Goal: Task Accomplishment & Management: Manage account settings

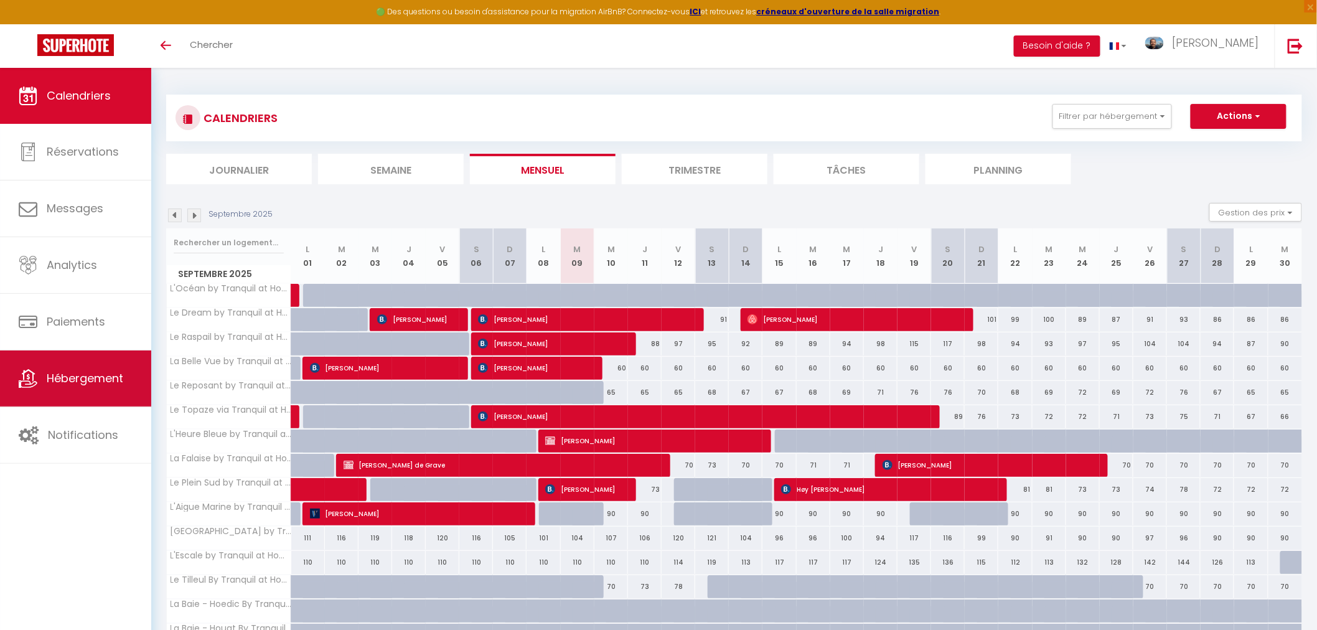
click at [57, 380] on span "Hébergement" at bounding box center [85, 378] width 77 height 16
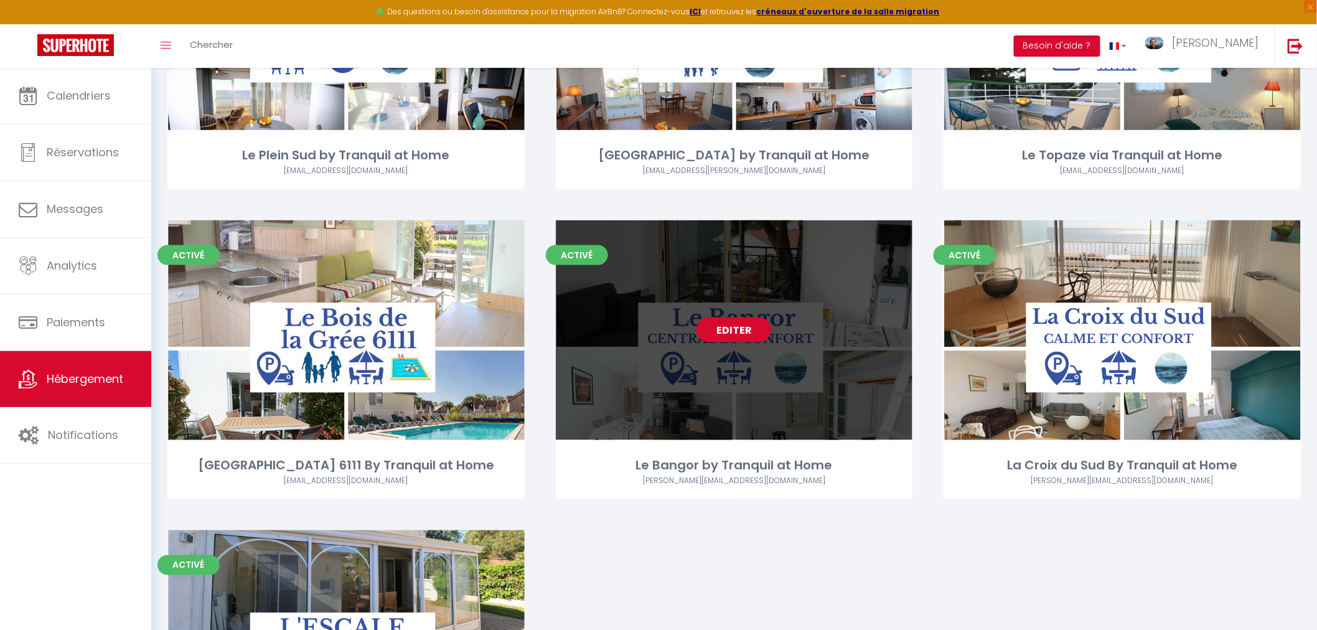
scroll to position [2559, 0]
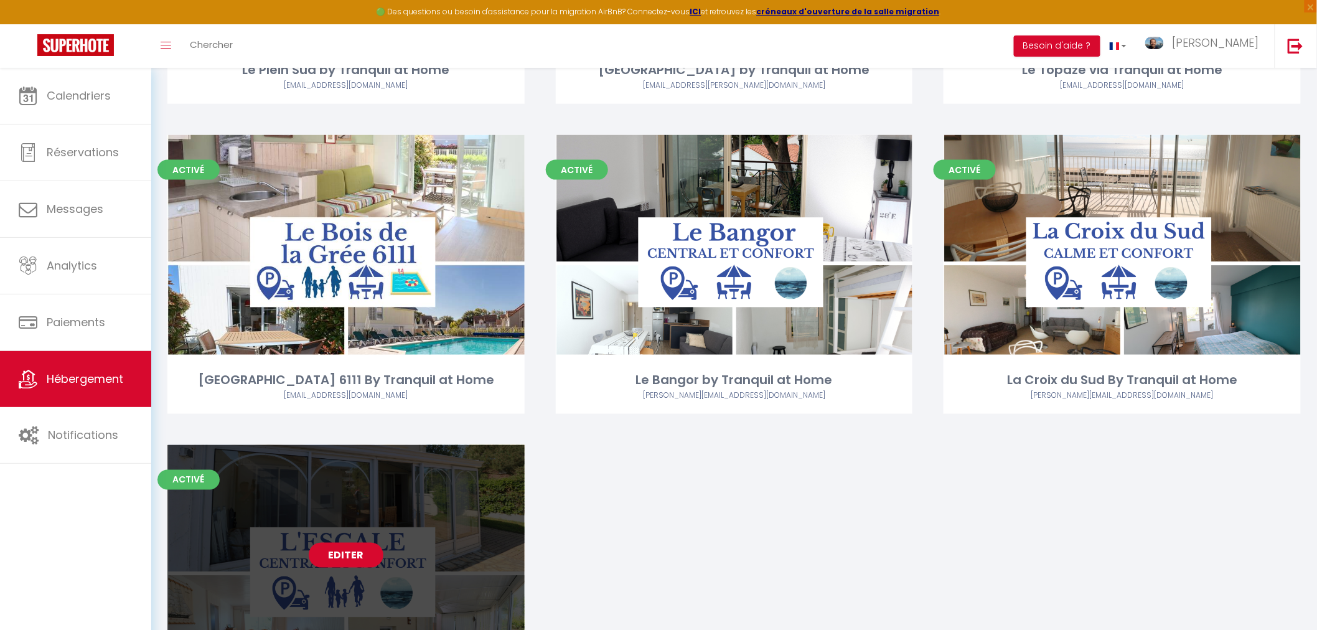
click at [352, 555] on link "Editer" at bounding box center [346, 555] width 75 height 25
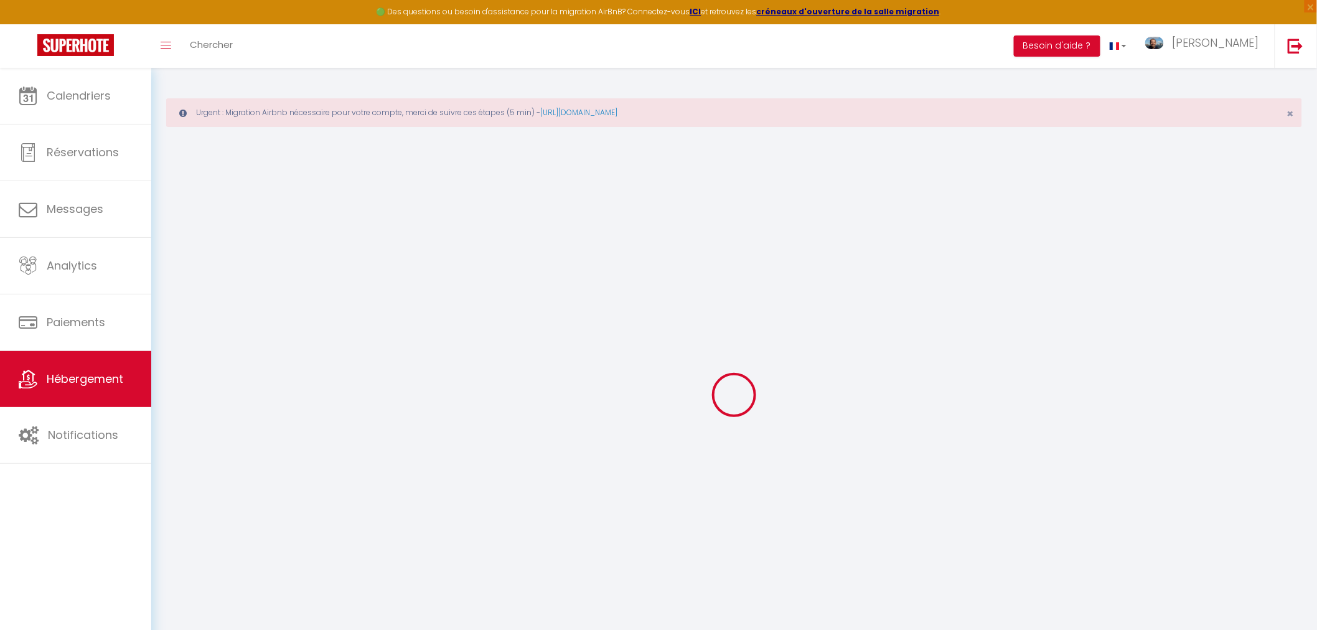
checkbox input "true"
select select "+ 18 %"
select select "+ 21 %"
select select "+ 3 %"
select select "+ 15 %"
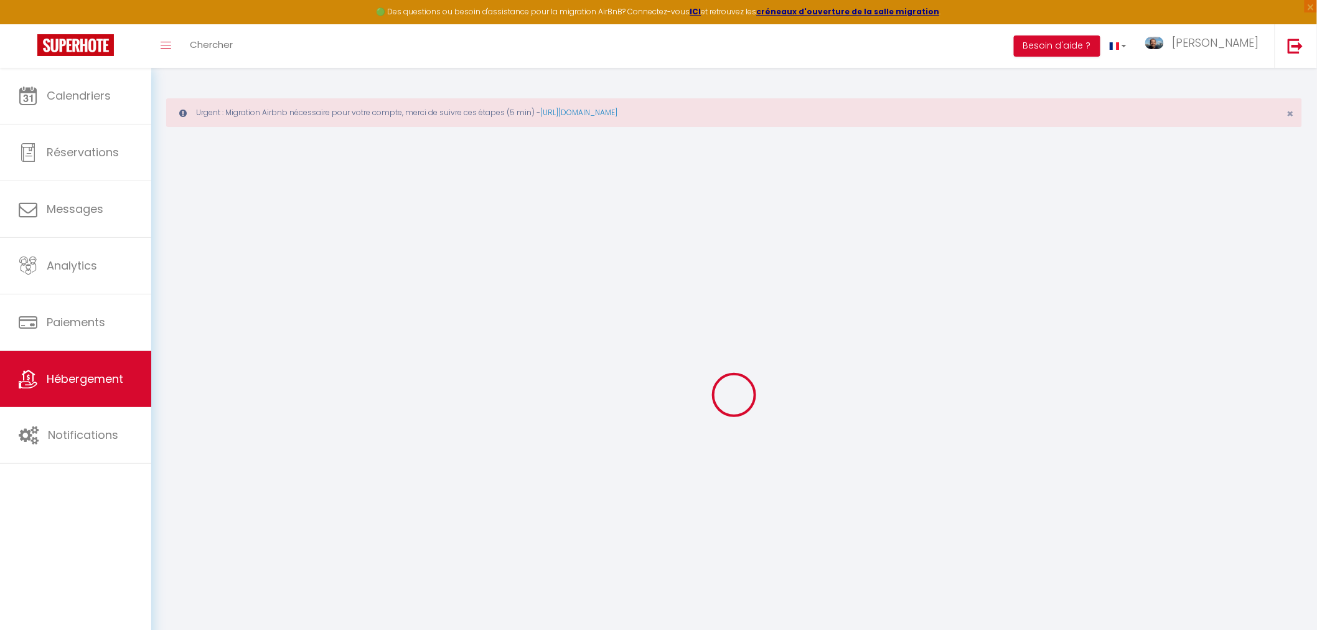
checkbox input "false"
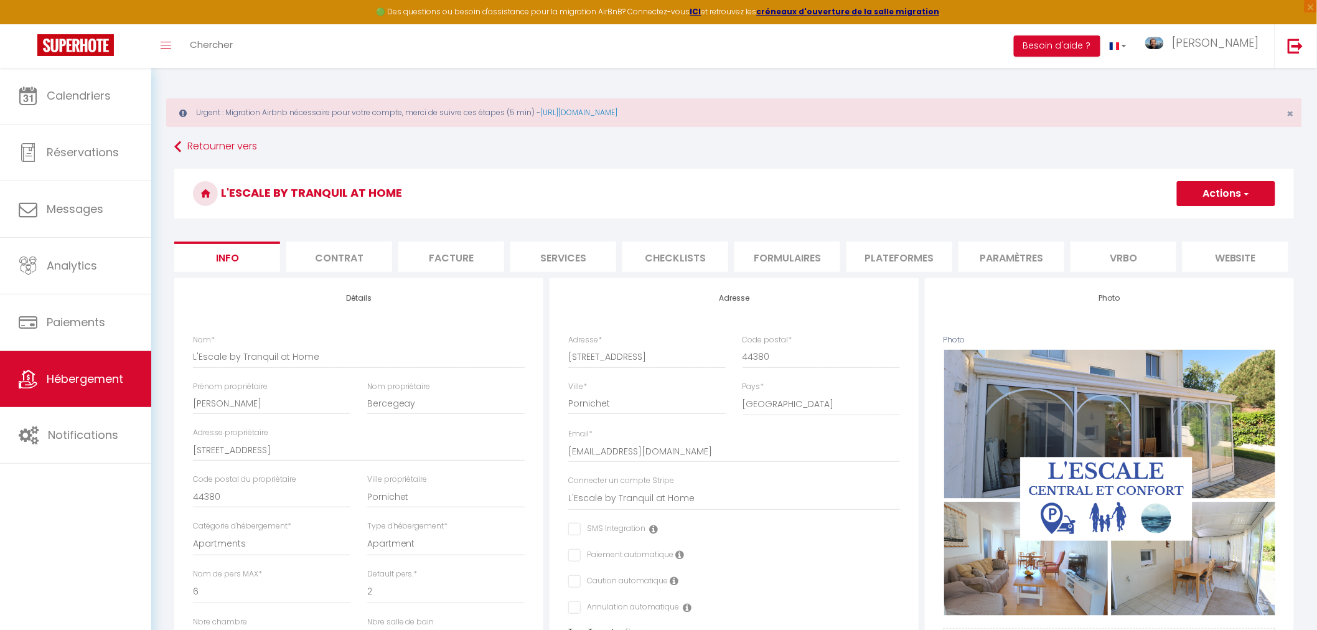
click at [909, 261] on li "Plateformes" at bounding box center [900, 257] width 106 height 31
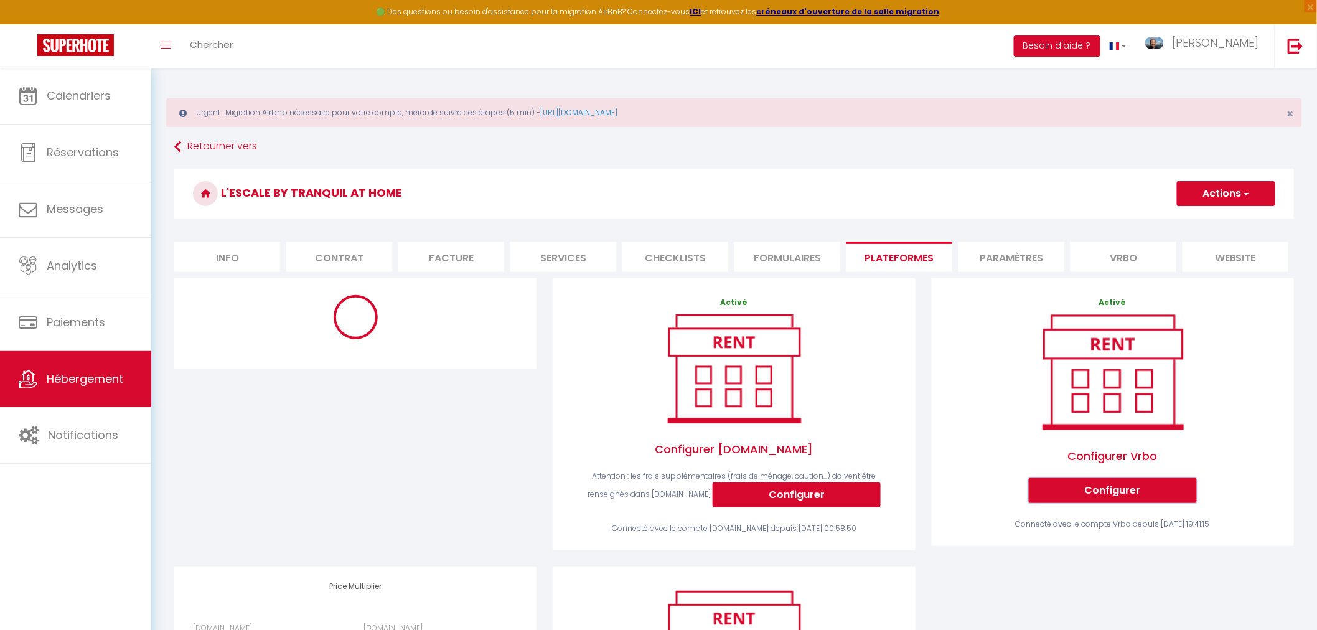
click at [1102, 495] on button "Configurer" at bounding box center [1113, 490] width 168 height 25
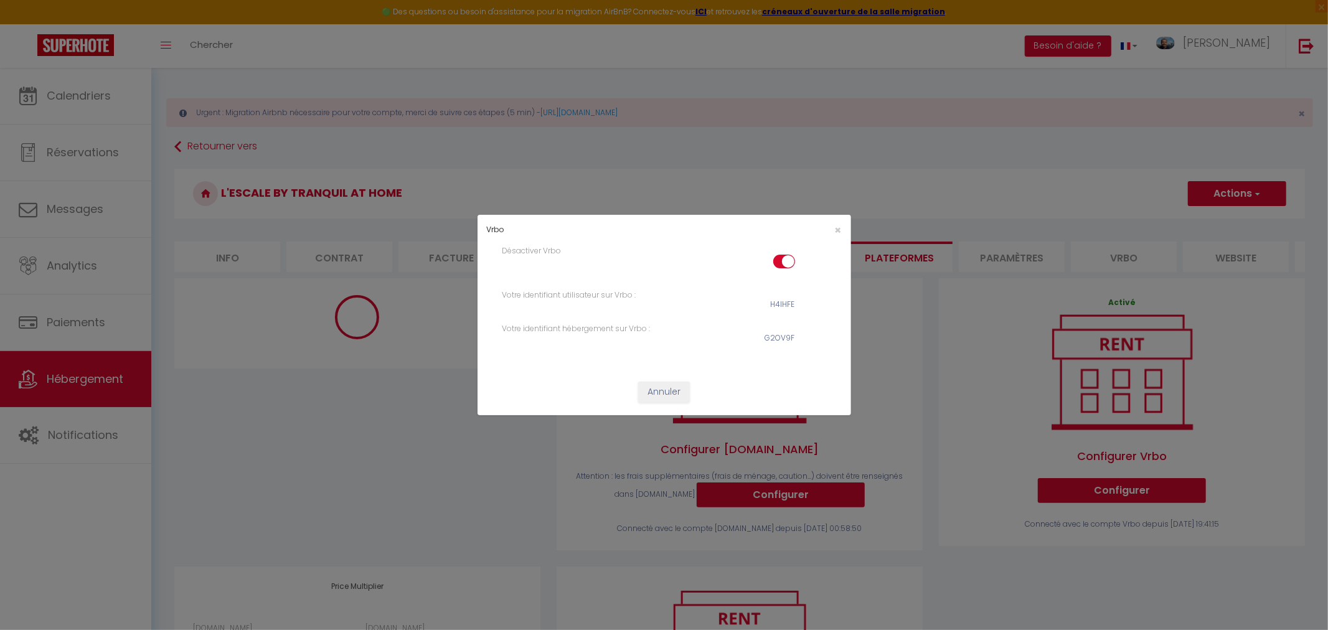
click at [776, 266] on input "checkbox" at bounding box center [784, 264] width 22 height 19
checkbox input "false"
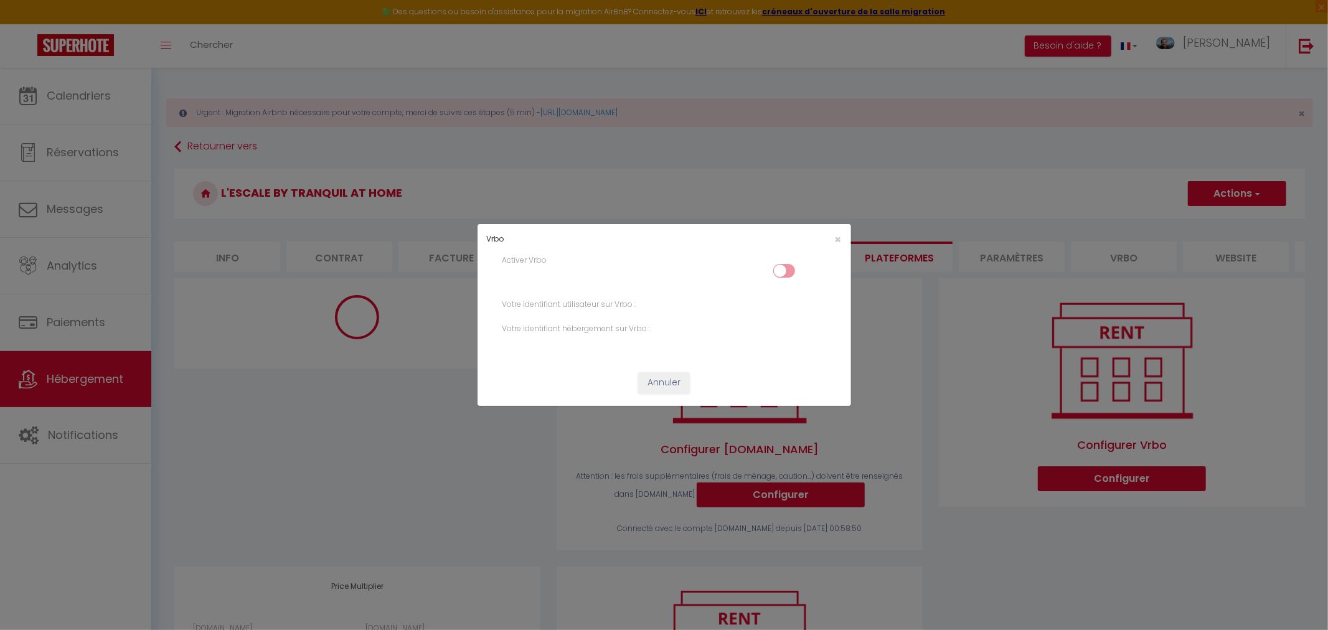
drag, startPoint x: 957, startPoint y: 359, endPoint x: 1084, endPoint y: 264, distance: 159.2
click at [959, 358] on div "Vrbo × Activer Vrbo Votre identifiant utilisateur sur Vrbo : Votre identifiant …" at bounding box center [664, 315] width 1328 height 630
click at [838, 240] on span "×" at bounding box center [838, 240] width 7 height 16
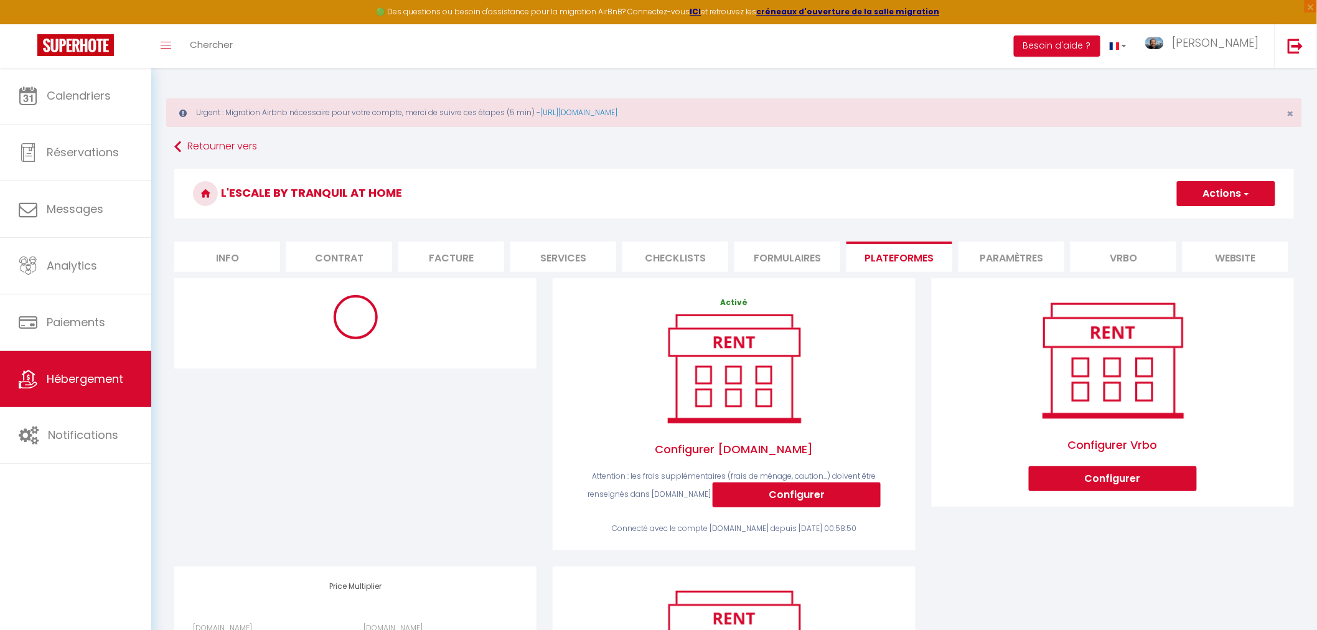
click at [233, 255] on li "Info" at bounding box center [227, 257] width 106 height 31
checkbox input "false"
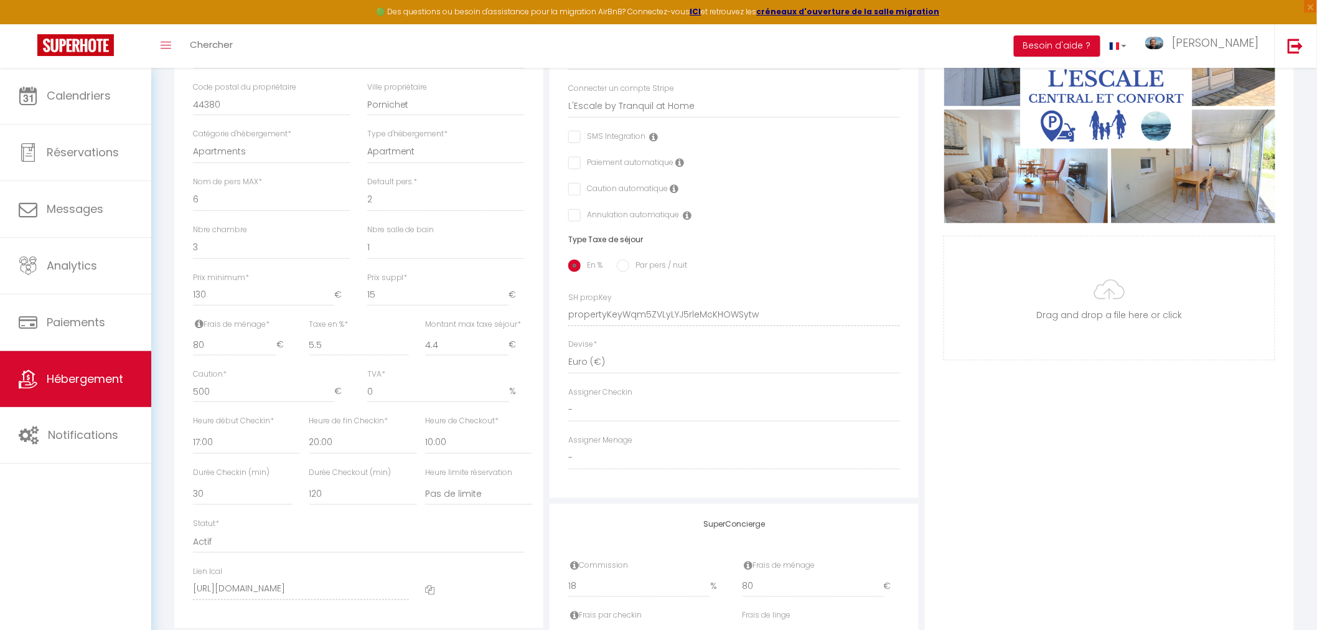
scroll to position [415, 0]
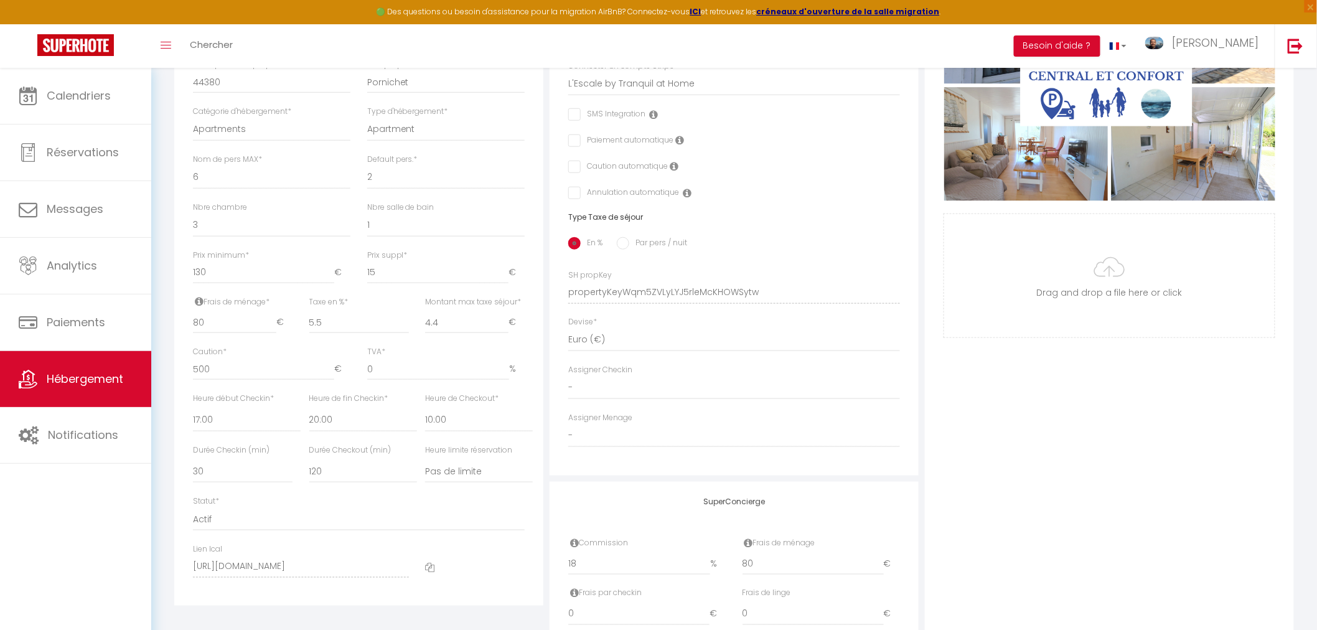
checkbox input "false"
click at [206, 531] on select "Actif Pas actif" at bounding box center [359, 519] width 332 height 24
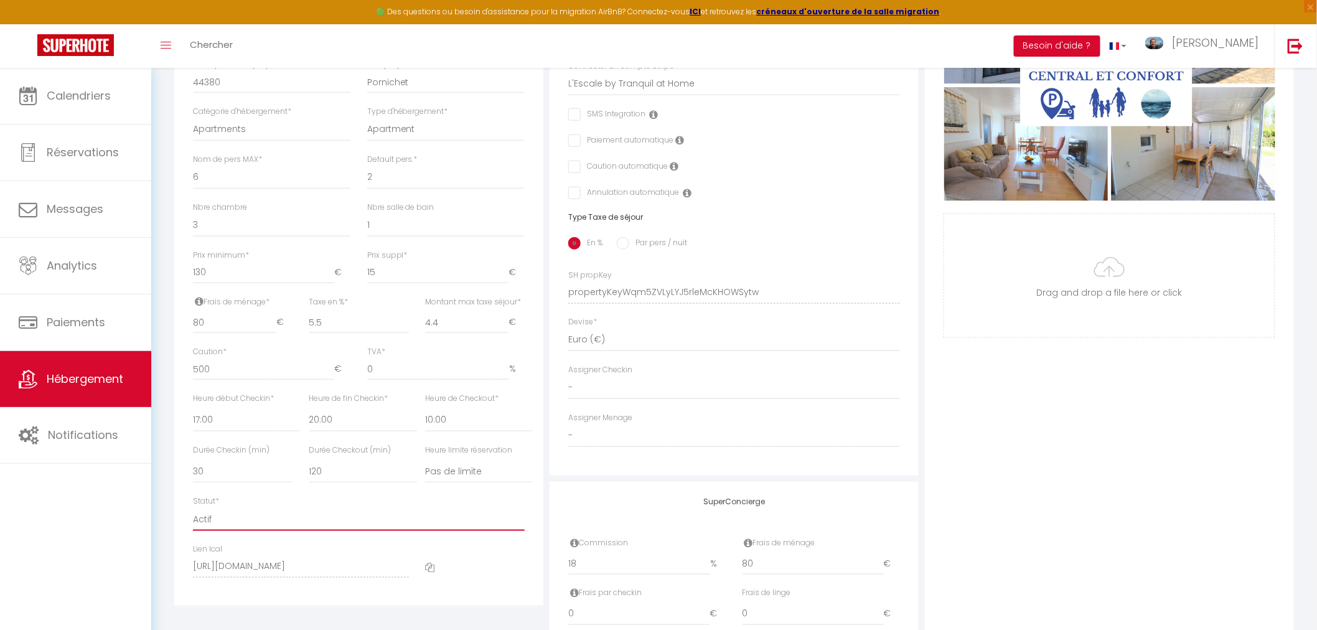
select select "0"
click at [193, 519] on select "Actif Pas actif" at bounding box center [359, 519] width 332 height 24
checkbox input "false"
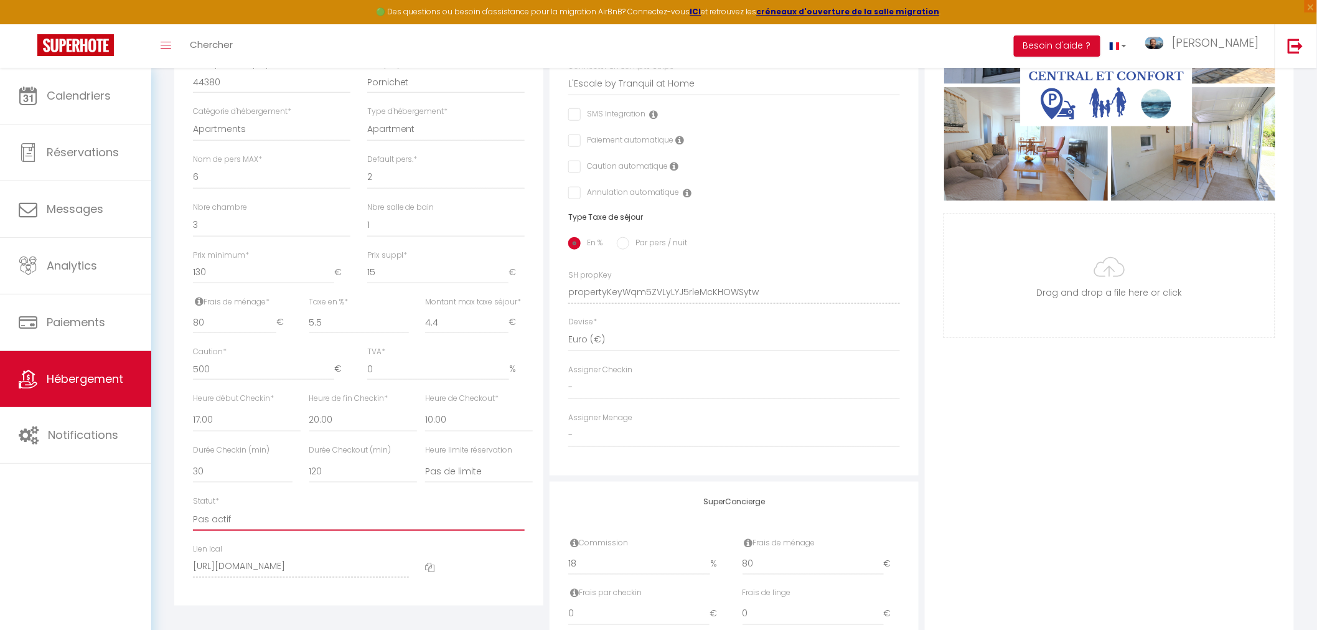
checkbox input "false"
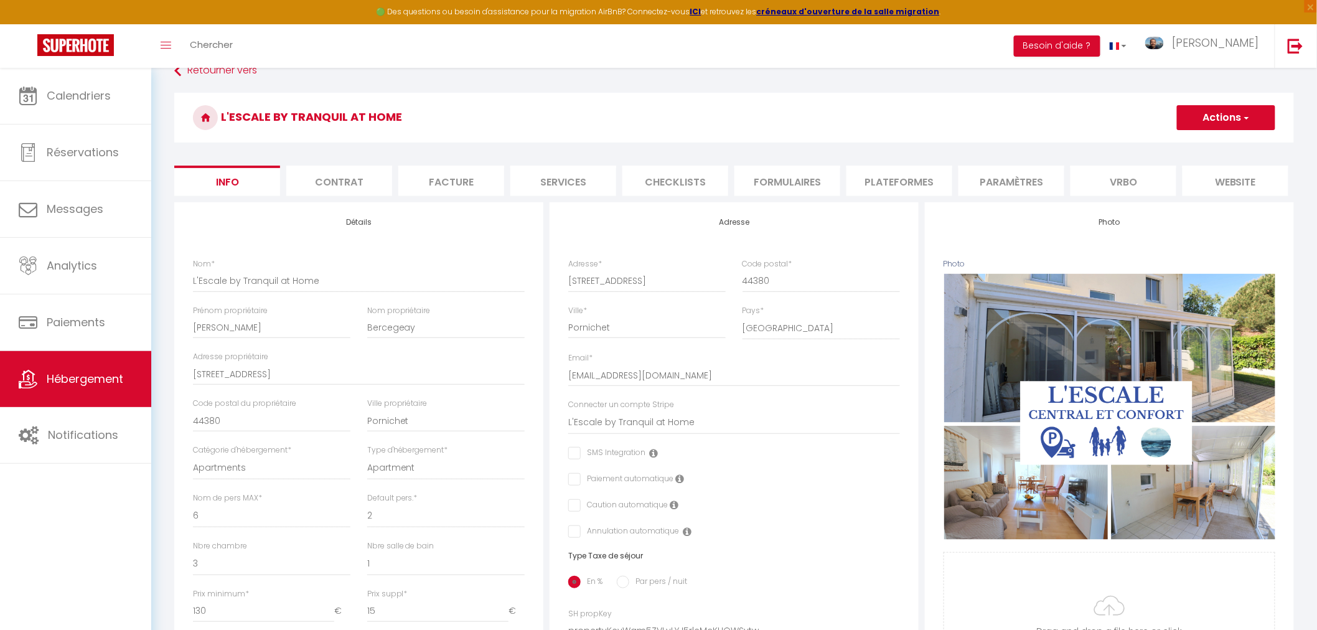
scroll to position [0, 0]
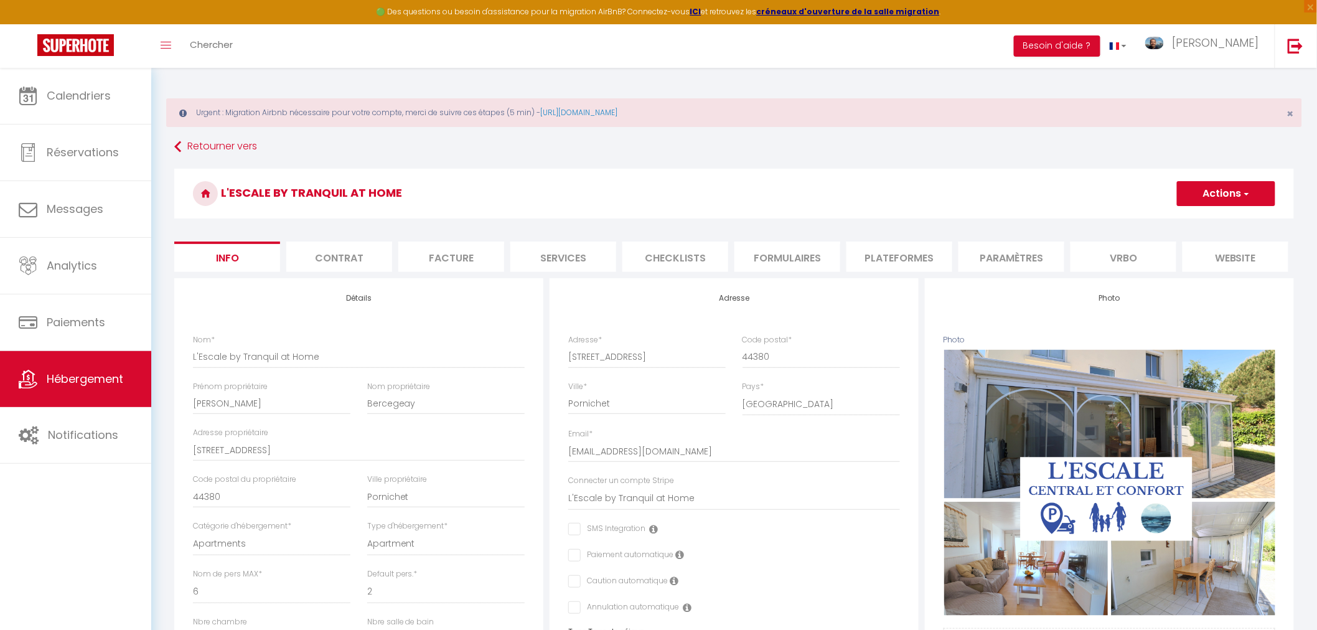
click at [1218, 195] on button "Actions" at bounding box center [1226, 193] width 98 height 25
click at [1176, 220] on input "Enregistrer" at bounding box center [1177, 221] width 46 height 12
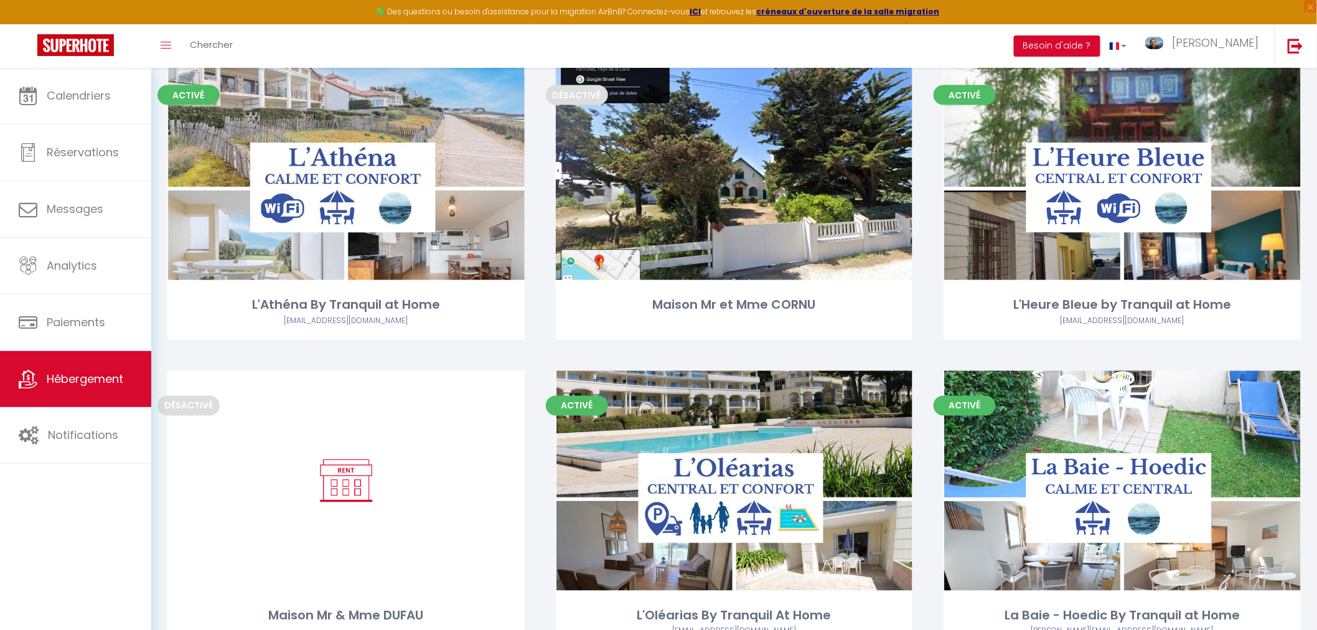
scroll to position [761, 0]
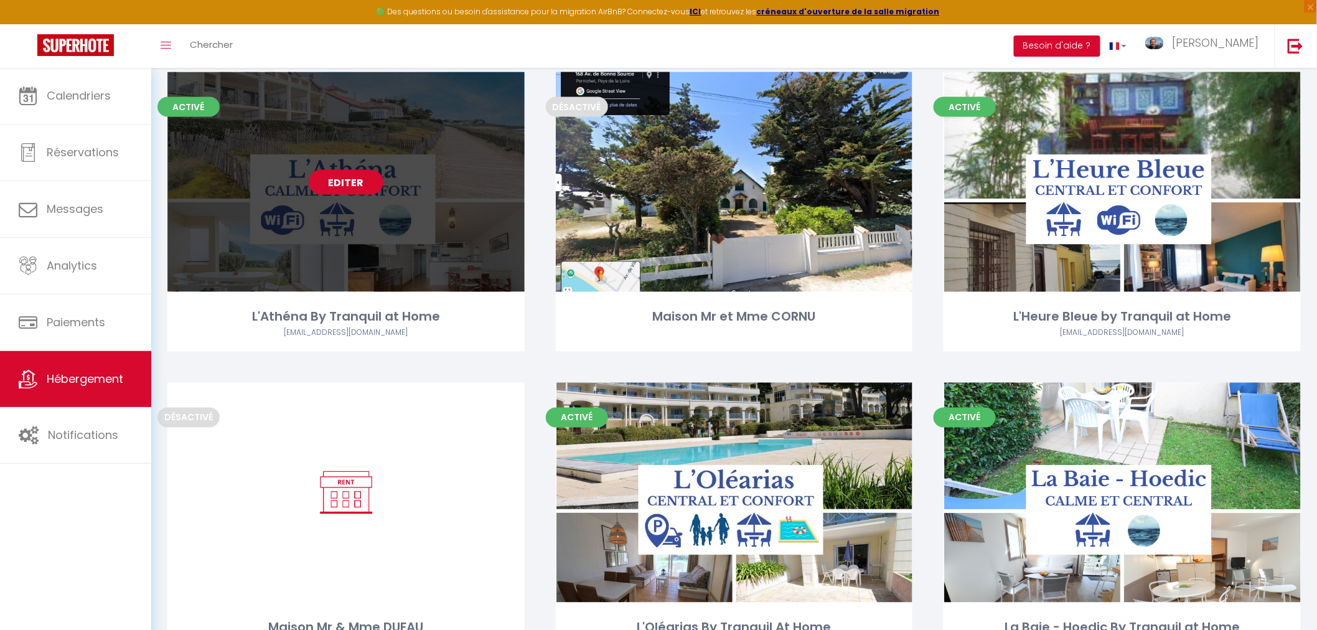
click at [340, 189] on link "Editer" at bounding box center [346, 182] width 75 height 25
click at [350, 182] on link "Editer" at bounding box center [346, 182] width 75 height 25
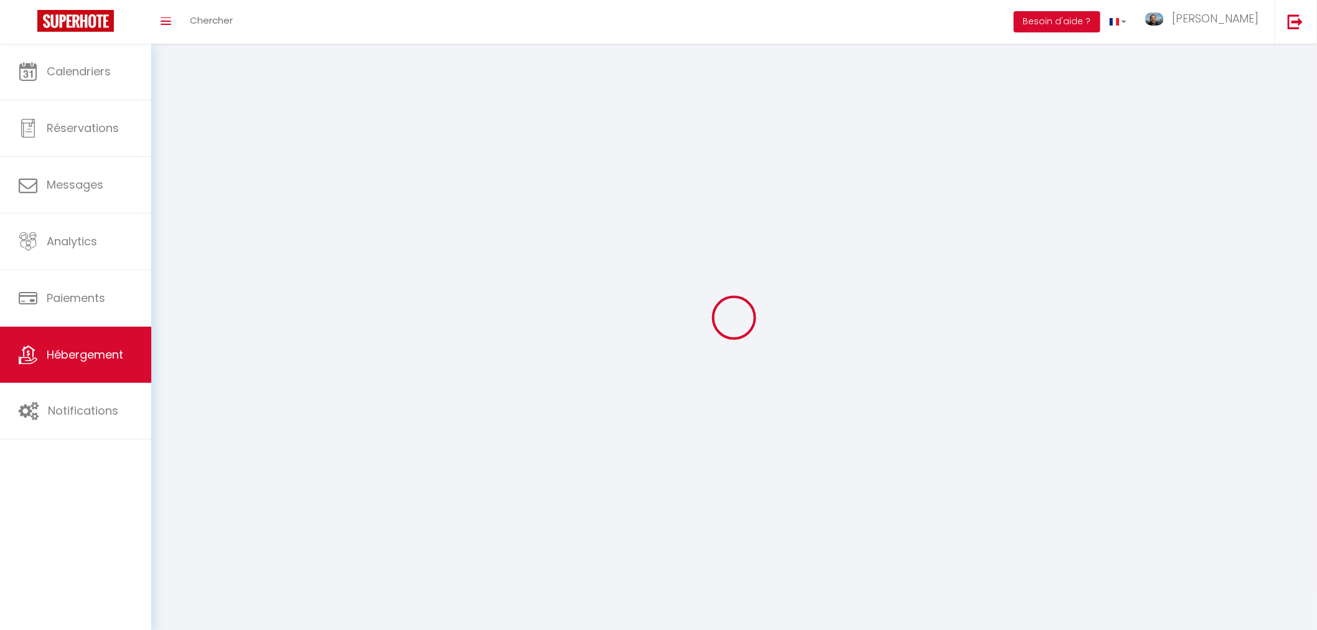
select select "1"
select select
select select "28"
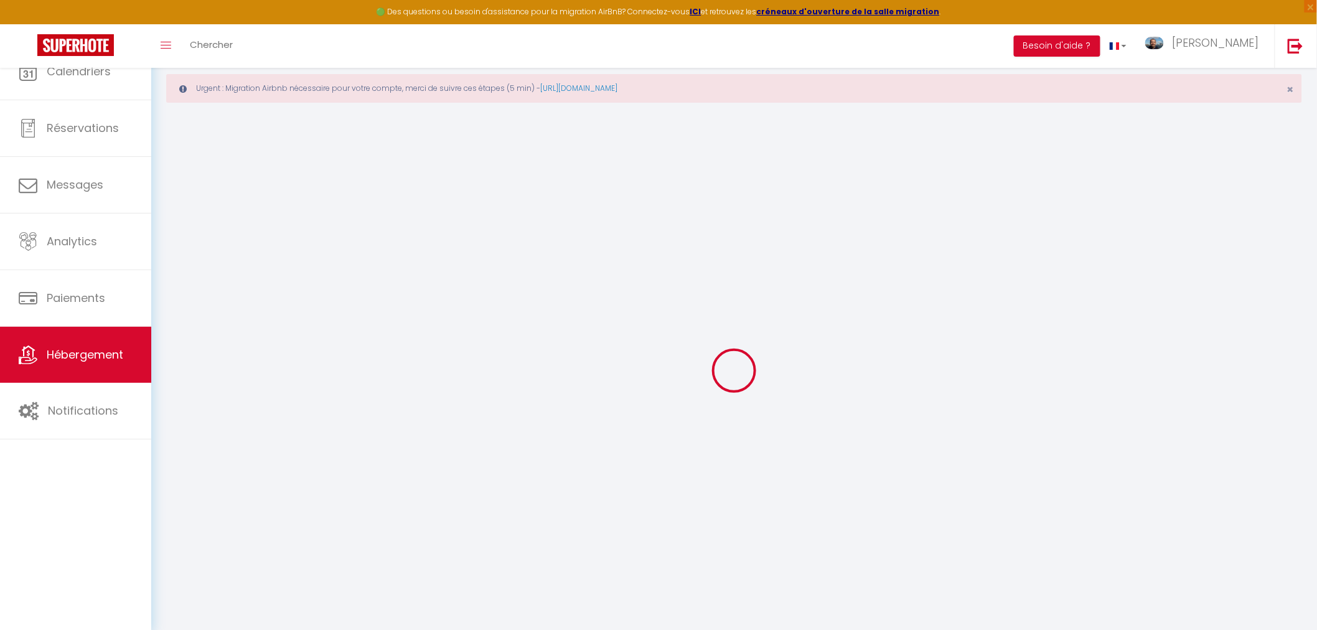
select select
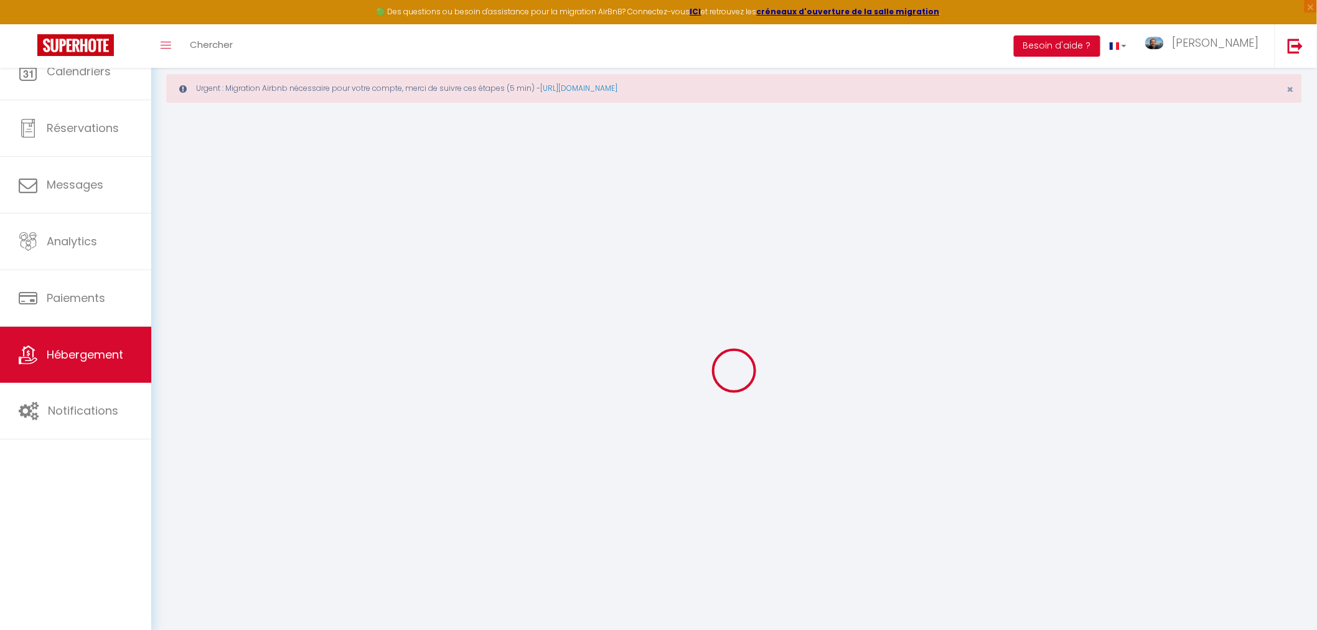
select select
checkbox input "false"
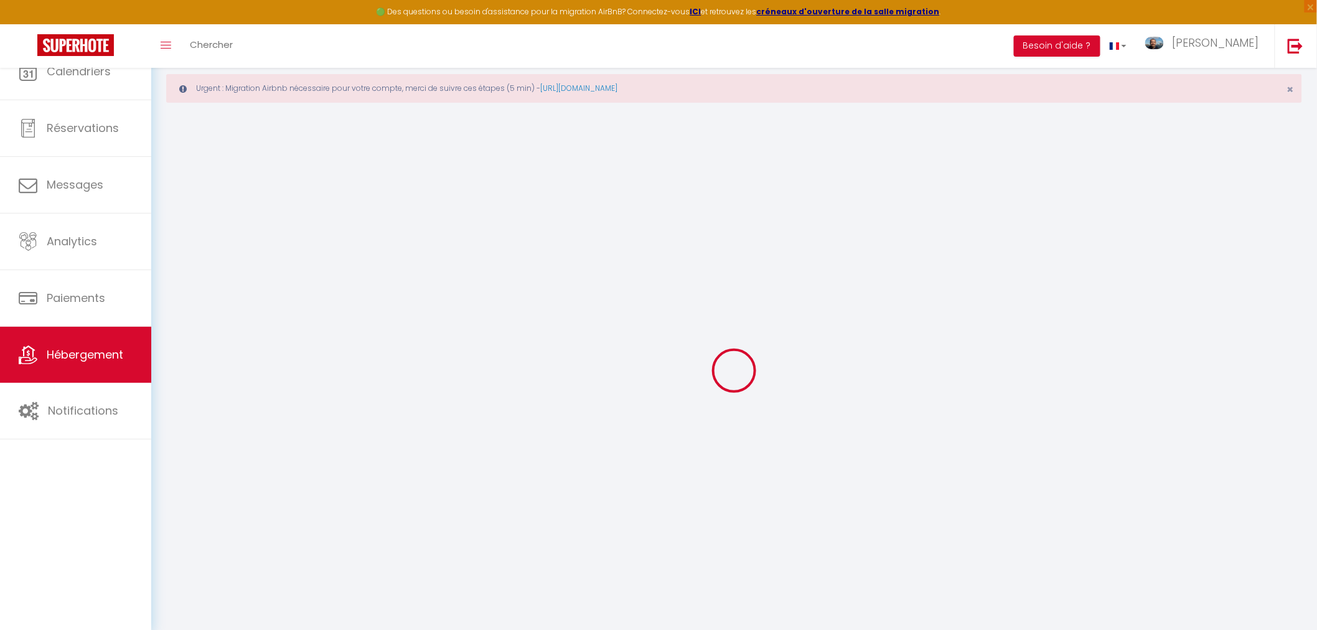
select select
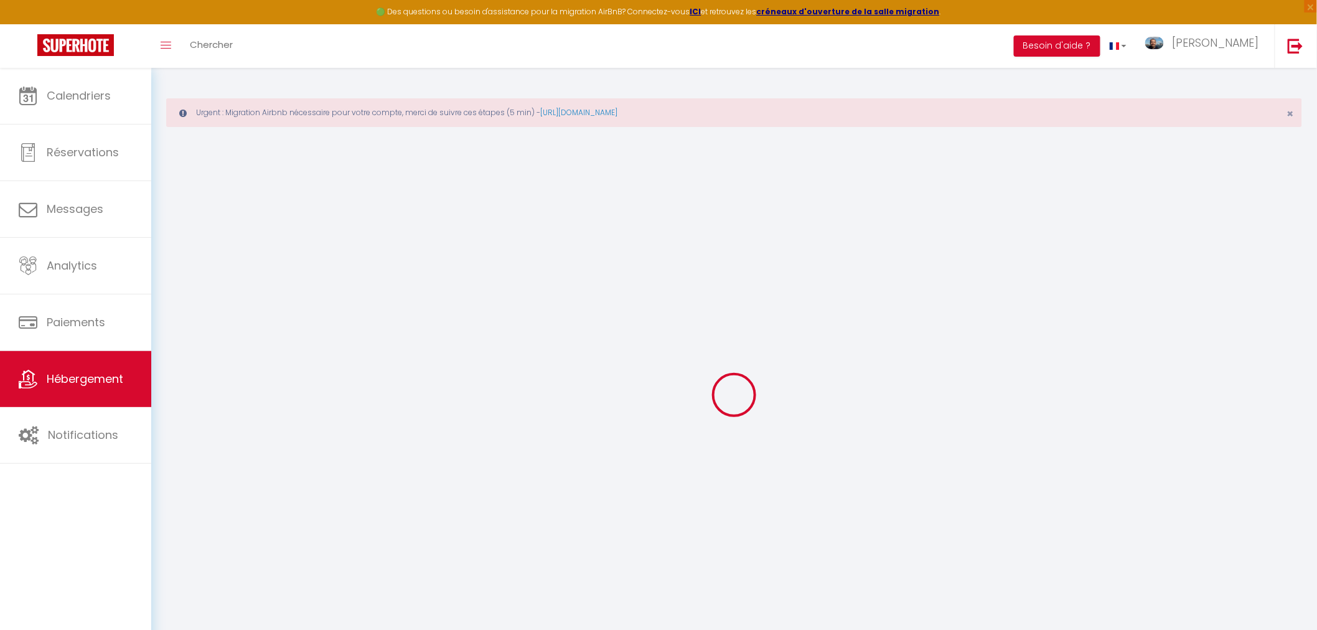
select select
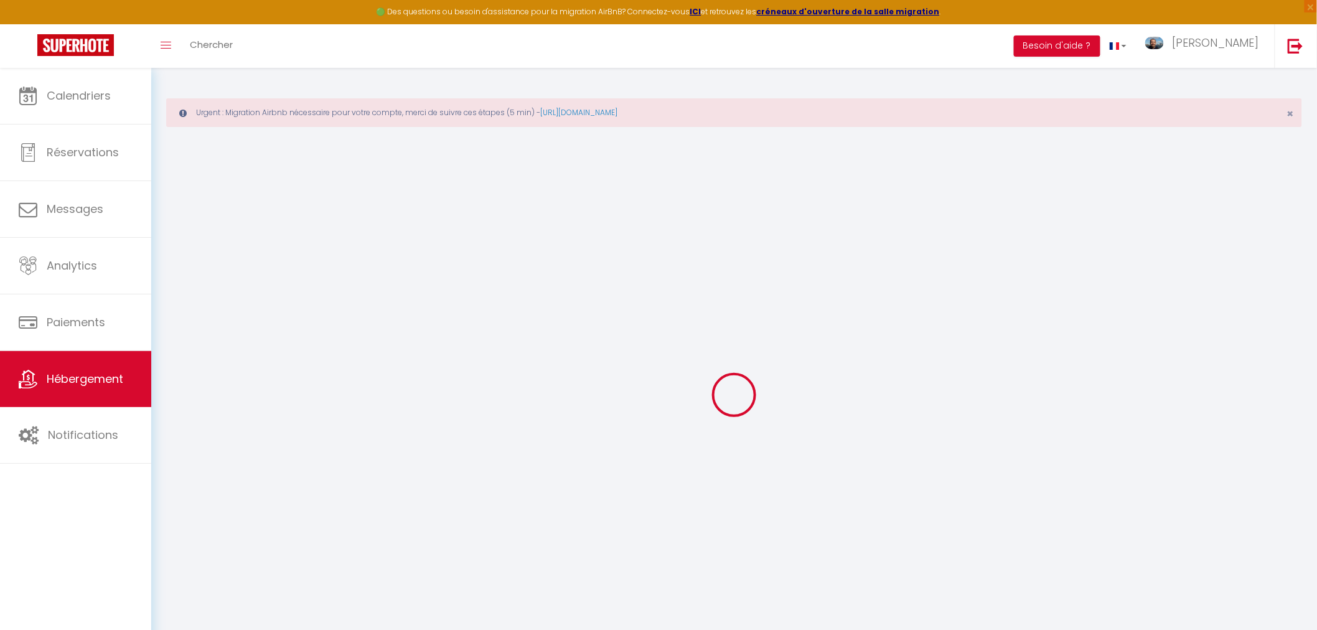
select select
checkbox input "false"
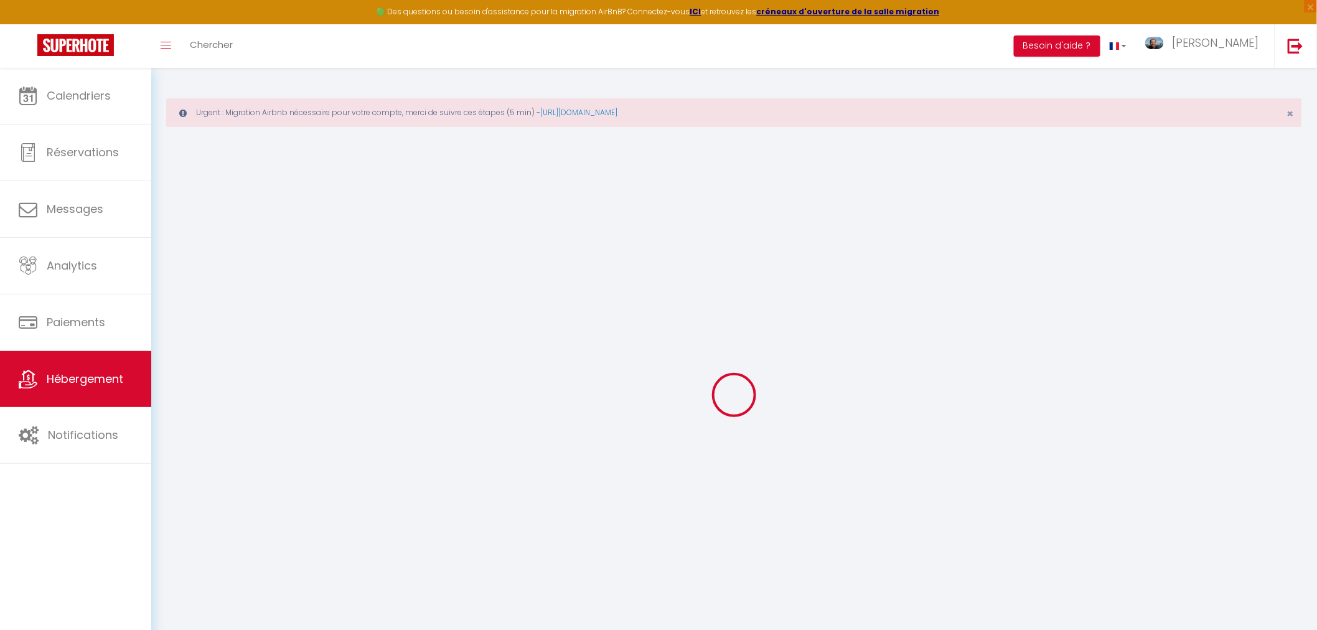
select select
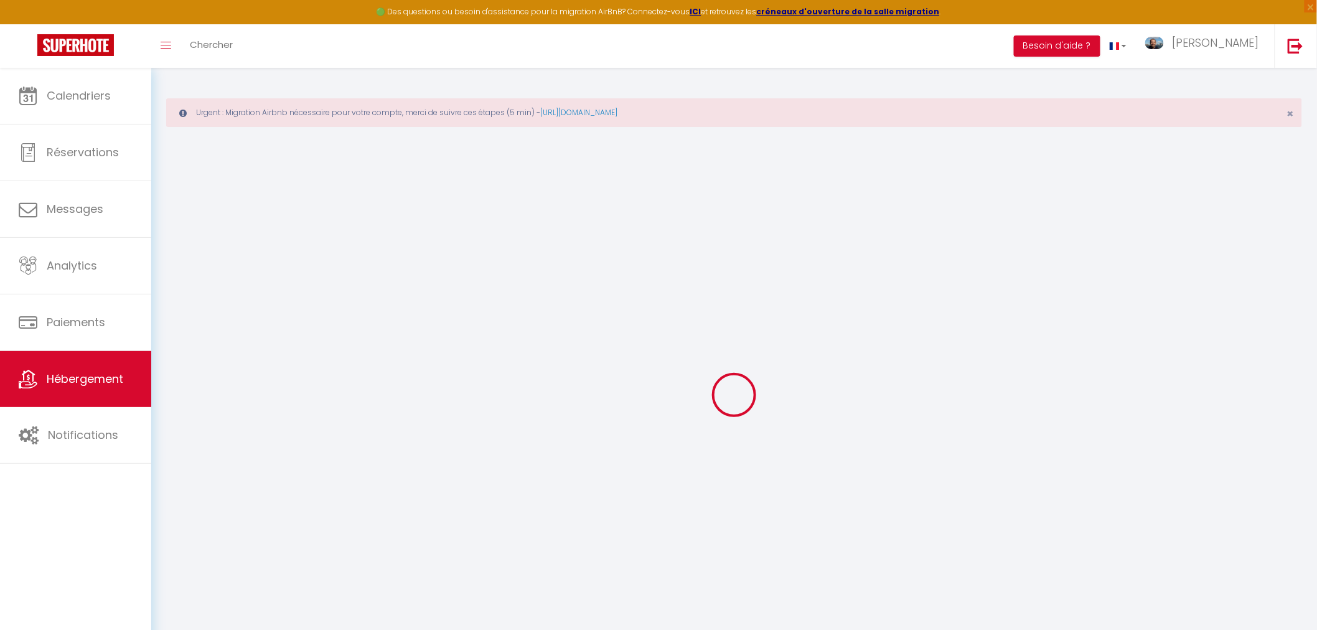
select select
checkbox input "false"
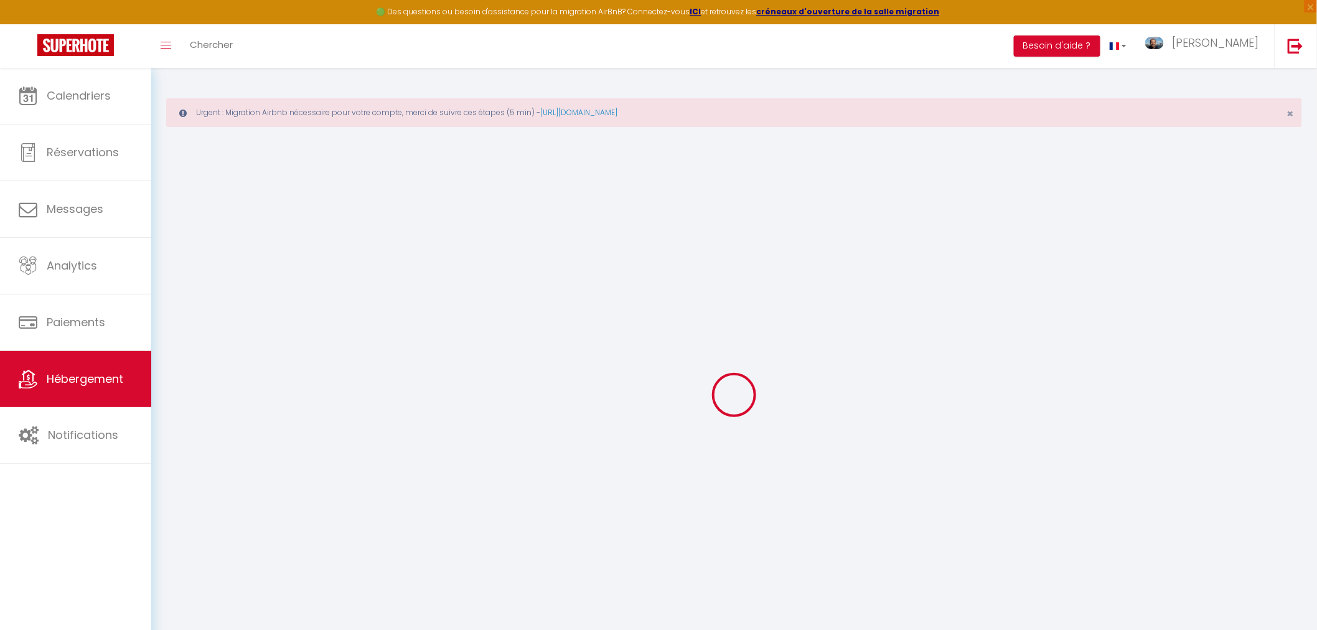
checkbox input "false"
select select
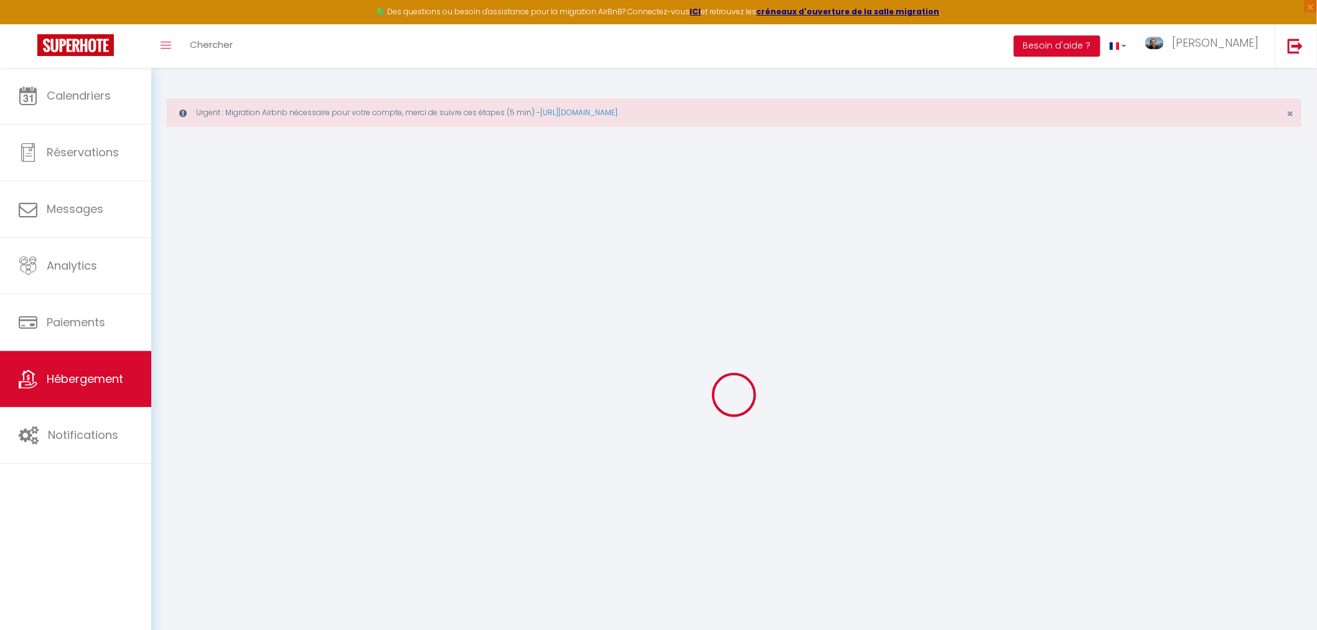
select select
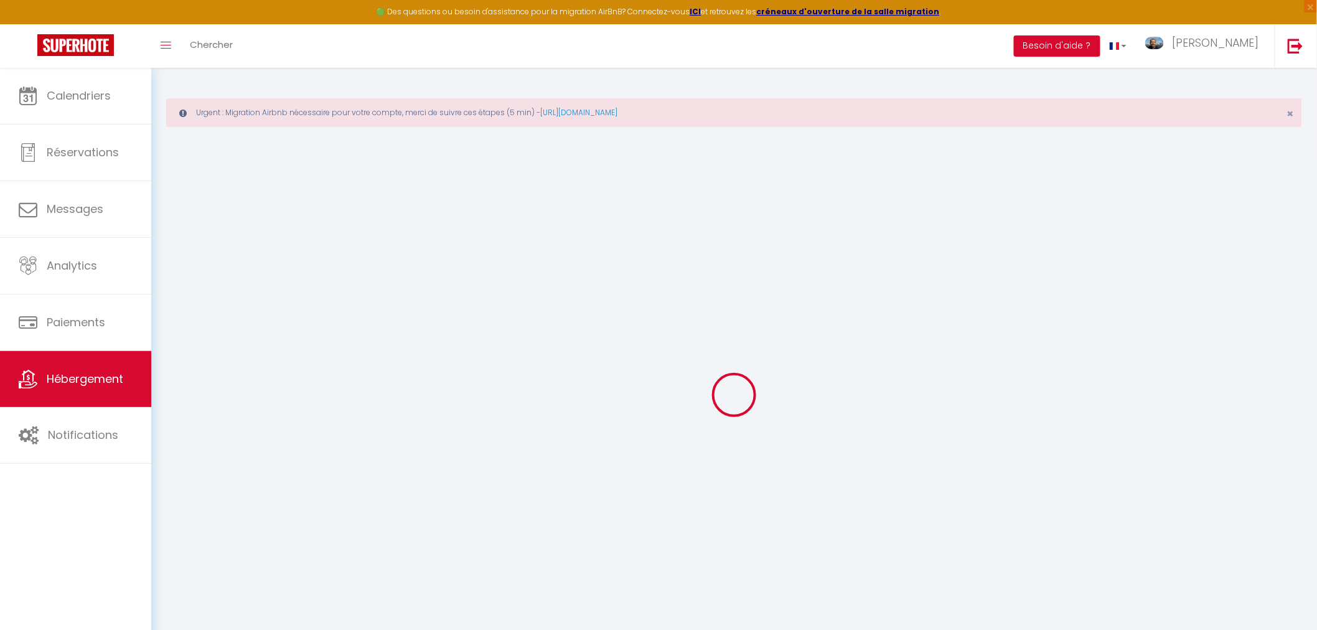
checkbox input "false"
select select
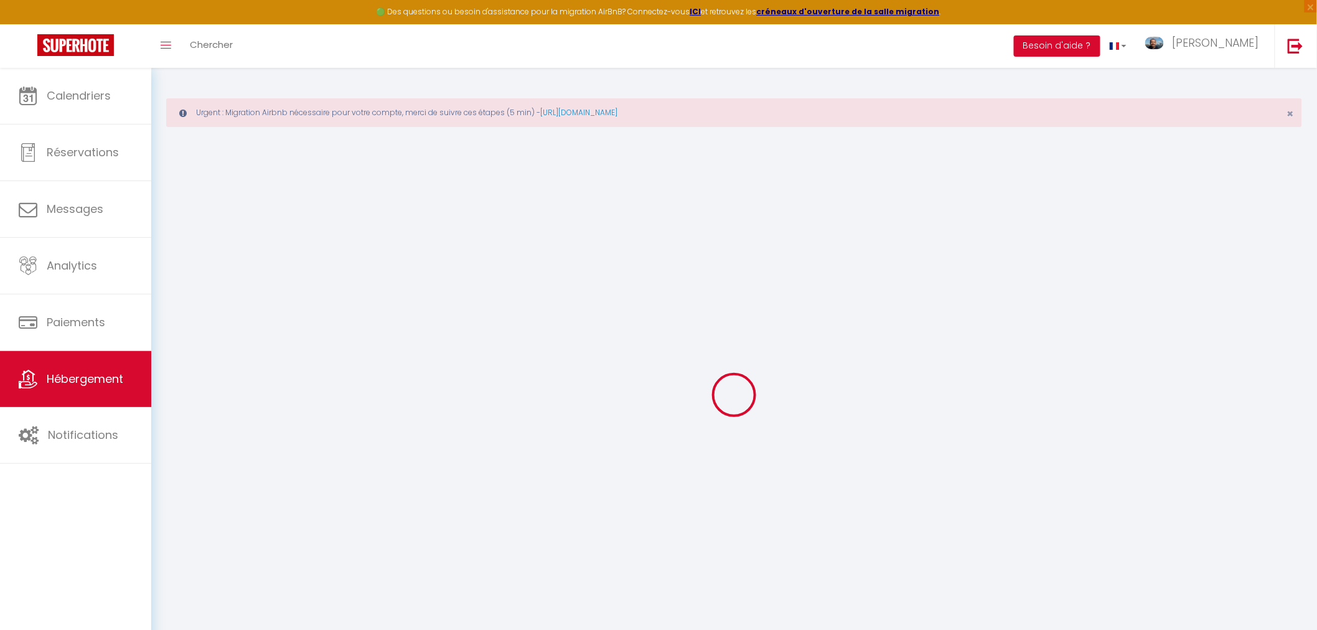
select select
type input "L'Athéna By Tranquil at Home"
type input "[PERSON_NAME]"
type input "MOULIN FLATRES"
type input "[STREET_ADDRESS] source"
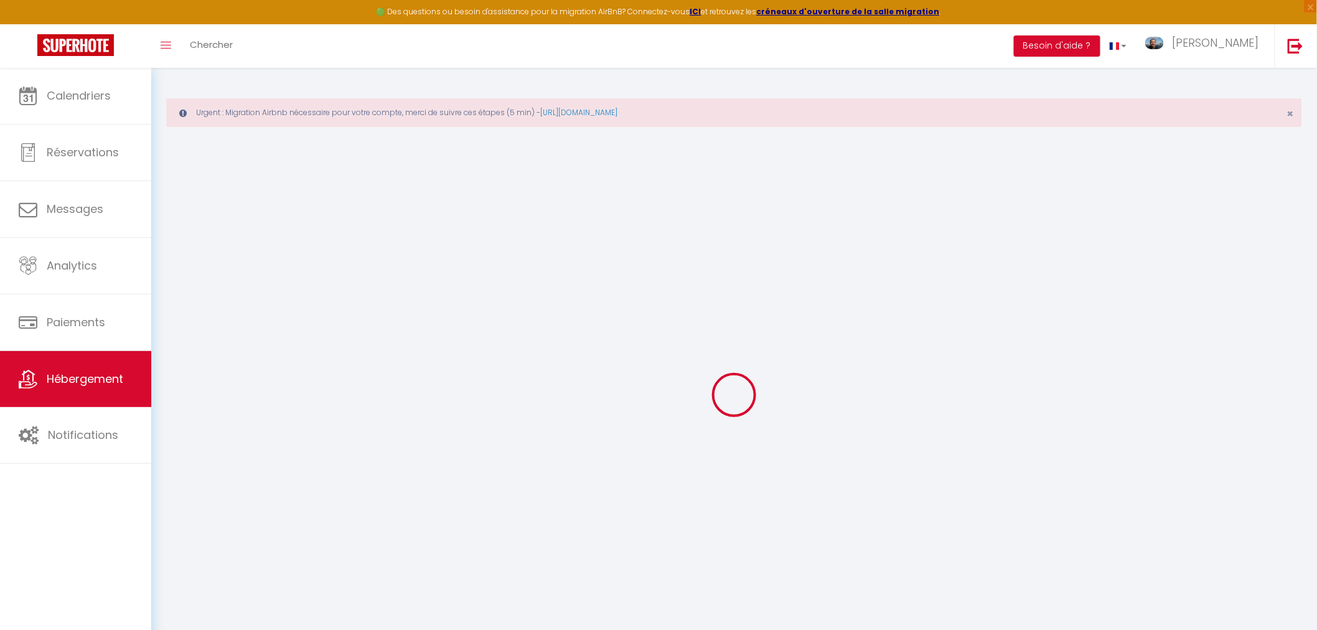
type input "44380"
type input "Pornichet"
select select "5"
select select "4"
select select "2"
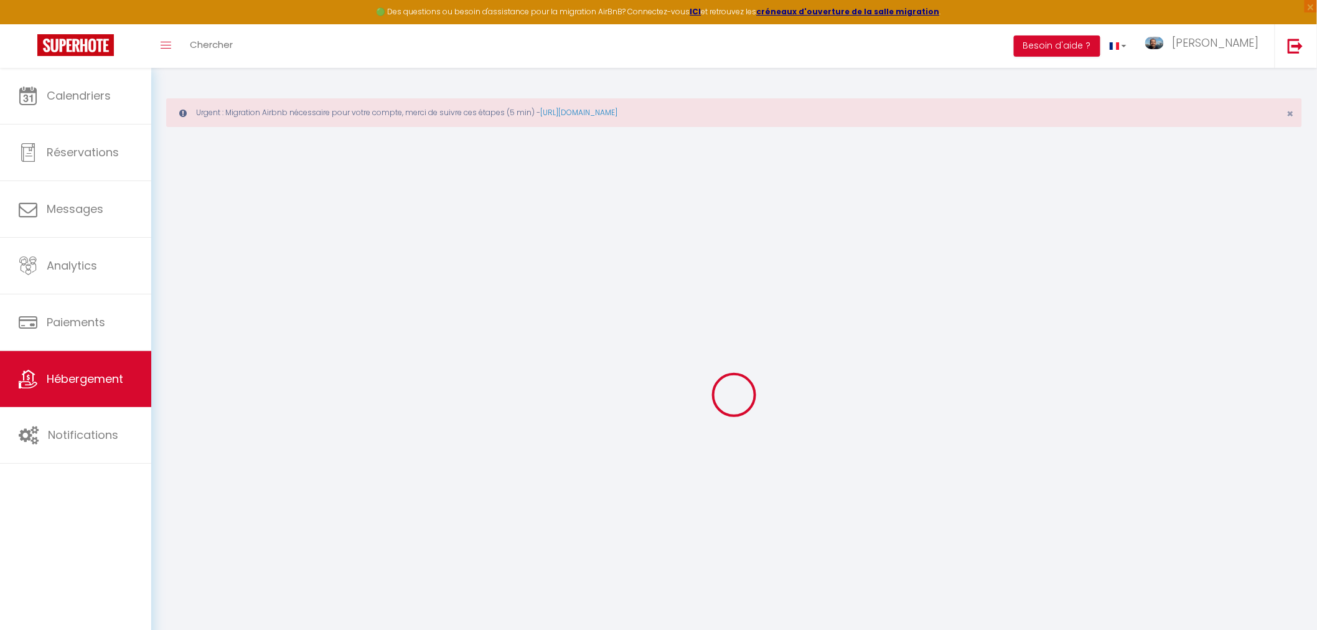
type input "115"
type input "15"
type input "50"
type input "5.5"
type input "4.4"
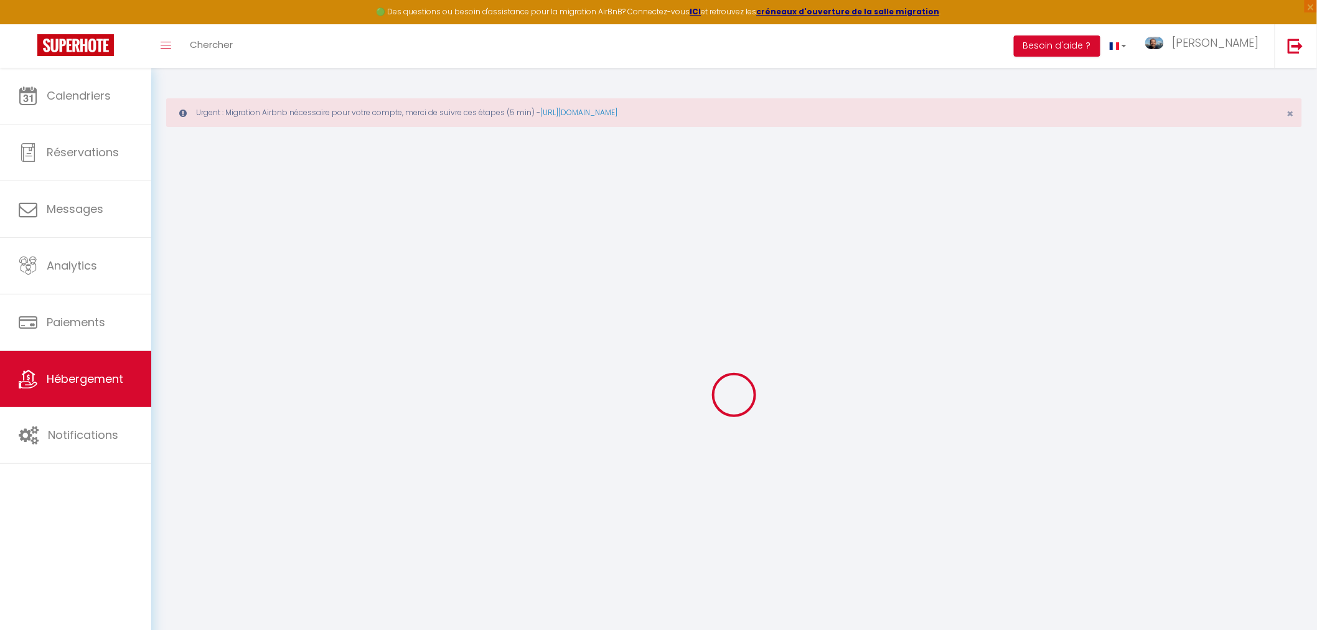
type input "400"
select select
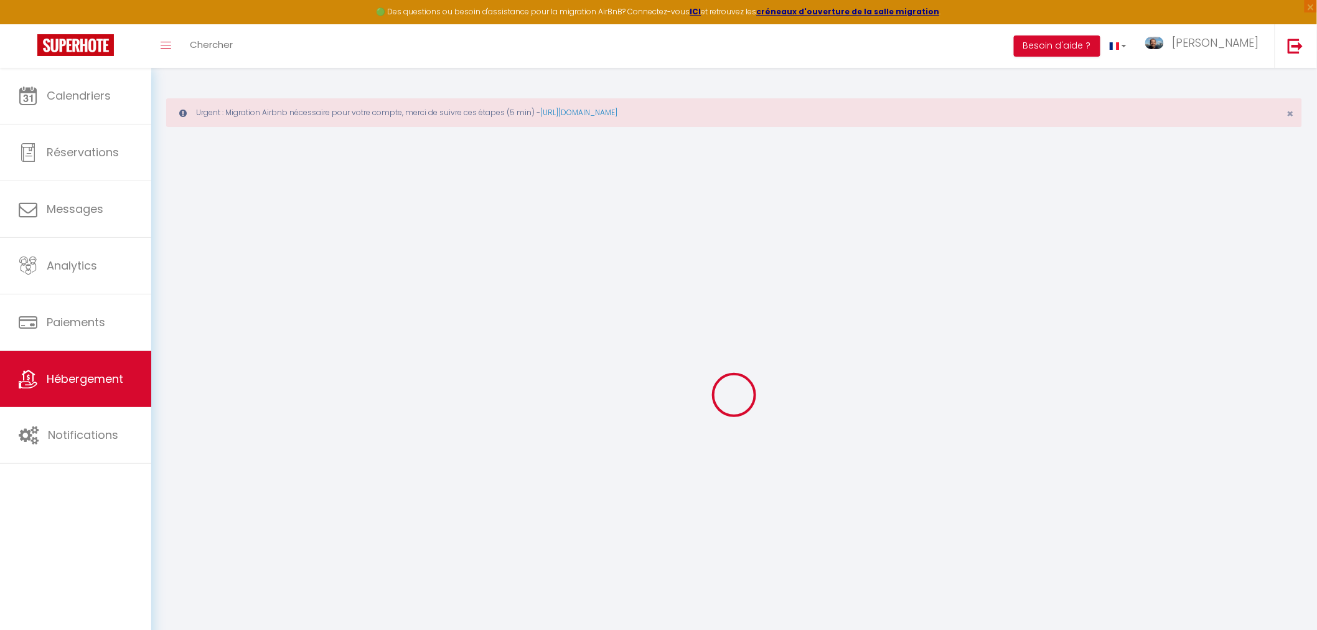
select select
type input "[STREET_ADDRESS] Source"
type input "44380"
type input "Pornichet"
type input "[EMAIL_ADDRESS][DOMAIN_NAME]"
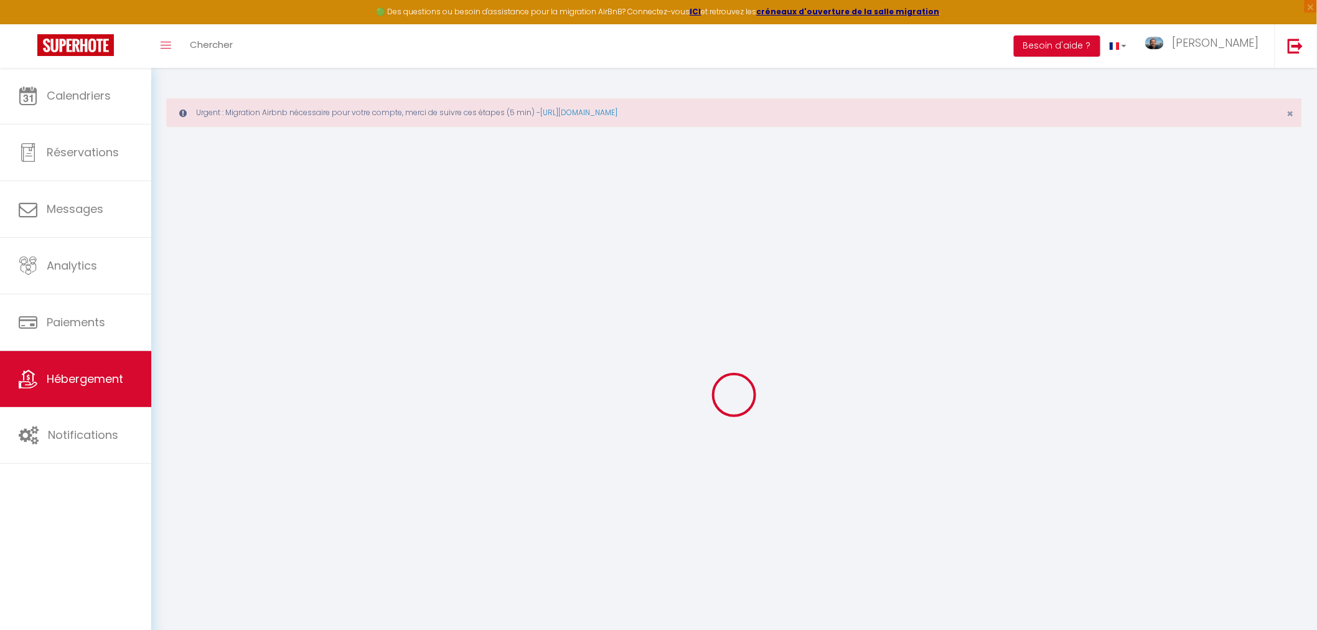
select select "15135"
checkbox input "false"
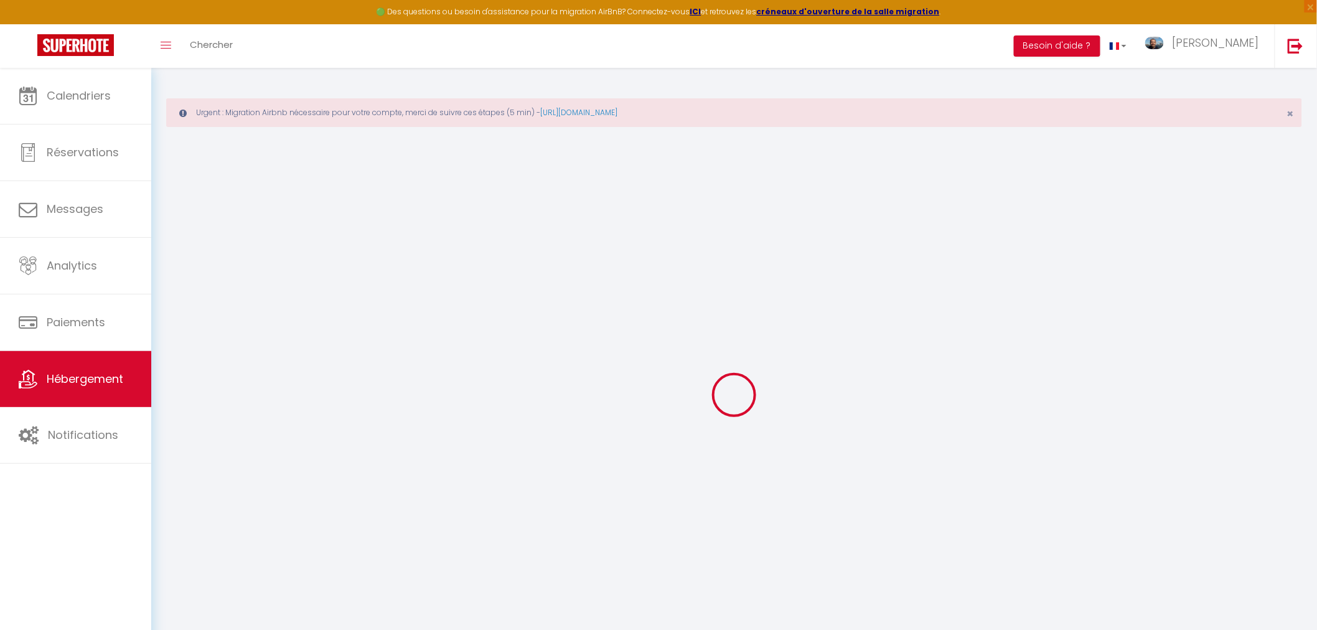
radio input "true"
type input "18"
type input "50"
type input "0"
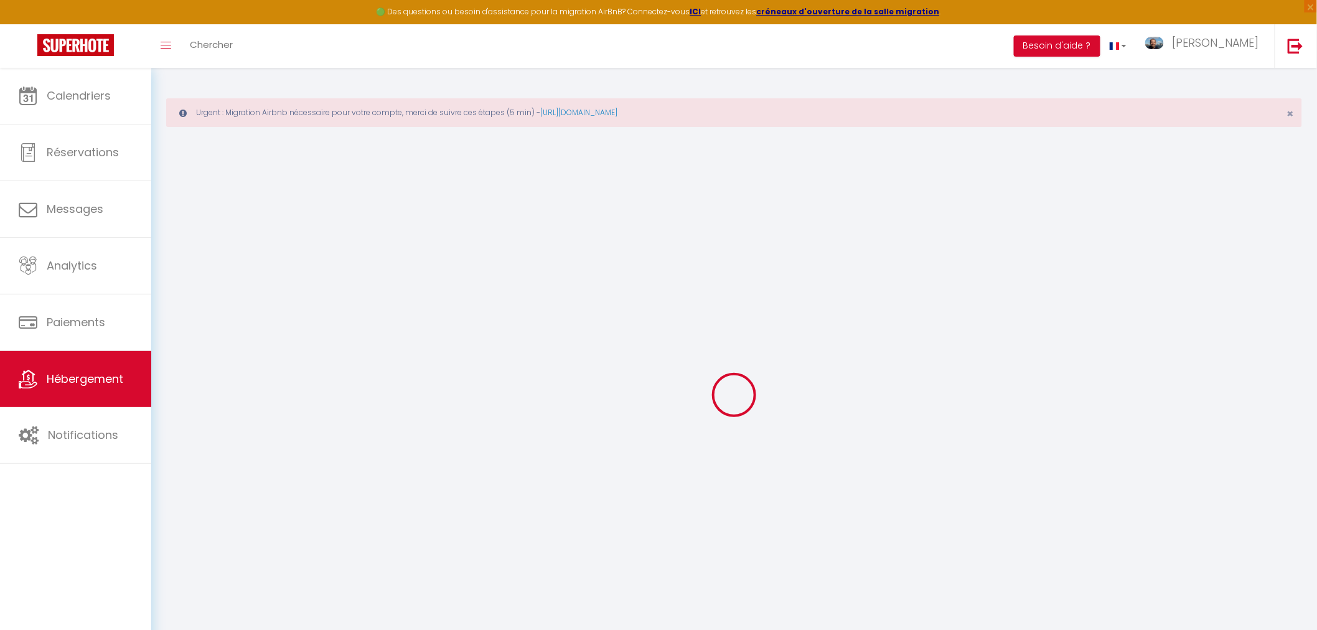
type input "0"
select select "+ 18 %"
select select "+ 21 %"
select select "+ 3 %"
select select "+ 15 %"
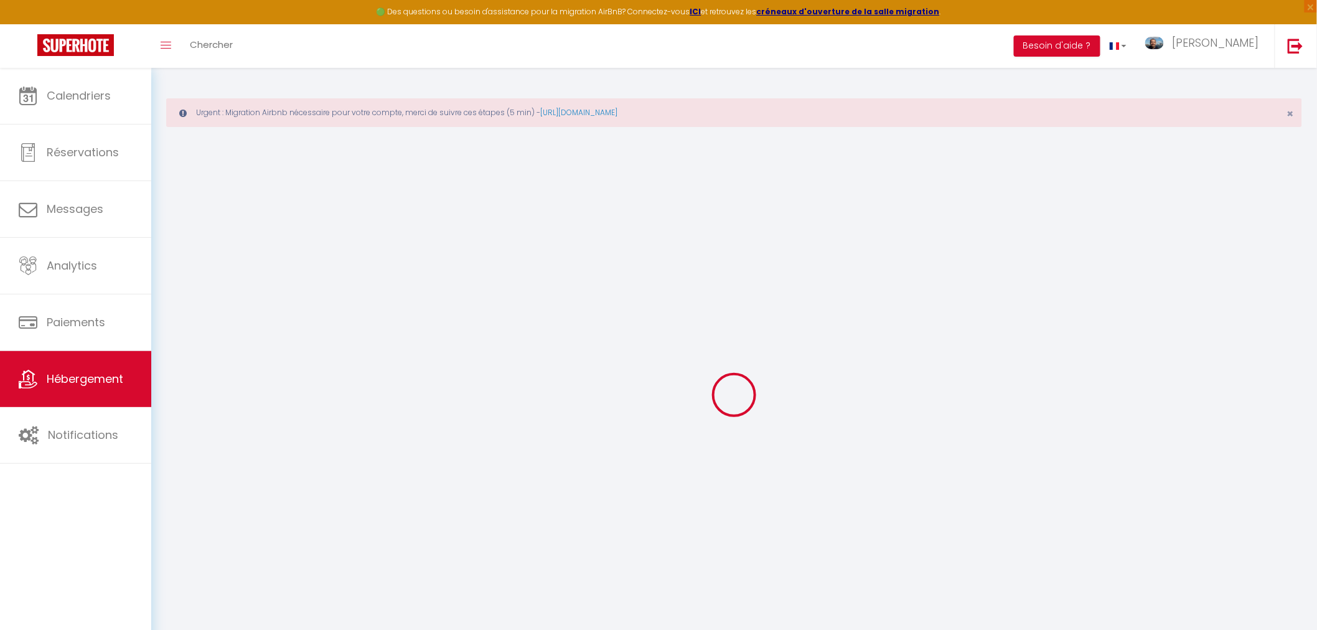
checkbox input "false"
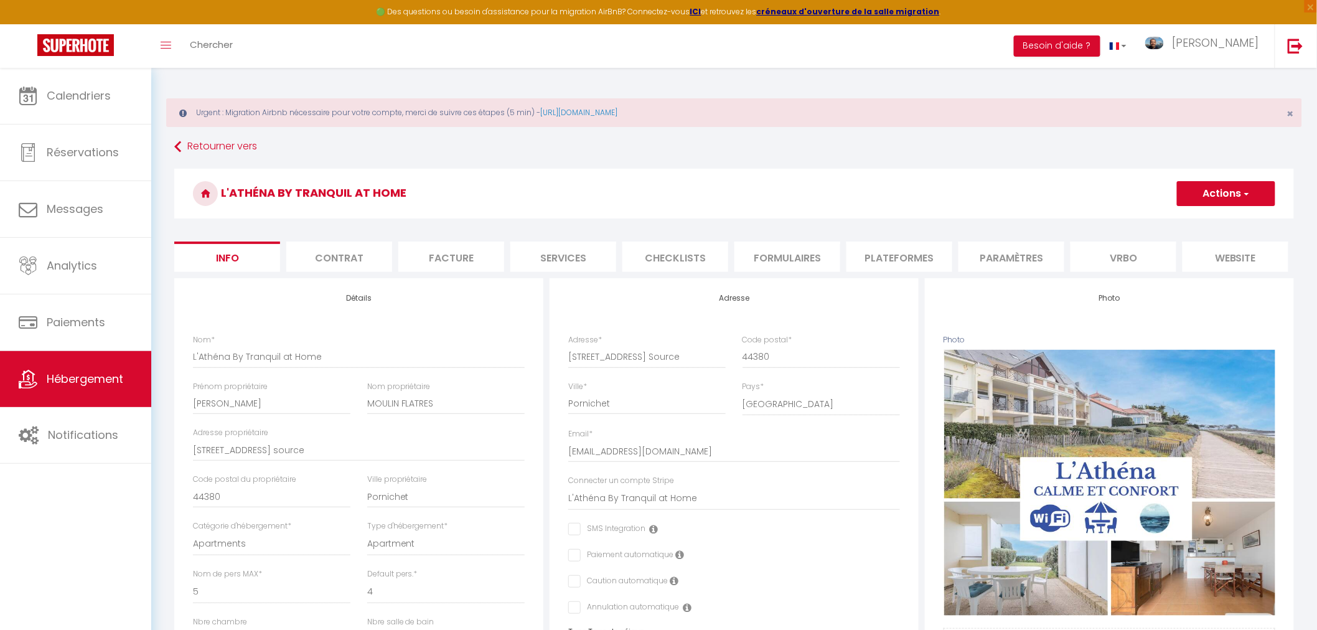
click at [1130, 258] on li "Vrbo" at bounding box center [1124, 257] width 106 height 31
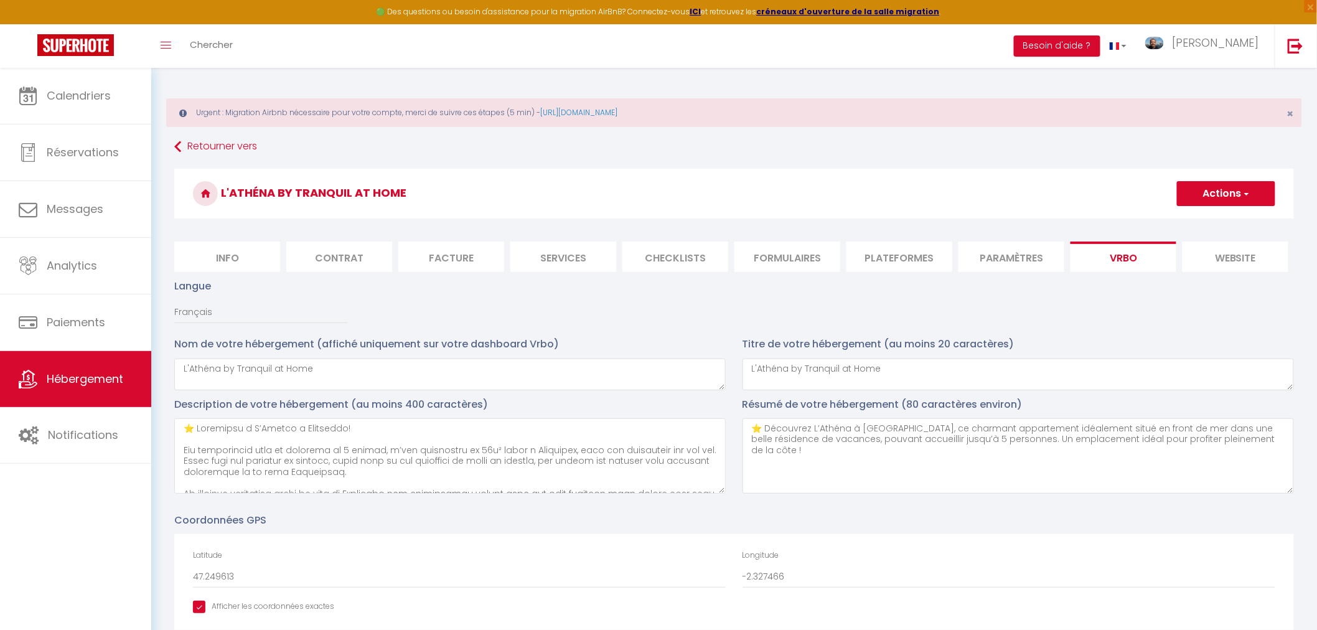
click at [871, 261] on li "Plateformes" at bounding box center [900, 257] width 106 height 31
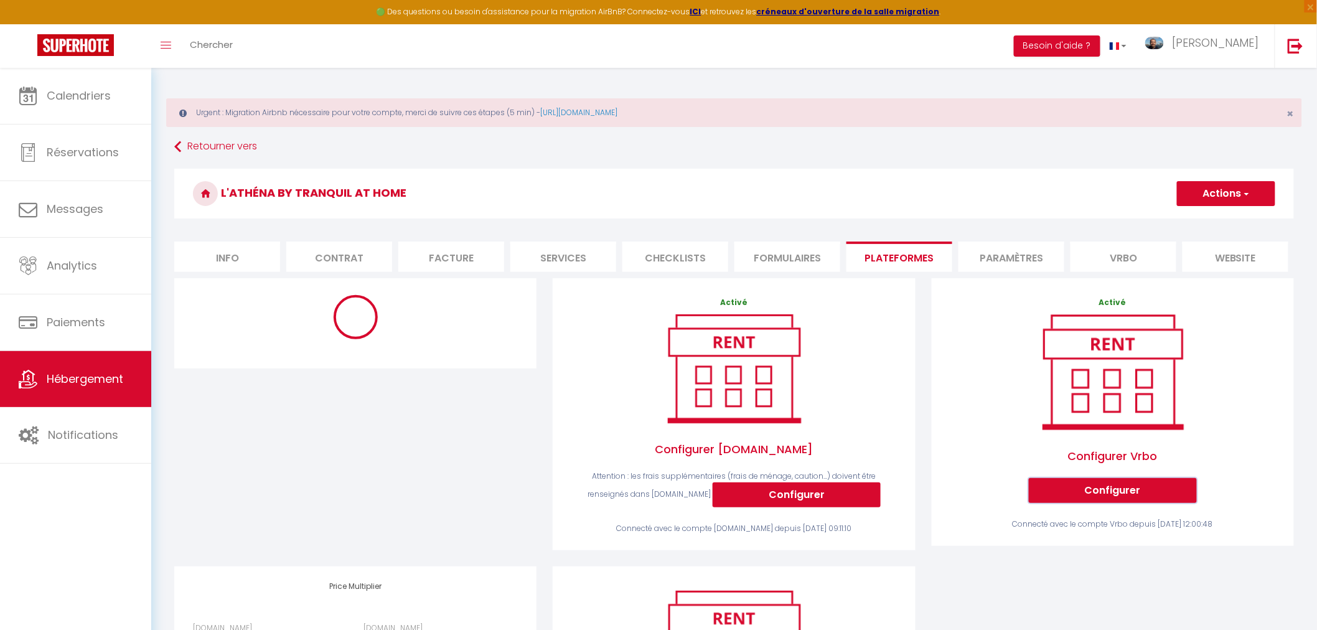
click at [1110, 503] on button "Configurer" at bounding box center [1113, 490] width 168 height 25
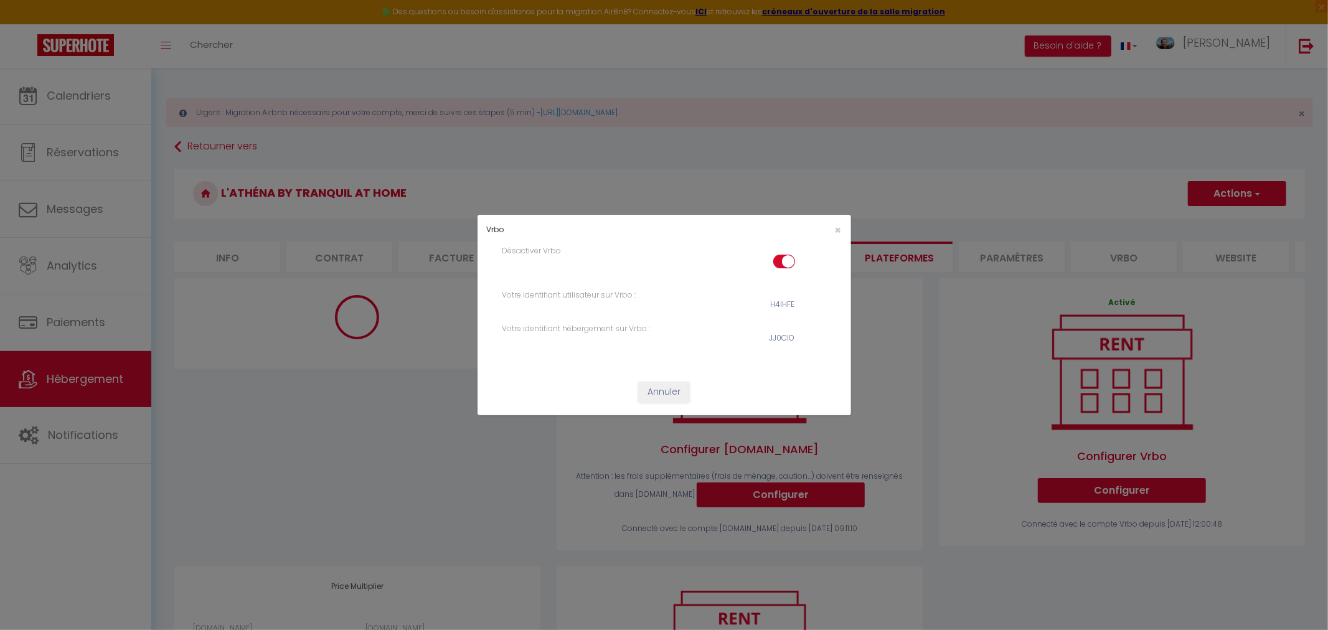
click at [781, 260] on input "checkbox" at bounding box center [784, 264] width 22 height 19
checkbox input "false"
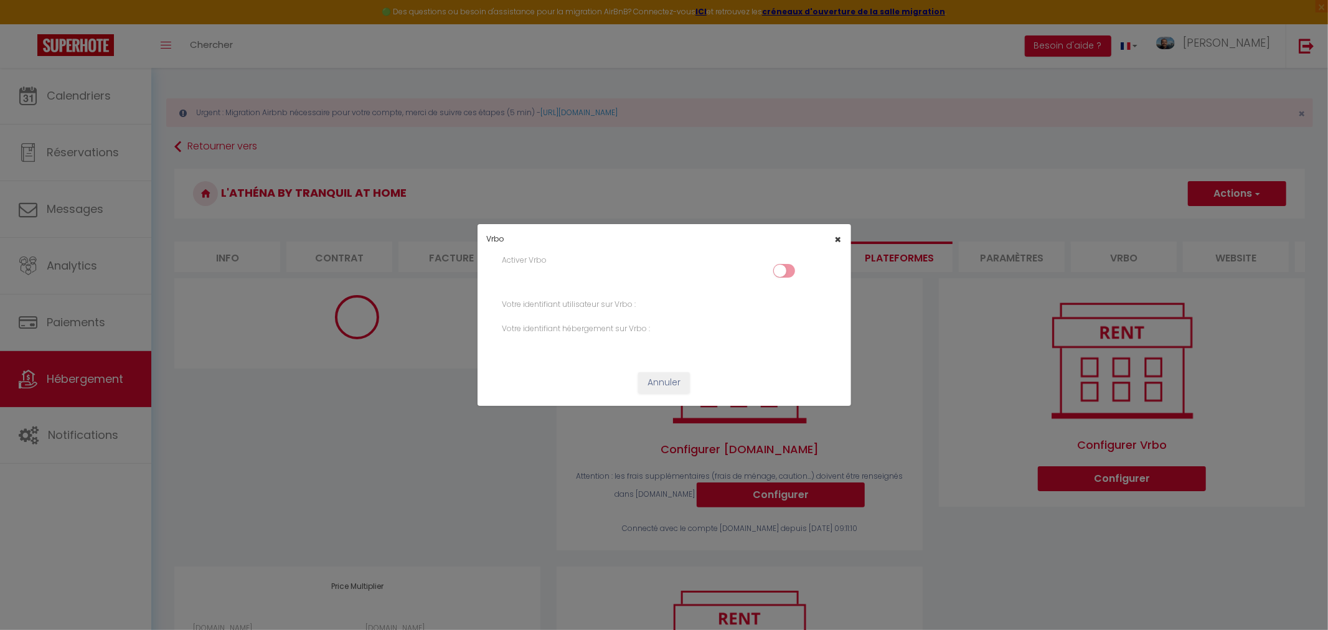
checkbox input "false"
select select "365"
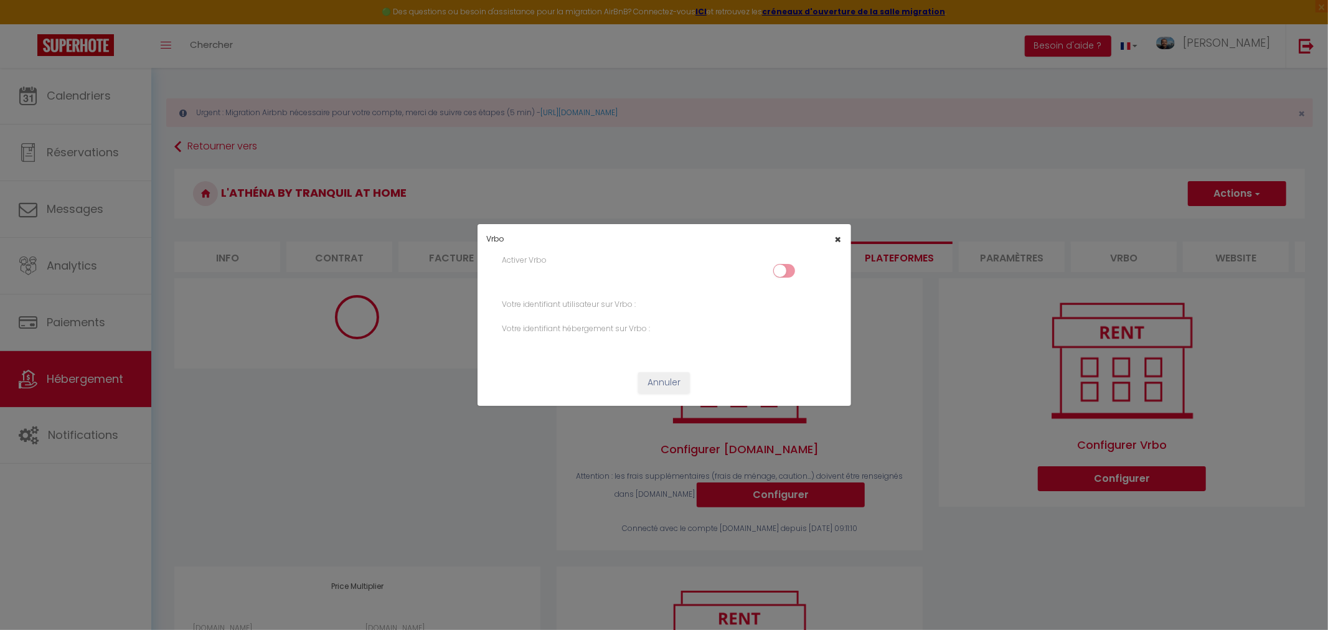
select select "well_reviewed_guests"
select select "EUR"
select select
select select "14818-1389809771774736516"
click at [837, 238] on span "×" at bounding box center [838, 240] width 7 height 16
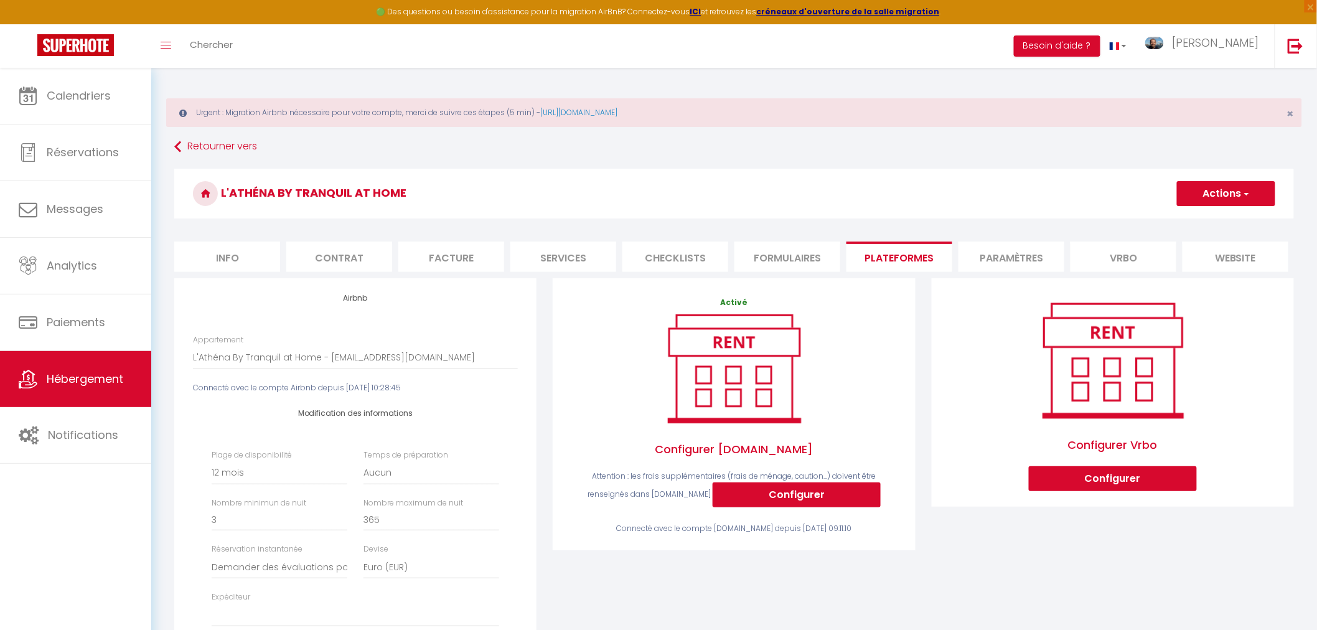
click at [240, 260] on li "Info" at bounding box center [227, 257] width 106 height 31
checkbox input "false"
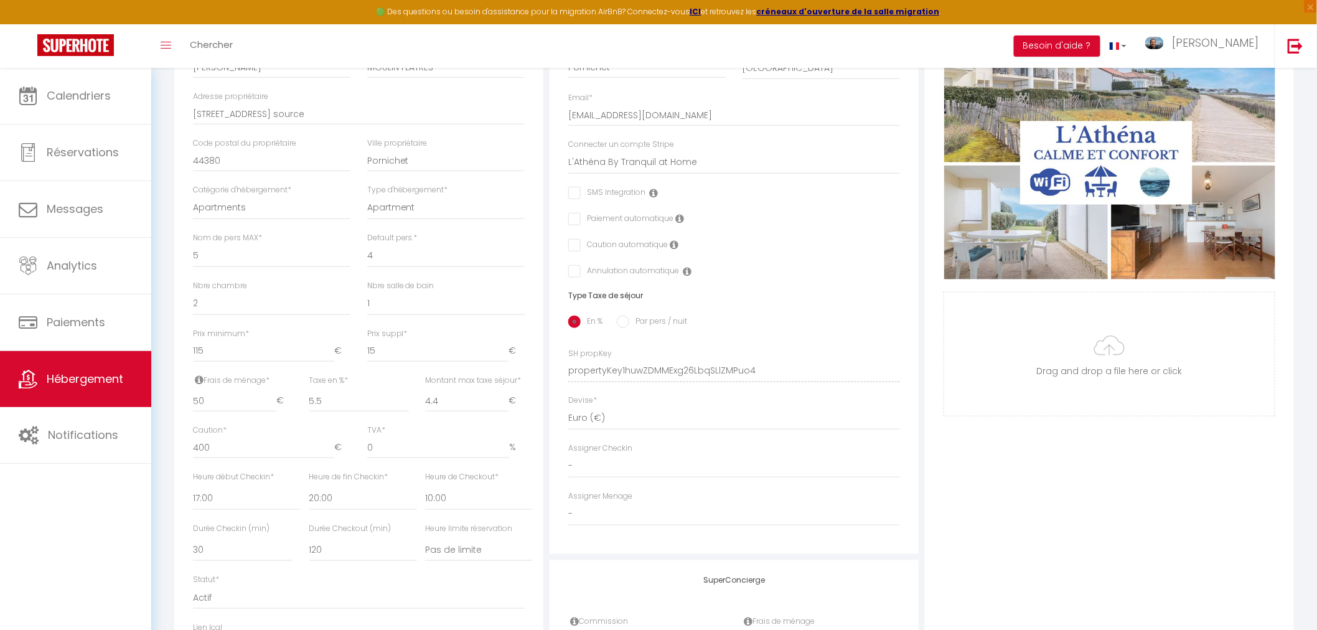
scroll to position [531, 0]
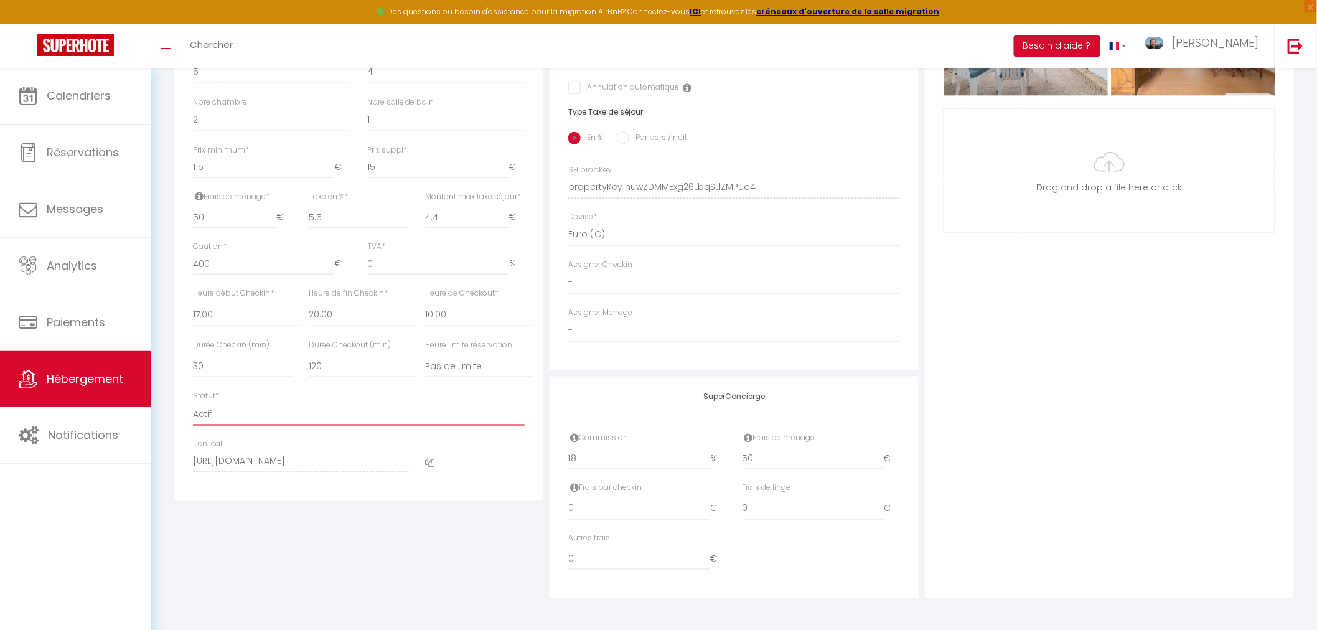
click at [224, 411] on select "Actif Pas actif" at bounding box center [359, 414] width 332 height 24
select select "0"
click at [193, 402] on select "Actif Pas actif" at bounding box center [359, 414] width 332 height 24
checkbox input "false"
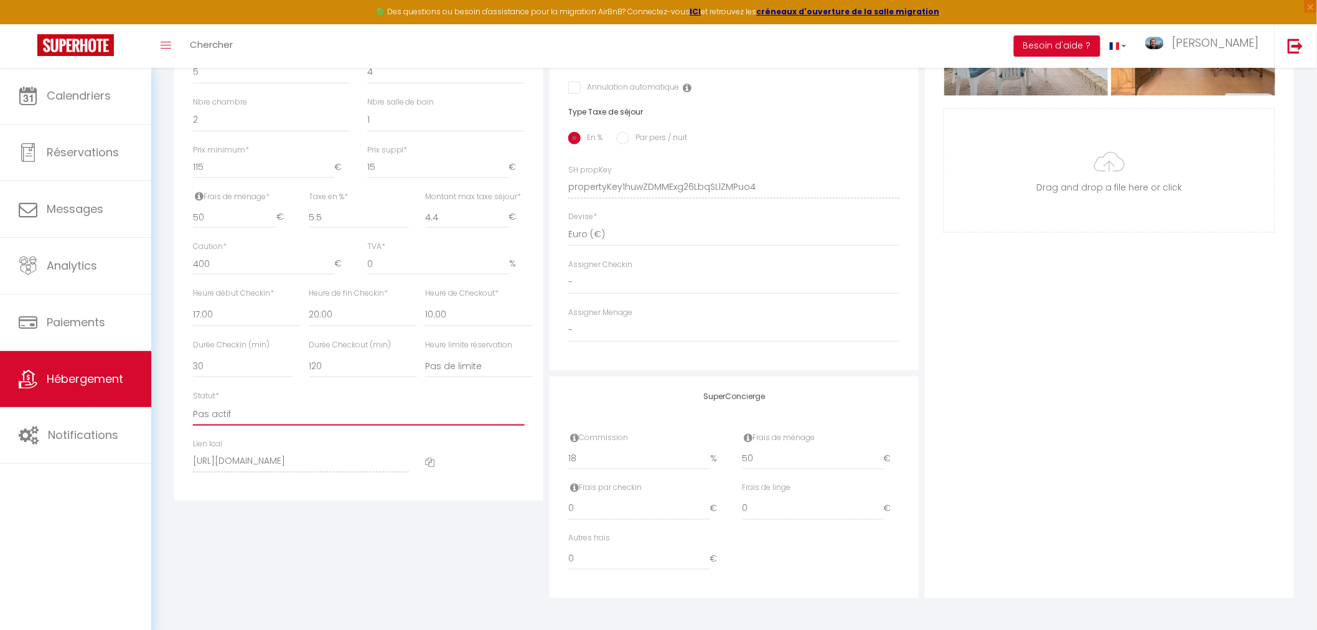
checkbox input "false"
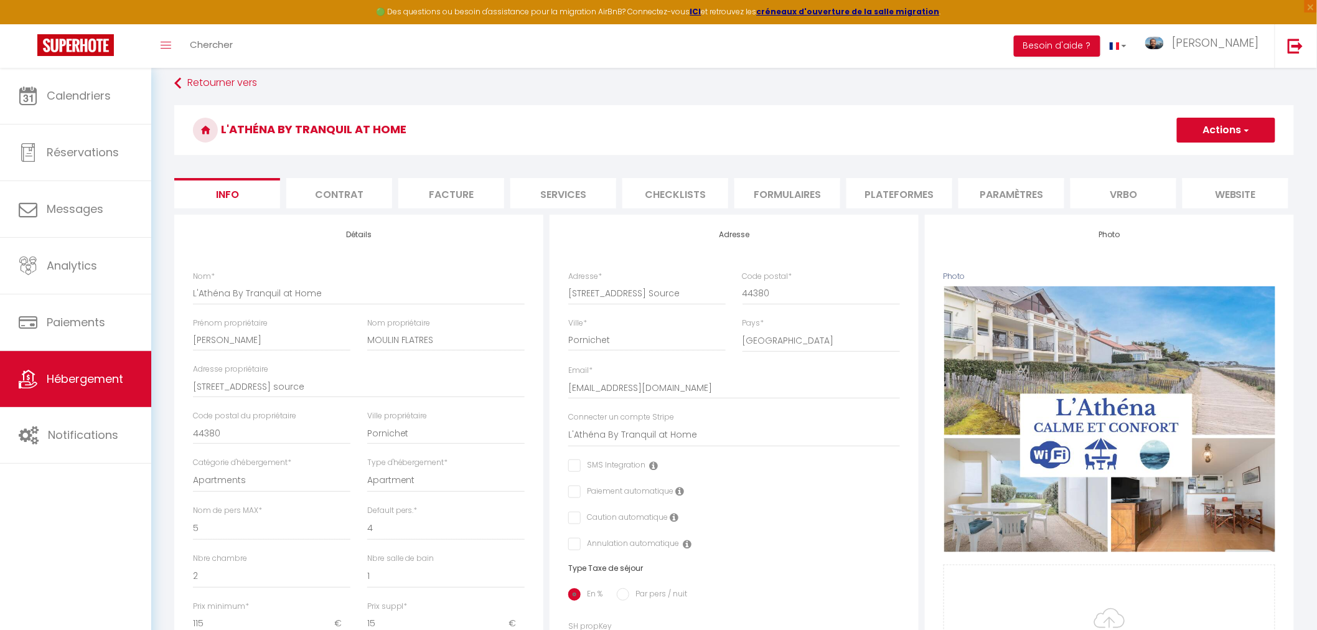
scroll to position [0, 0]
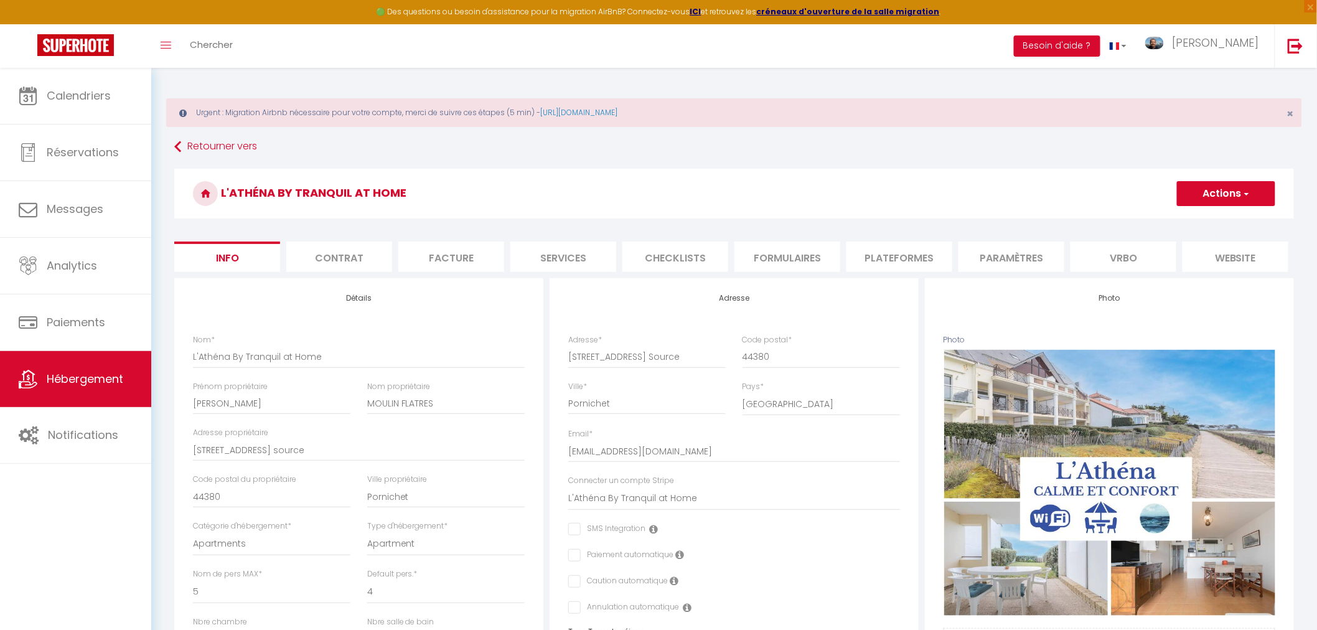
click at [1216, 193] on button "Actions" at bounding box center [1226, 193] width 98 height 25
click at [1170, 224] on input "Enregistrer" at bounding box center [1177, 221] width 46 height 12
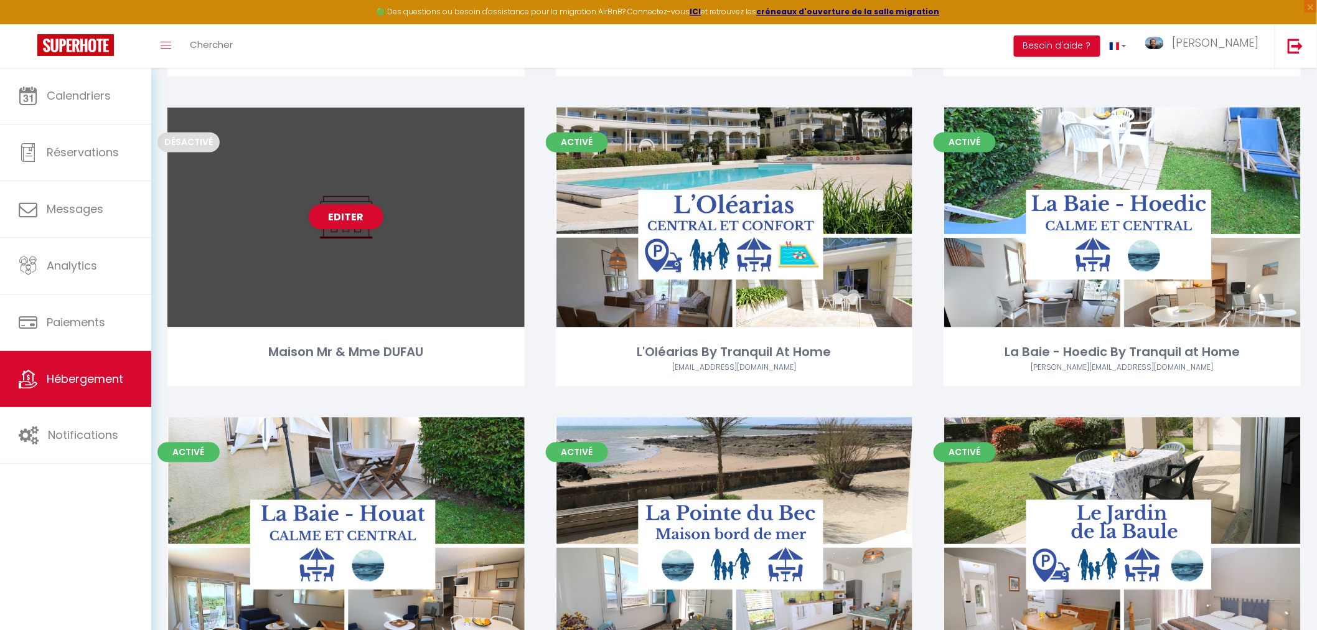
scroll to position [1037, 0]
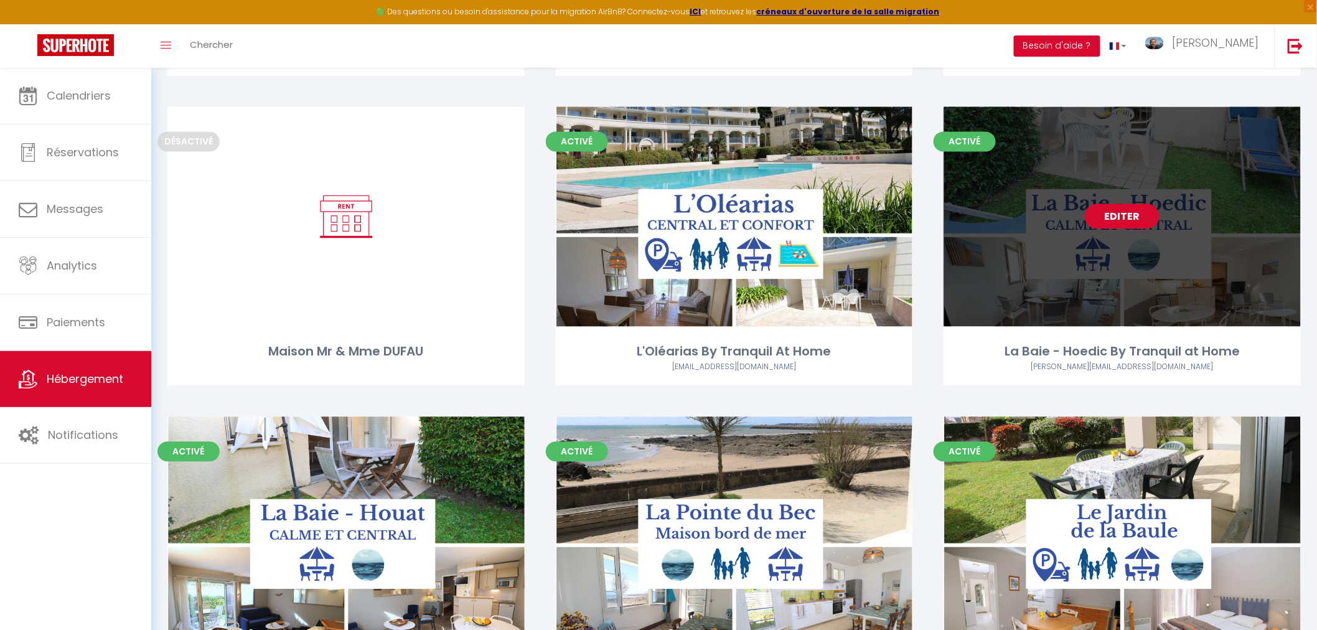
click at [1133, 218] on link "Editer" at bounding box center [1122, 216] width 75 height 25
click at [1129, 214] on link "Editer" at bounding box center [1122, 216] width 75 height 25
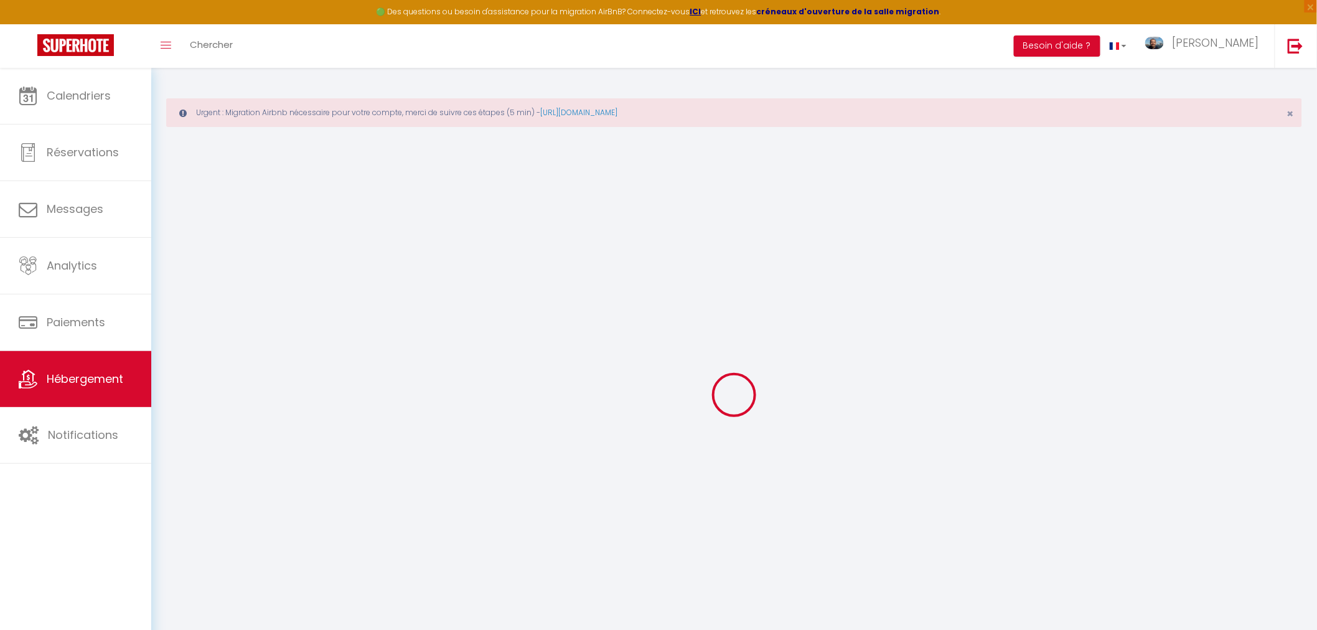
select select
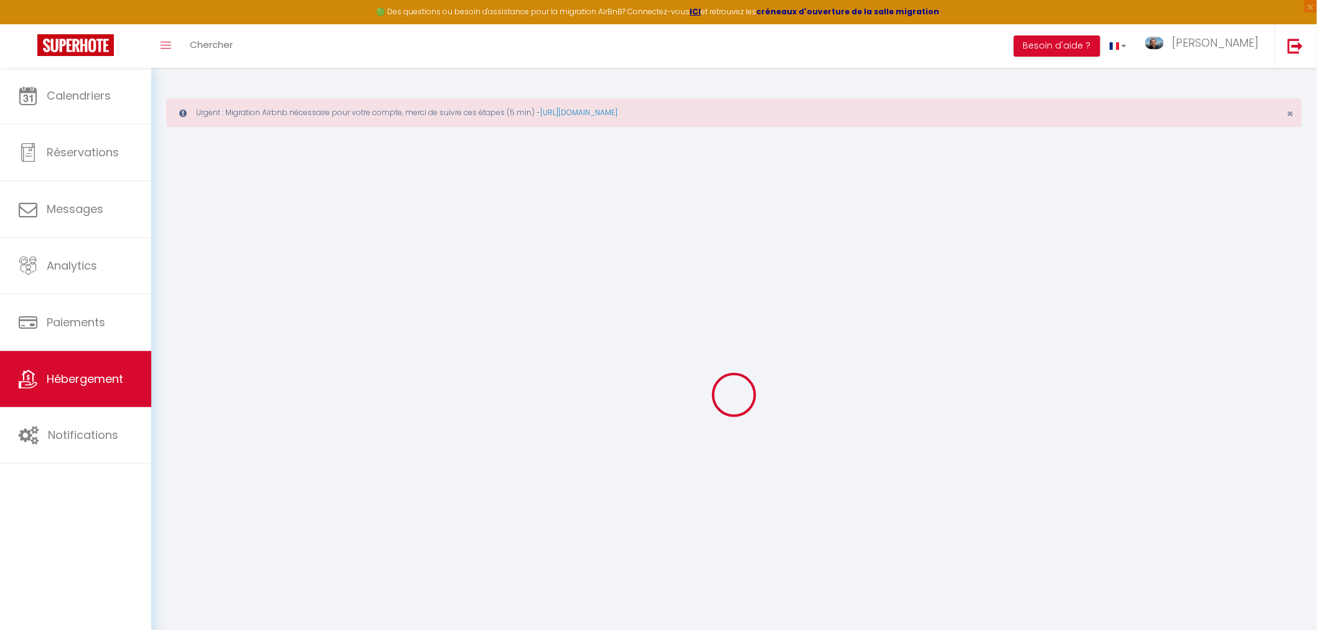
select select
checkbox input "false"
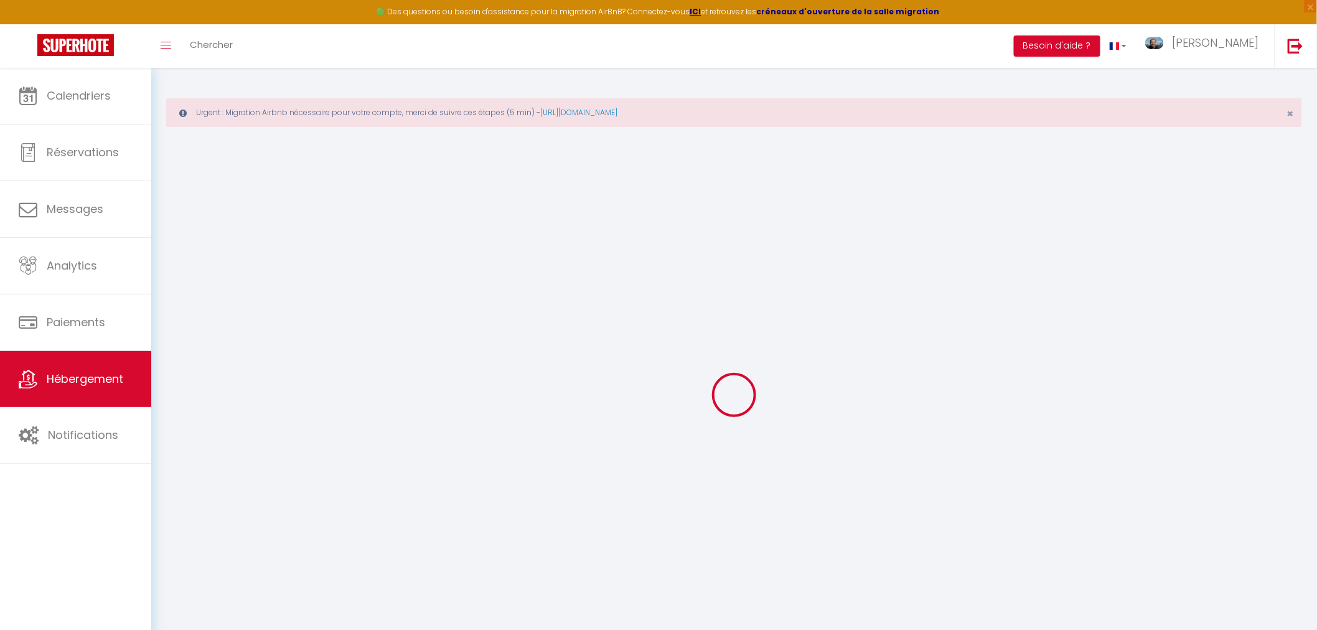
select select
type input "La Baie - Hoedic By Tranquil at Home"
type input "[GEOGRAPHIC_DATA]"
type input "GUESNEAU-LAPORTE"
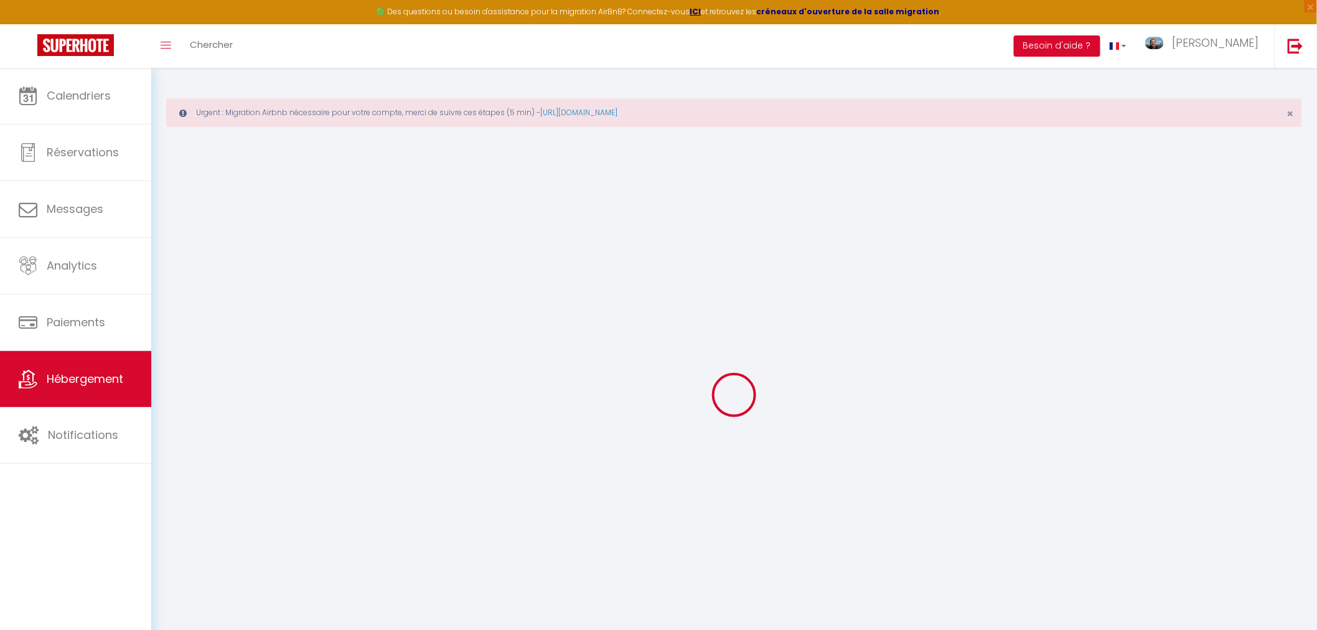
type input "[STREET_ADDRESS]"
type input "44500"
type input "La Baule-Escoublac"
select select "0"
type input "79"
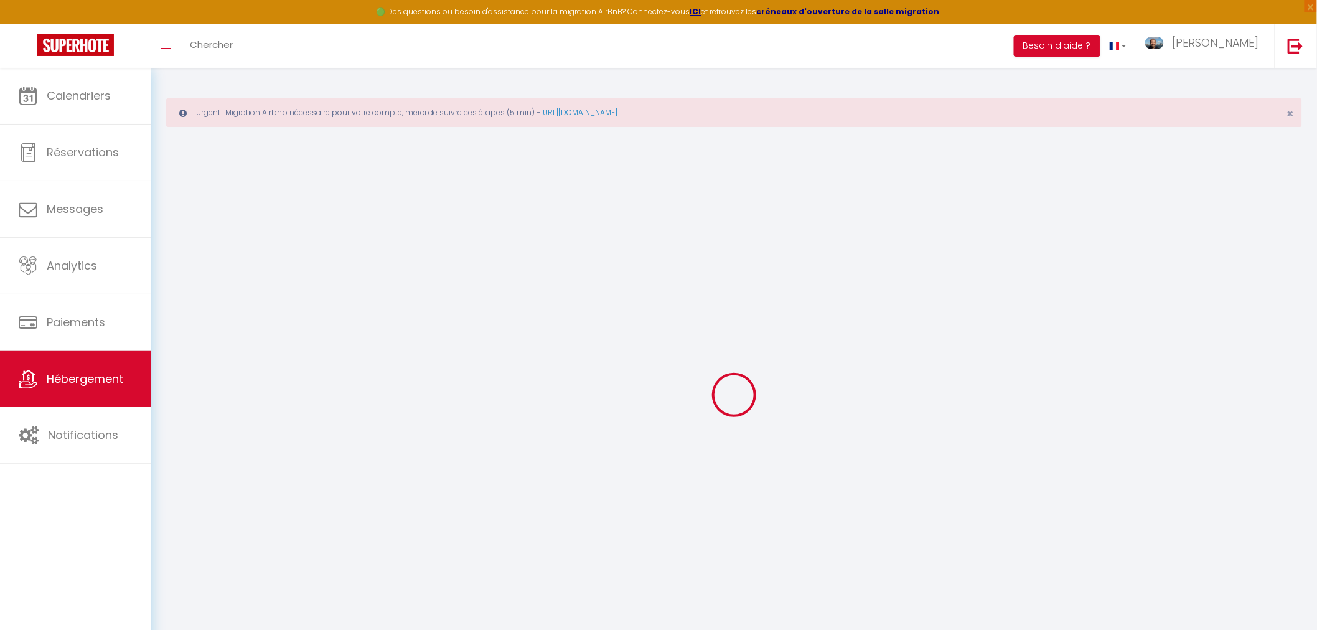
type input "10"
type input "40"
type input "5.5"
type input "5.28"
type input "400"
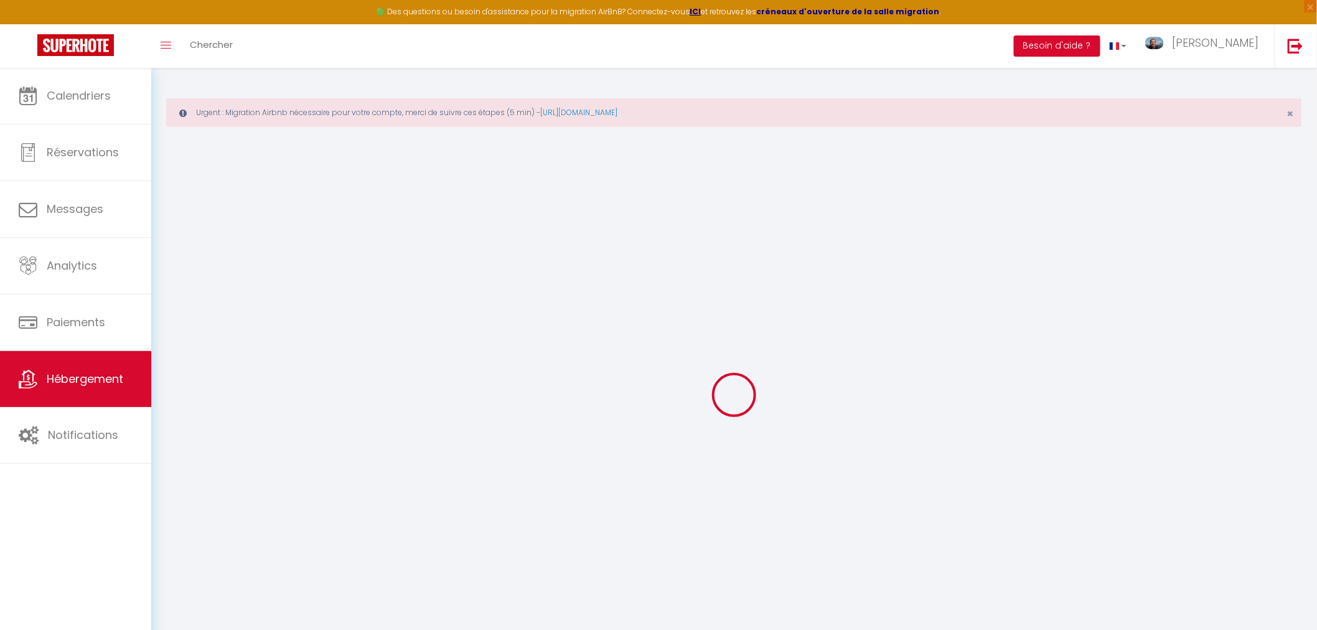
select select
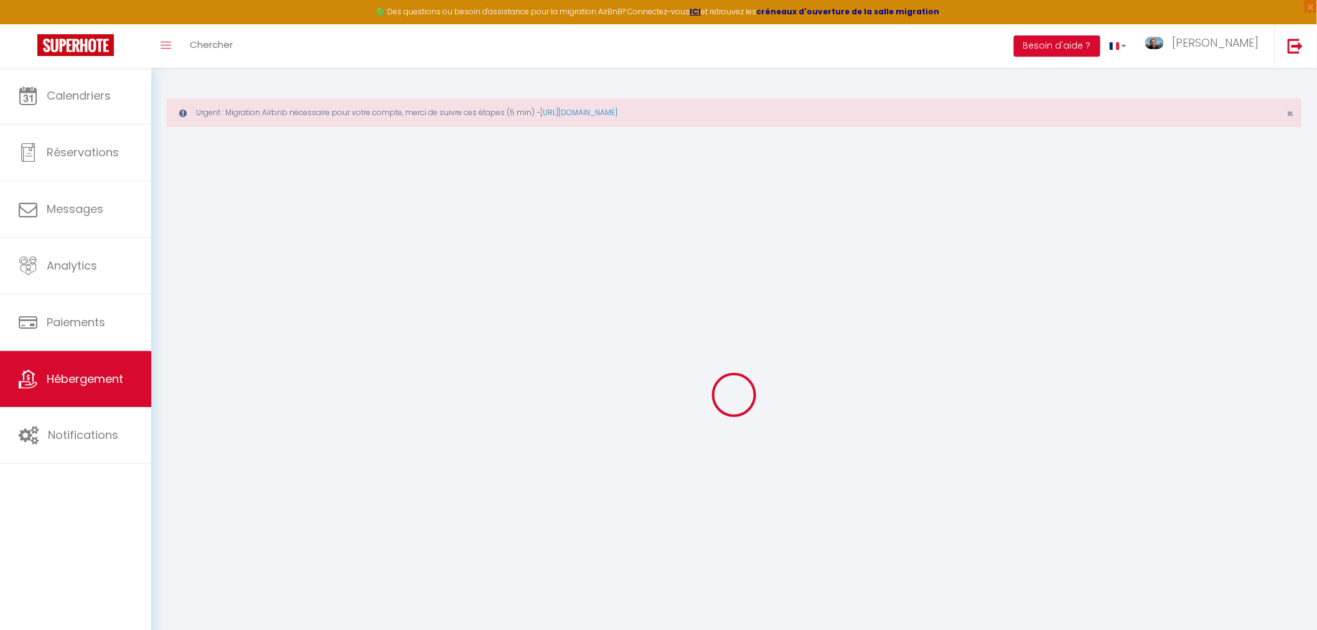
type input "[STREET_ADDRESS]"
type input "44500"
type input "La Baule-Escoublac"
type input "[EMAIL_ADDRESS][DOMAIN_NAME]"
select select "13369"
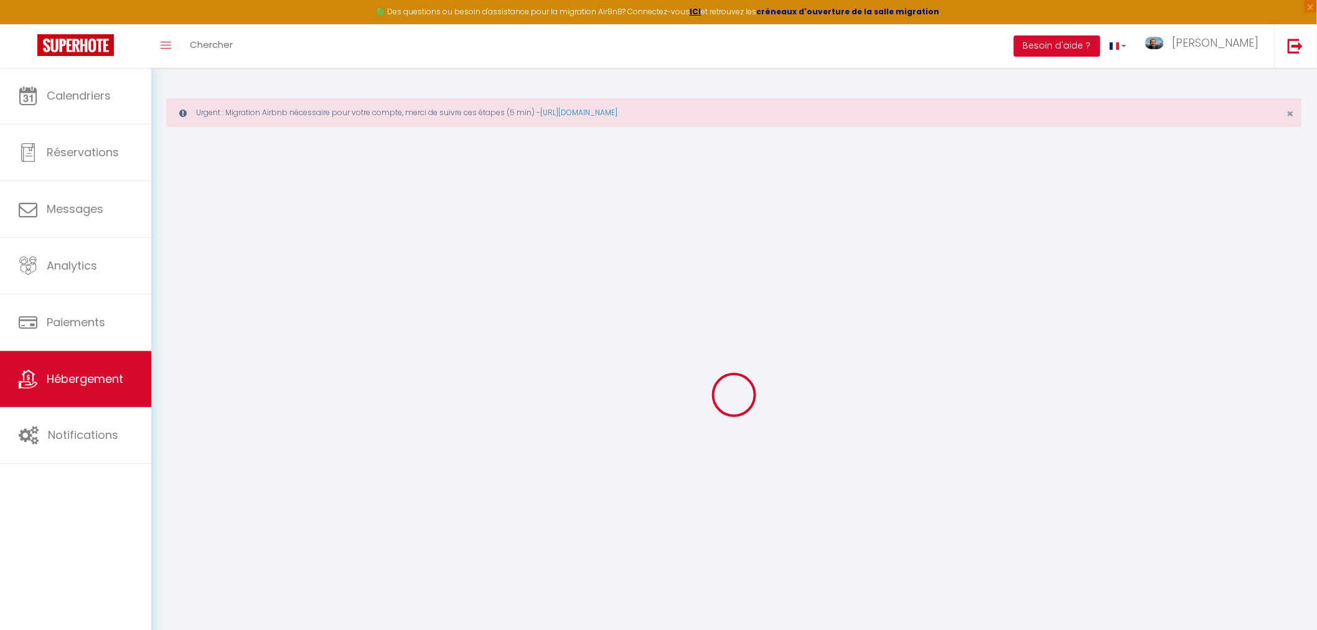
checkbox input "false"
radio input "true"
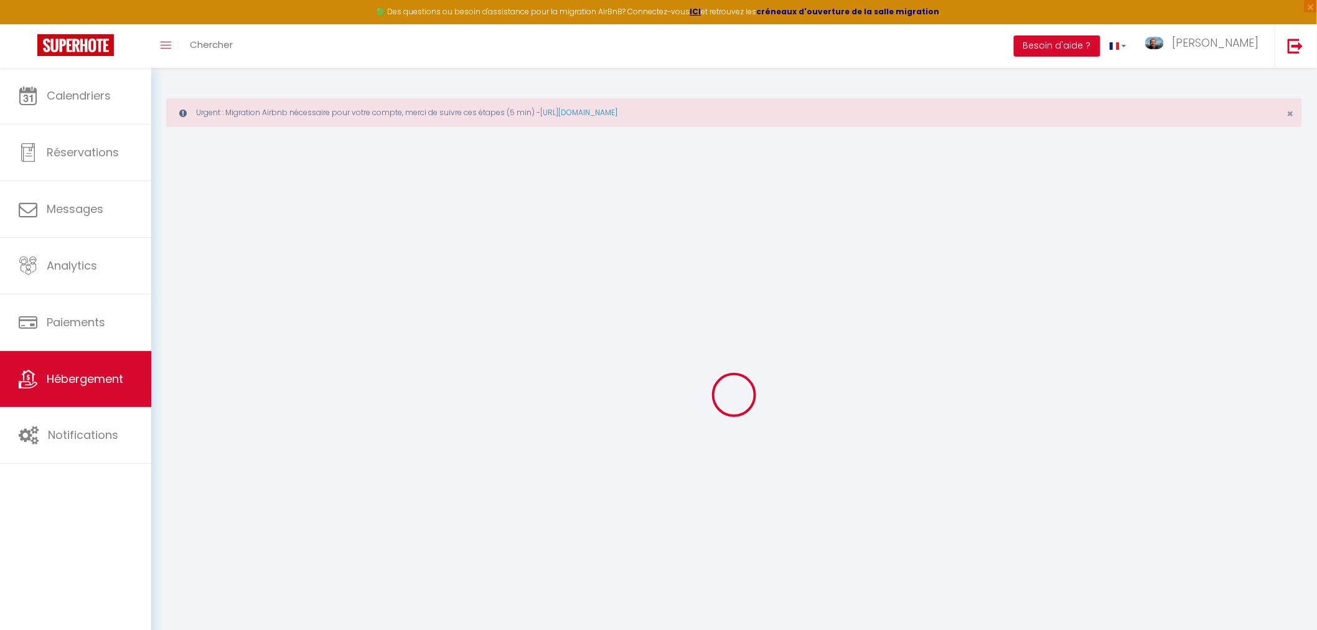
type input "18"
type input "40"
type input "0"
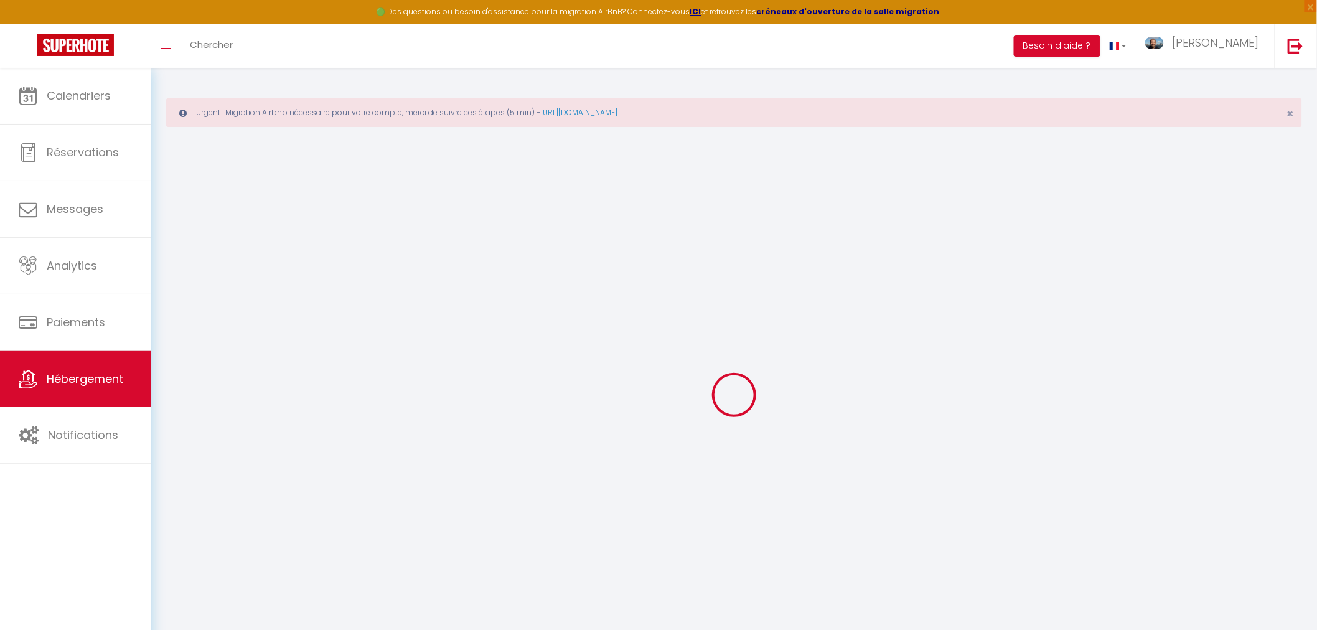
select select
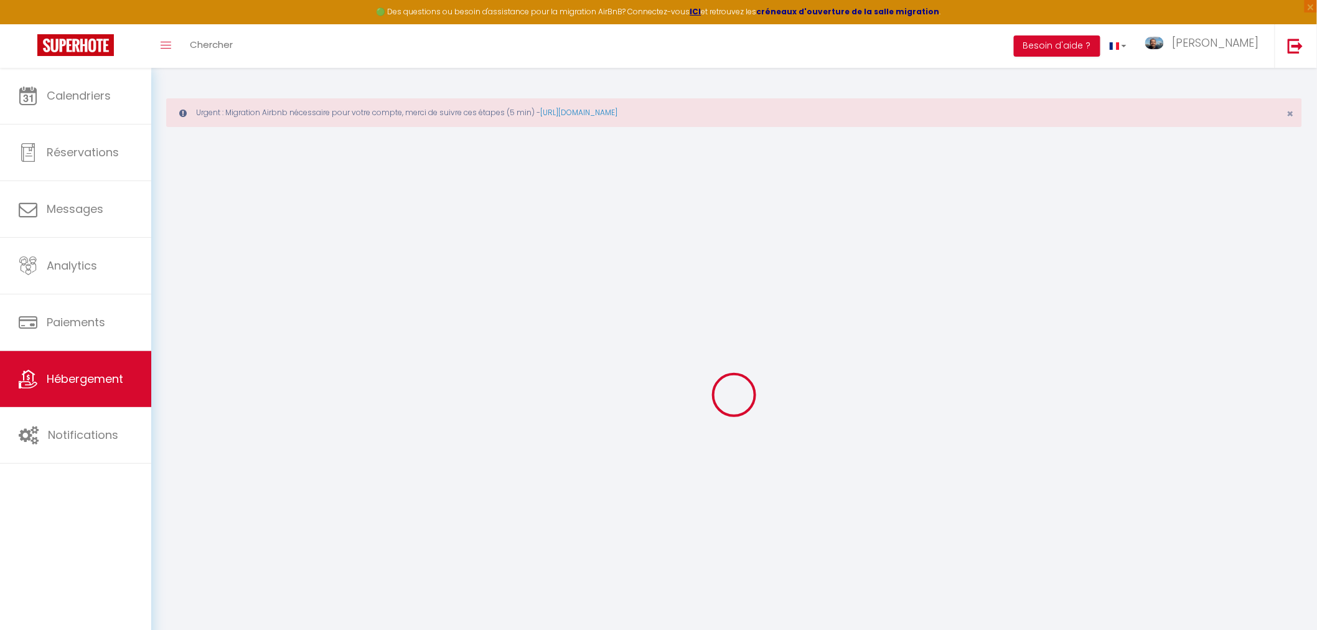
checkbox input "false"
select select
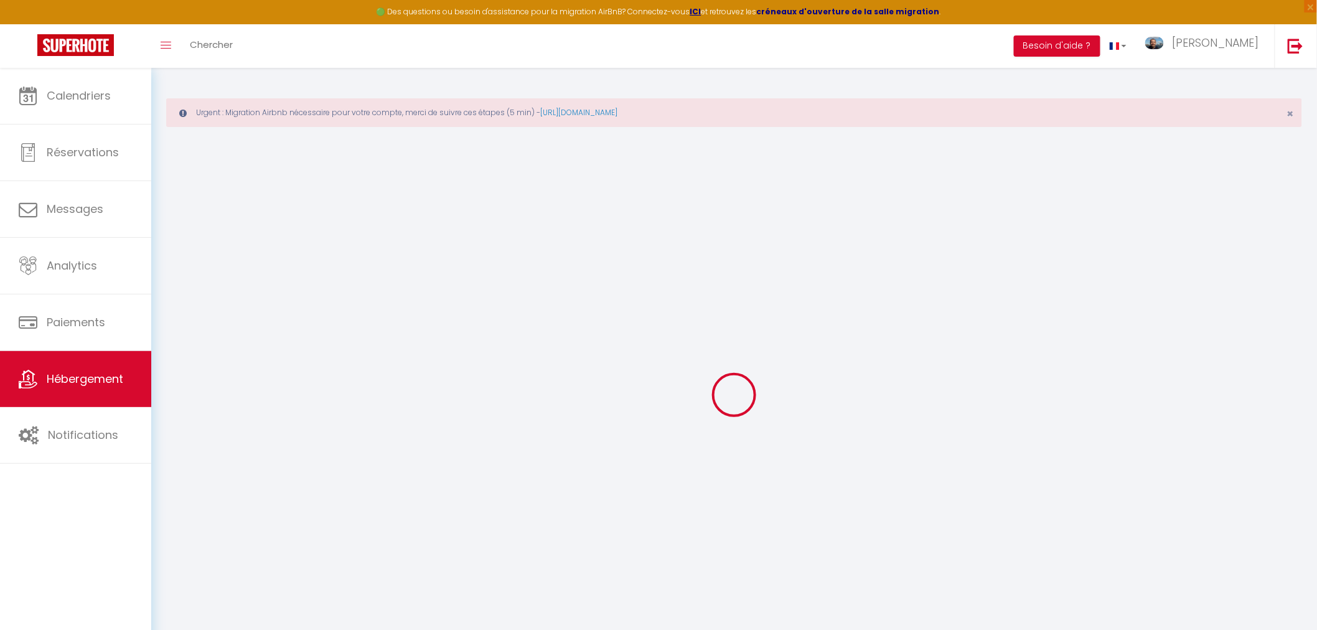
select select
checkbox input "false"
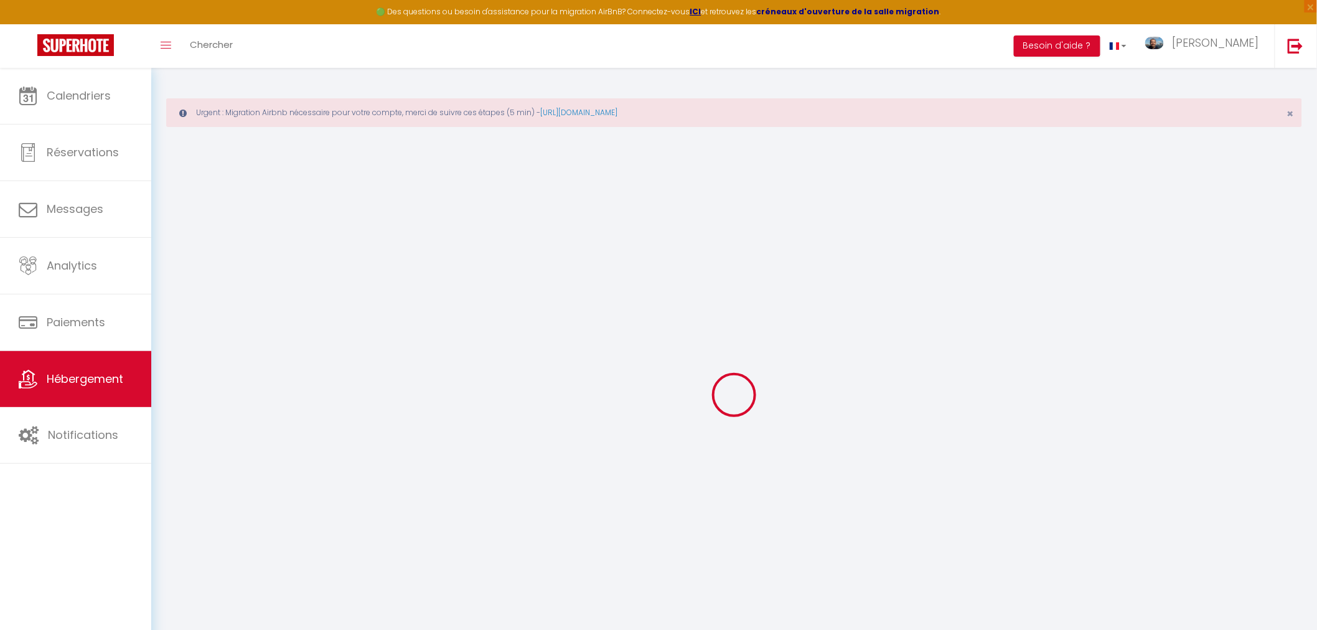
checkbox input "false"
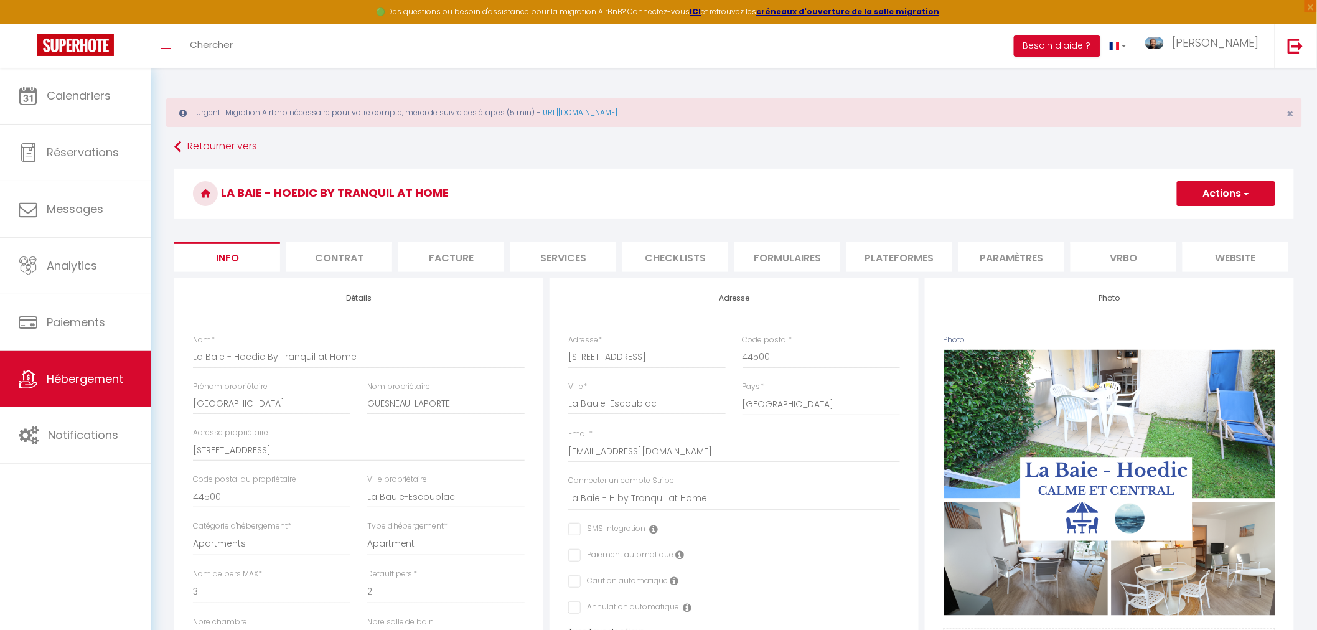
click at [875, 258] on li "Plateformes" at bounding box center [900, 257] width 106 height 31
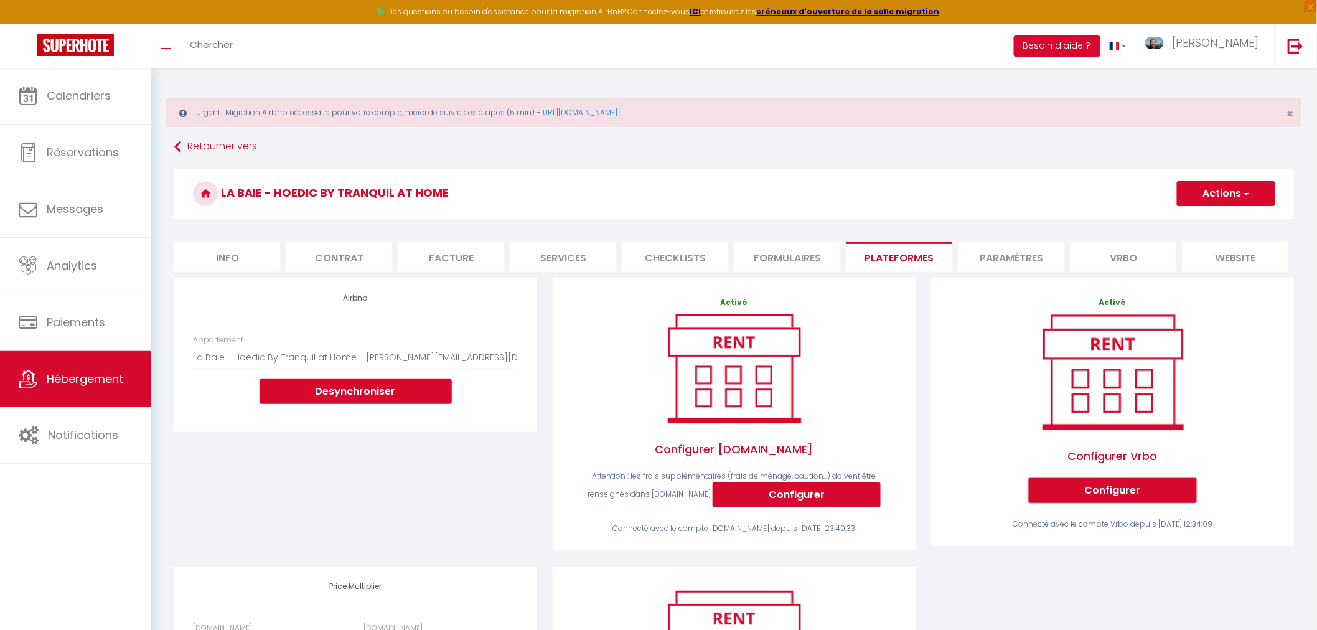
click at [1125, 502] on button "Configurer" at bounding box center [1113, 490] width 168 height 25
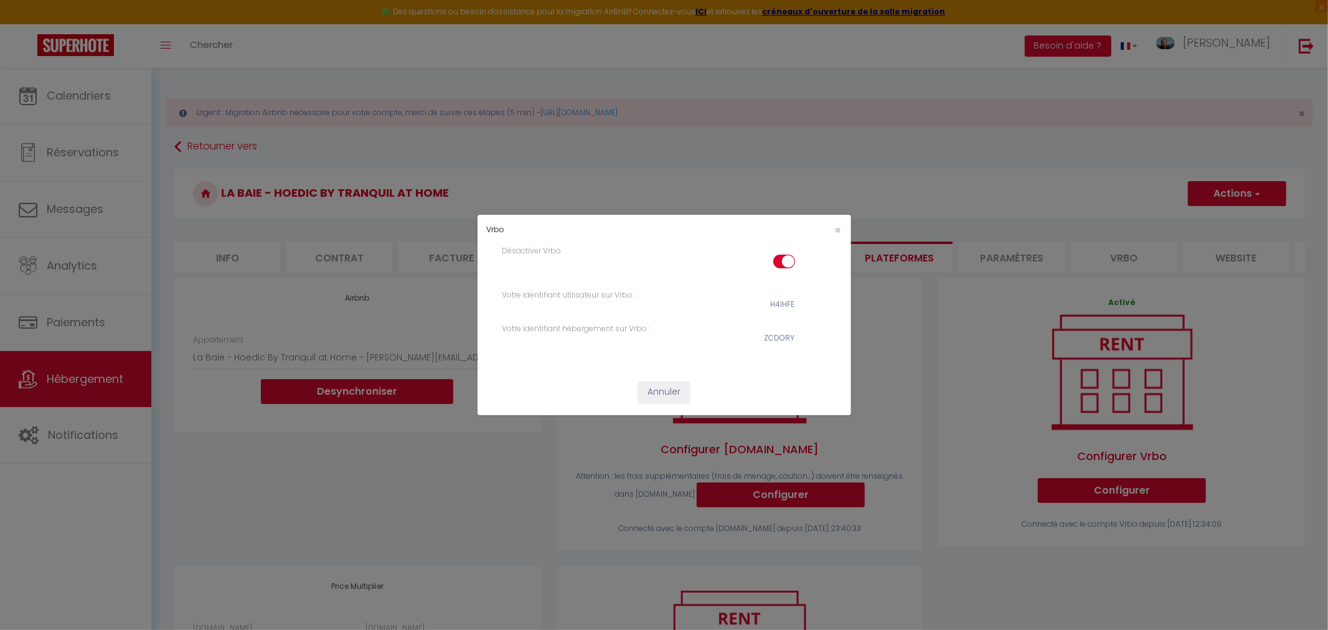
click at [777, 264] on input "checkbox" at bounding box center [784, 264] width 22 height 19
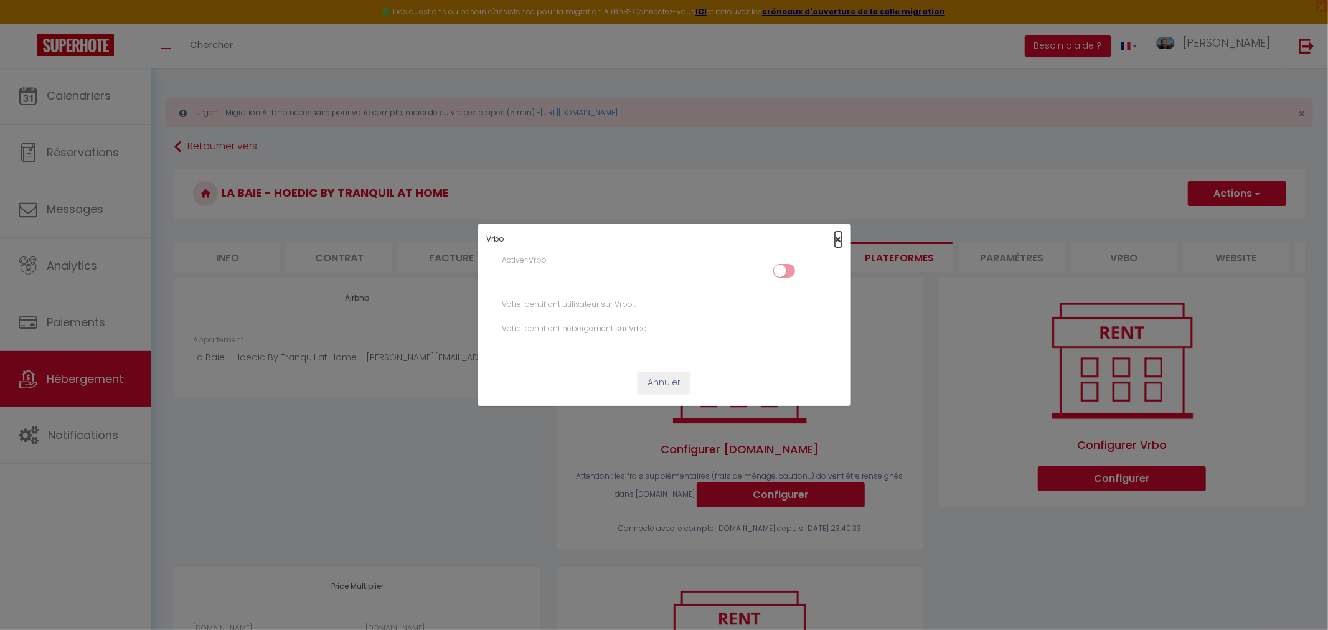
click at [837, 238] on span "×" at bounding box center [838, 240] width 7 height 16
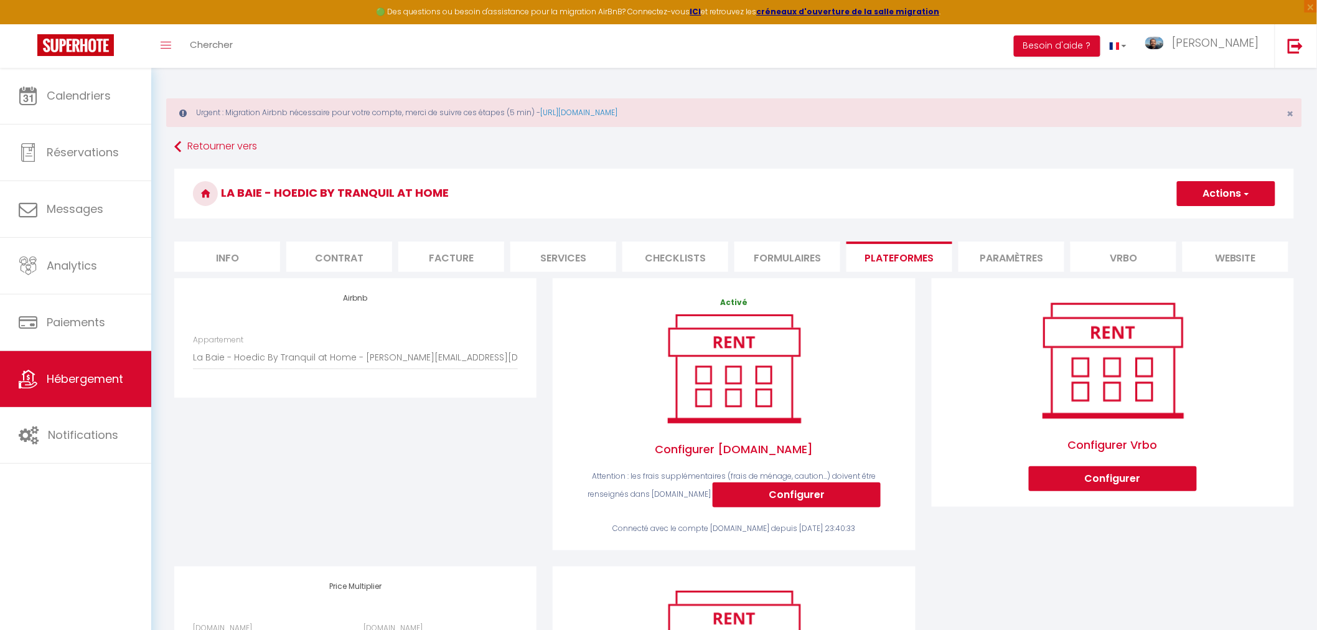
drag, startPoint x: 235, startPoint y: 250, endPoint x: 265, endPoint y: 288, distance: 47.9
click at [237, 250] on li "Info" at bounding box center [227, 257] width 106 height 31
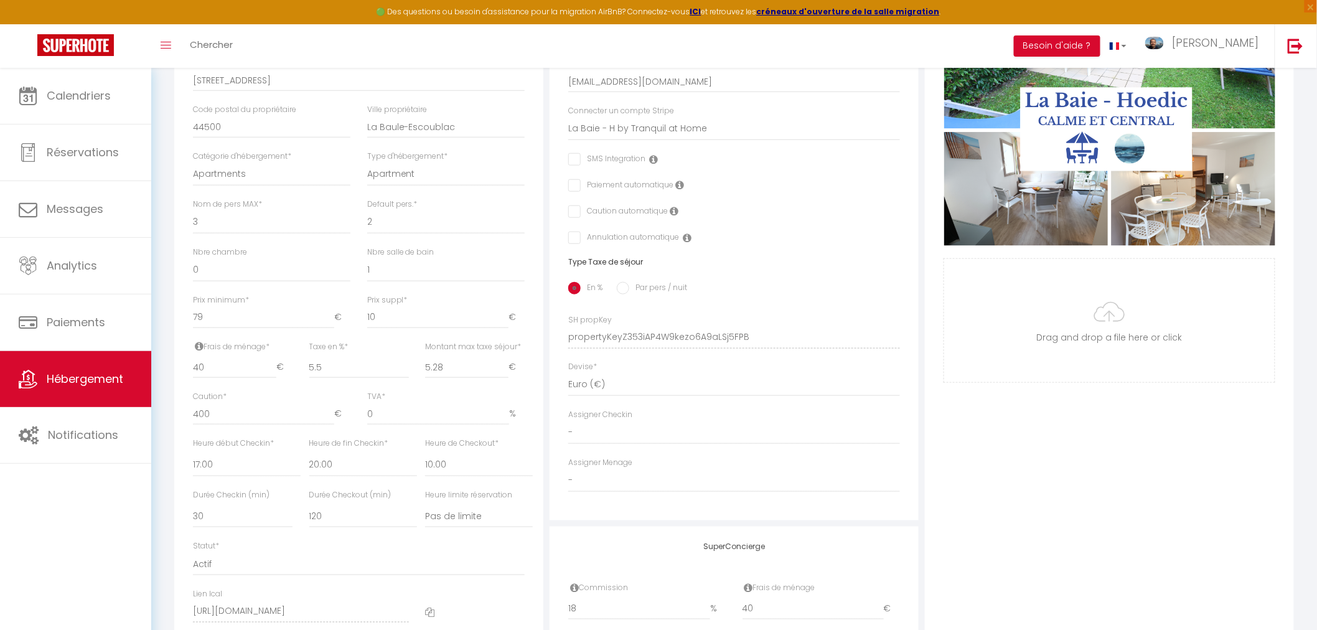
scroll to position [415, 0]
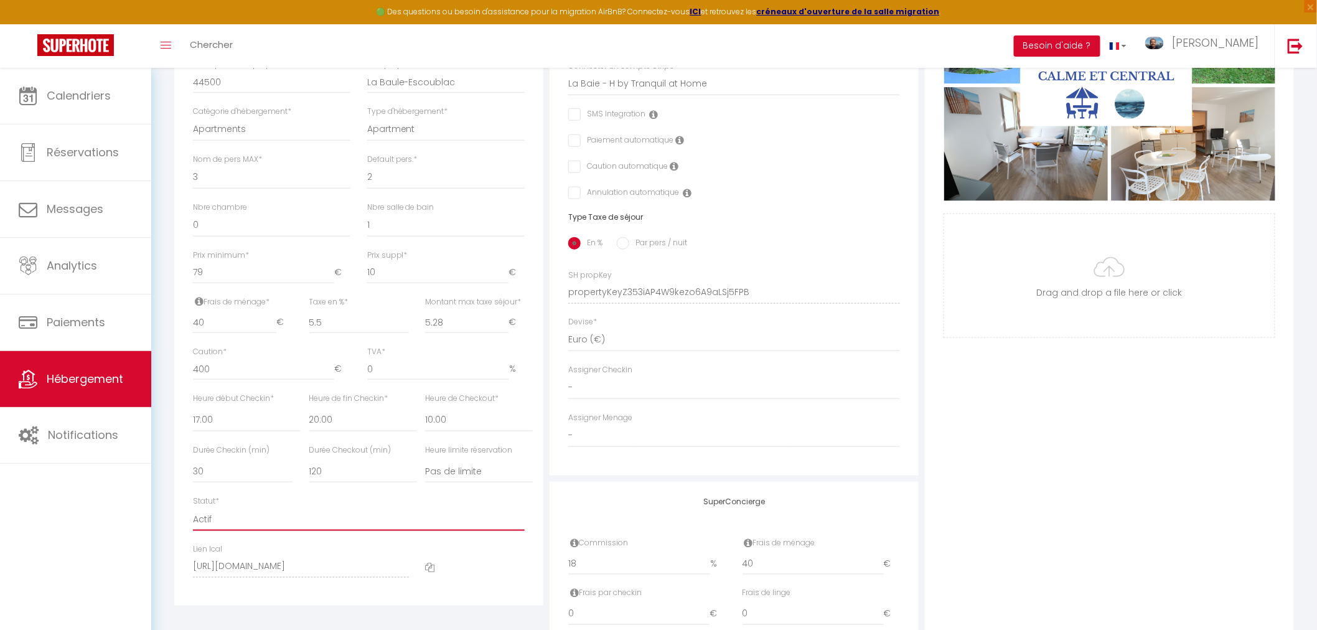
click at [233, 531] on select "Actif Pas actif" at bounding box center [359, 519] width 332 height 24
click at [193, 519] on select "Actif Pas actif" at bounding box center [359, 519] width 332 height 24
click at [1006, 455] on div "Photo Photo Supprimer Drag and drop a file here or click Ooops, something wrong…" at bounding box center [1109, 284] width 369 height 840
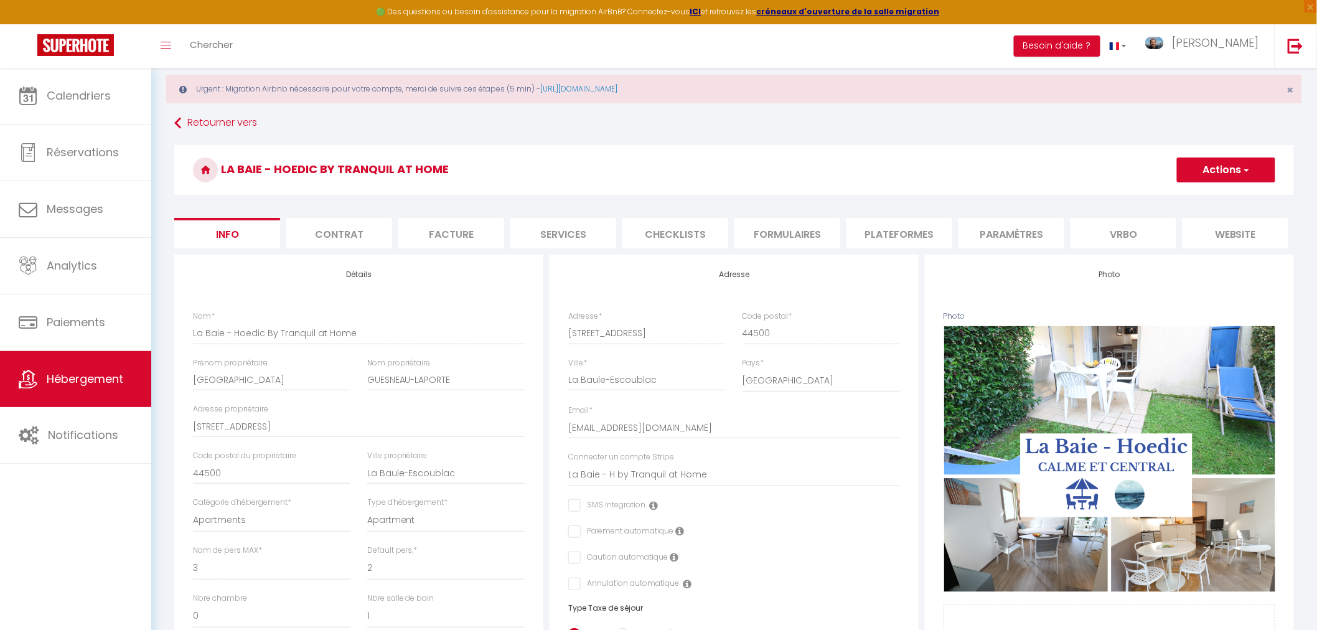
scroll to position [0, 0]
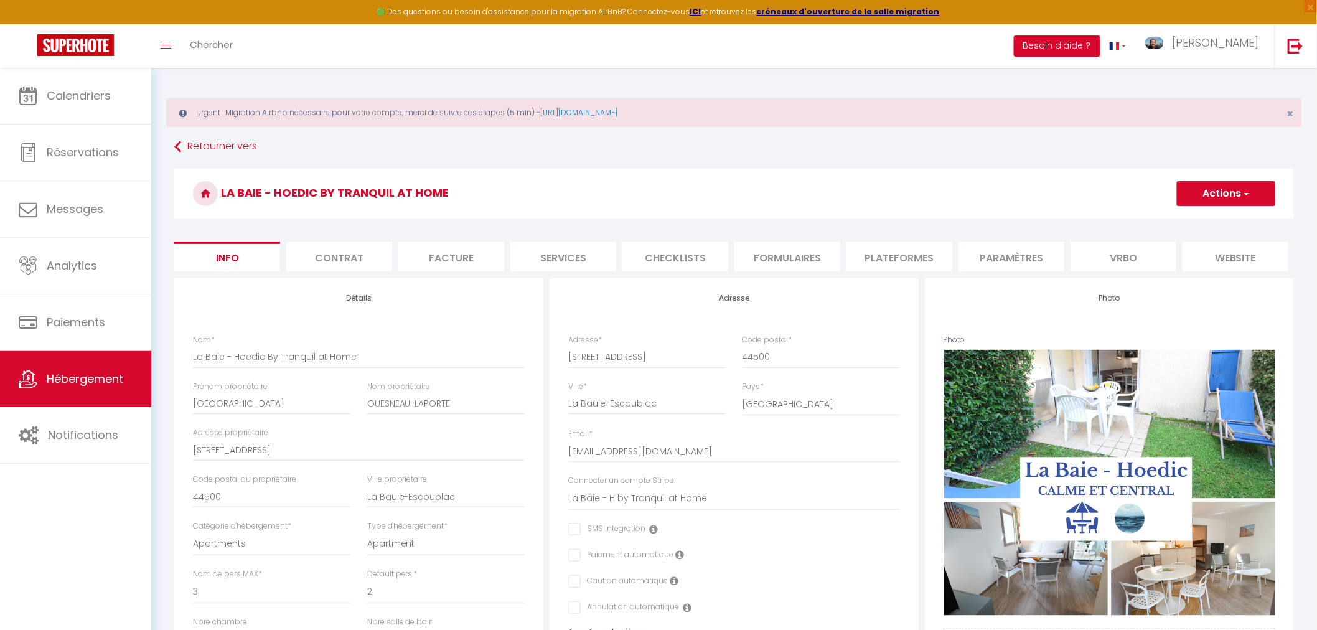
click at [1217, 191] on button "Actions" at bounding box center [1226, 193] width 98 height 25
click at [1185, 219] on input "Enregistrer" at bounding box center [1177, 221] width 46 height 12
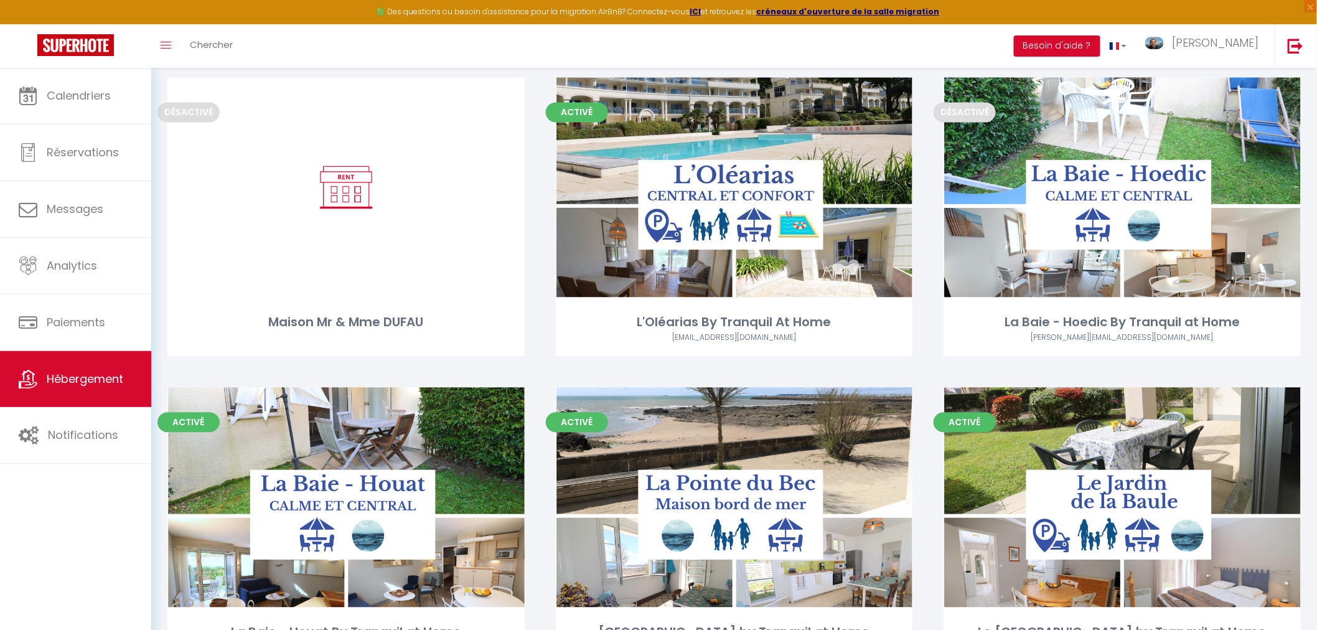
scroll to position [1106, 0]
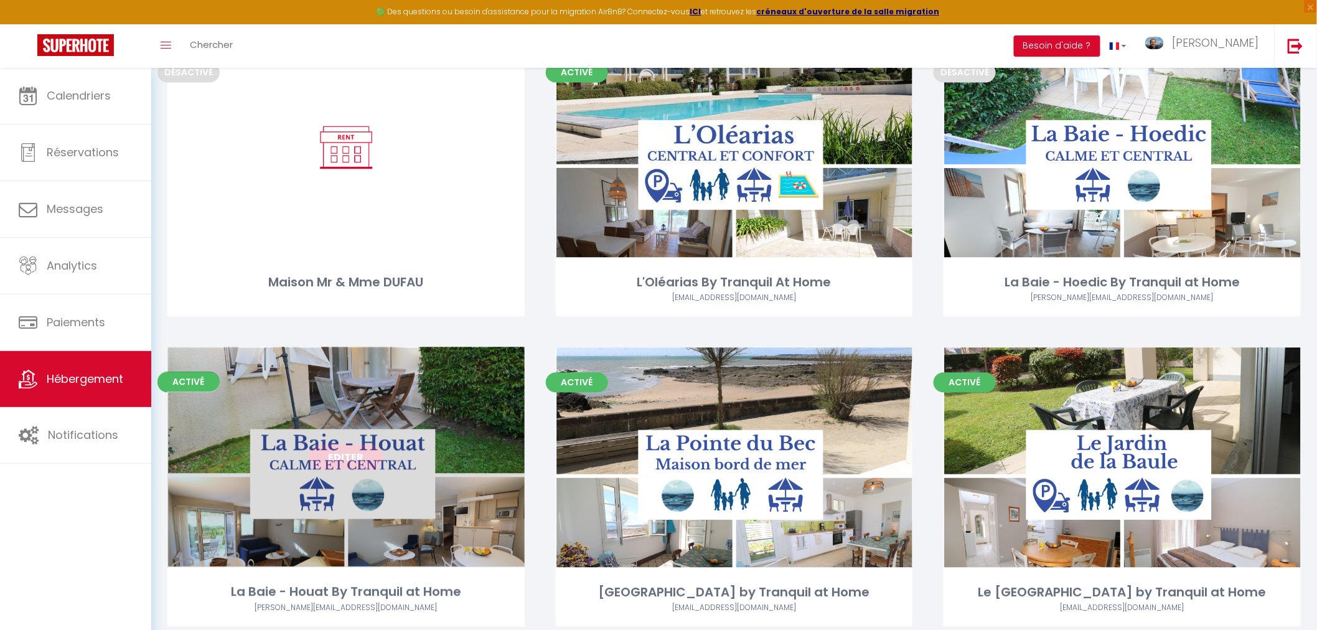
click at [353, 461] on link "Editer" at bounding box center [346, 456] width 75 height 25
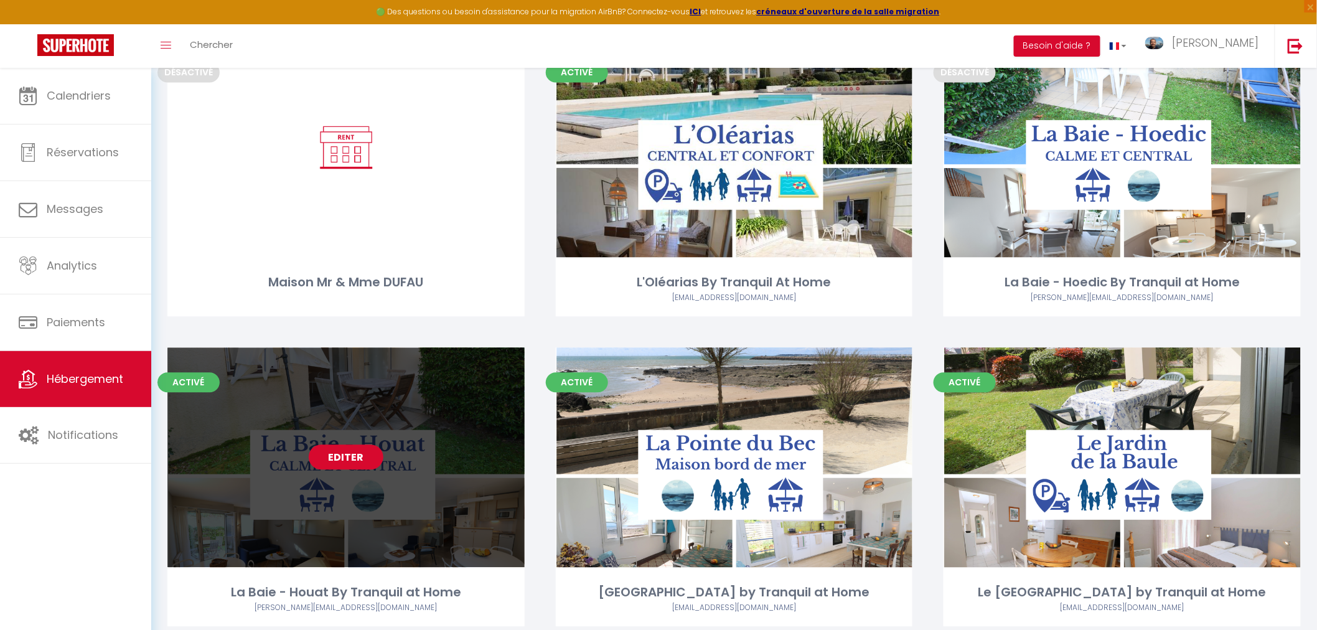
click at [347, 458] on link "Editer" at bounding box center [346, 456] width 75 height 25
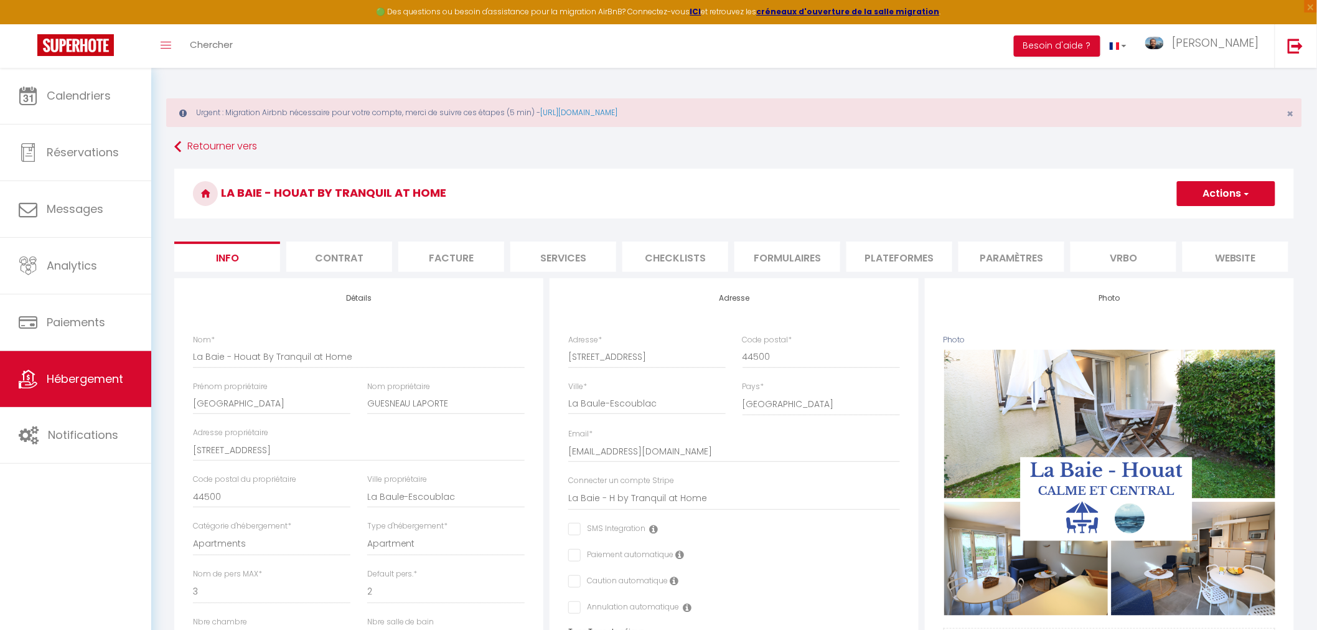
click at [1127, 254] on li "Vrbo" at bounding box center [1124, 257] width 106 height 31
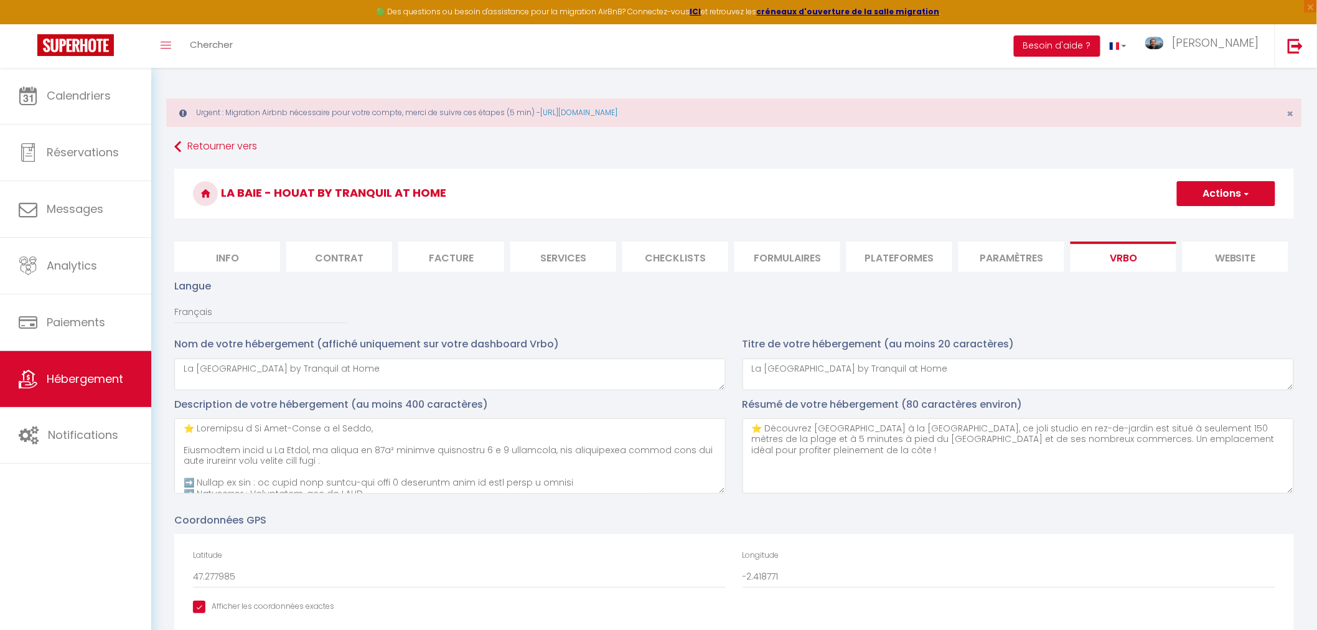
click at [894, 255] on li "Plateformes" at bounding box center [900, 257] width 106 height 31
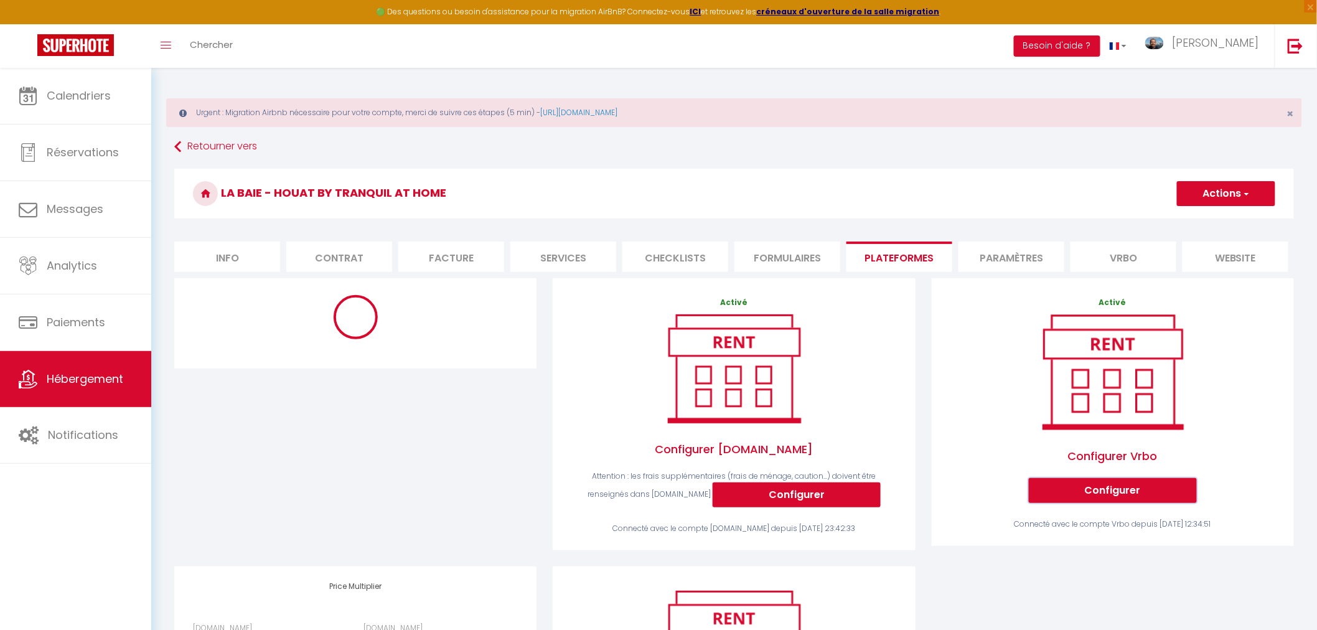
click at [1133, 499] on button "Configurer" at bounding box center [1113, 490] width 168 height 25
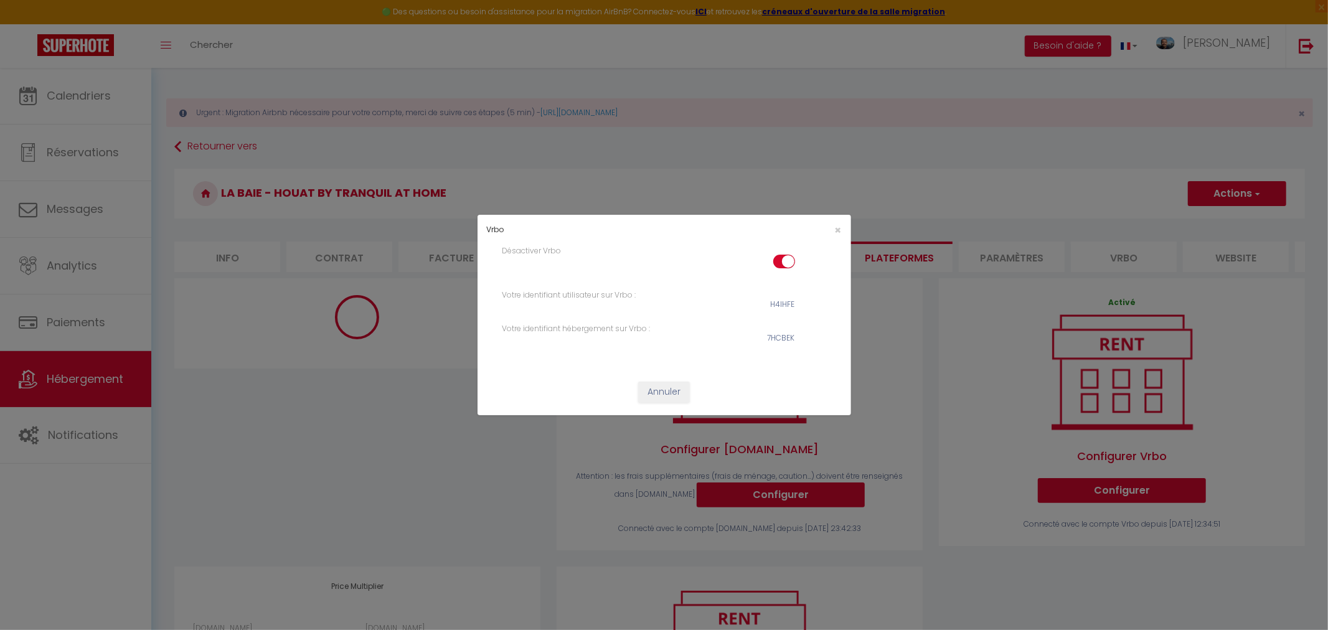
click at [777, 263] on input "checkbox" at bounding box center [784, 264] width 22 height 19
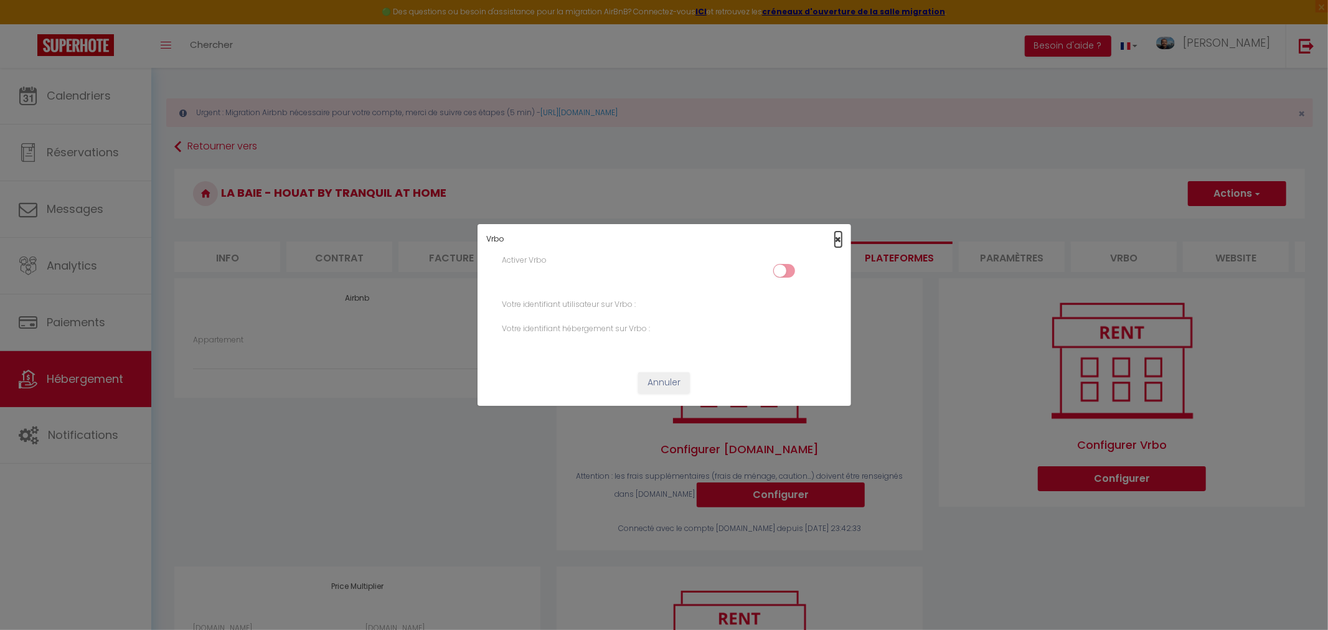
click at [838, 239] on span "×" at bounding box center [838, 240] width 7 height 16
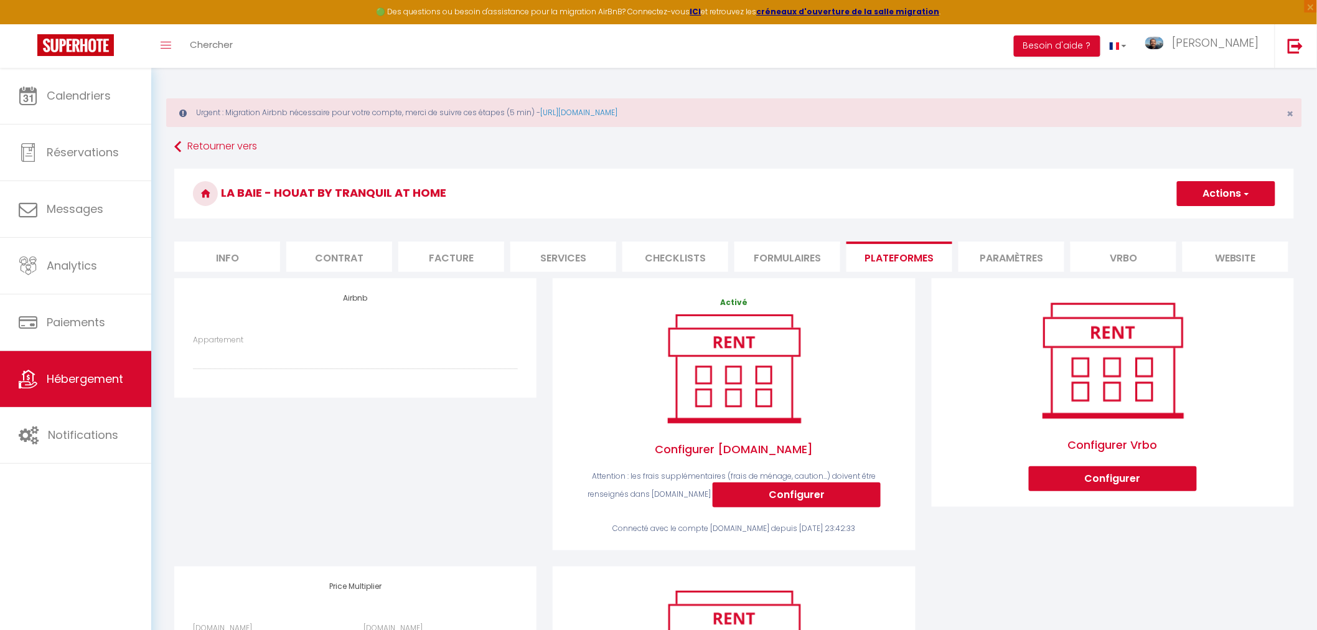
click at [550, 257] on li "Services" at bounding box center [563, 257] width 106 height 31
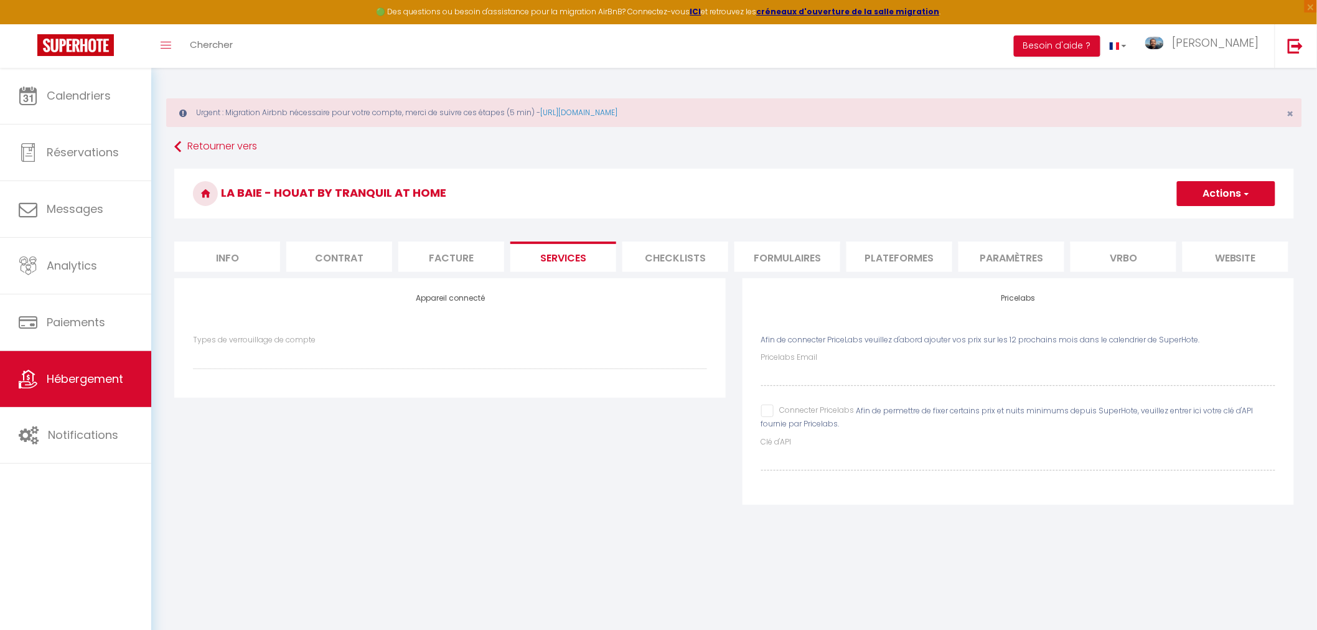
click at [681, 260] on li "Checklists" at bounding box center [675, 257] width 106 height 31
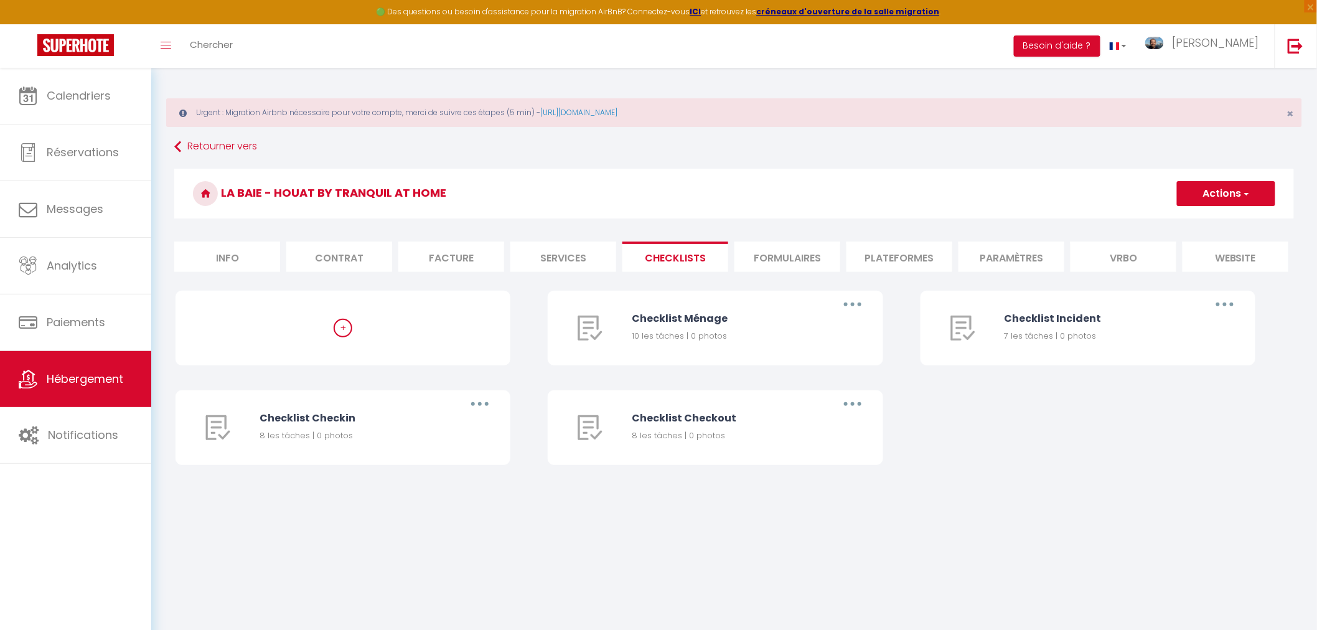
click at [767, 257] on li "Formulaires" at bounding box center [787, 257] width 106 height 31
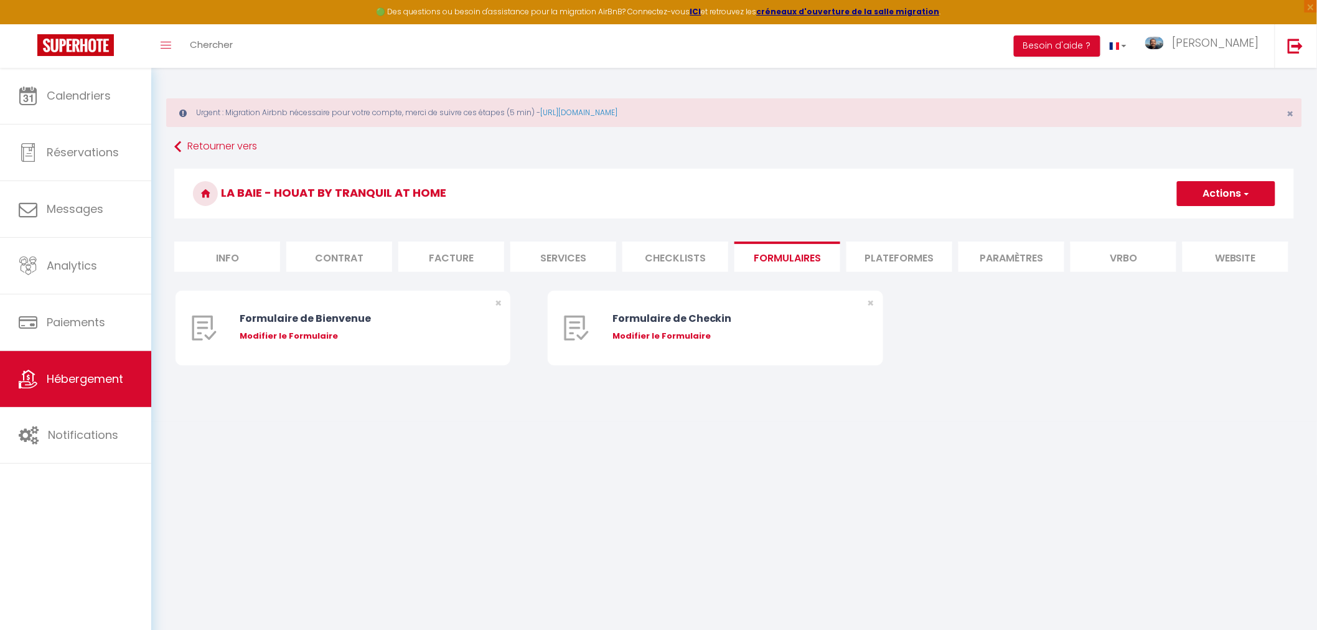
drag, startPoint x: 334, startPoint y: 256, endPoint x: 351, endPoint y: 263, distance: 18.1
click at [335, 256] on li "Contrat" at bounding box center [339, 257] width 106 height 31
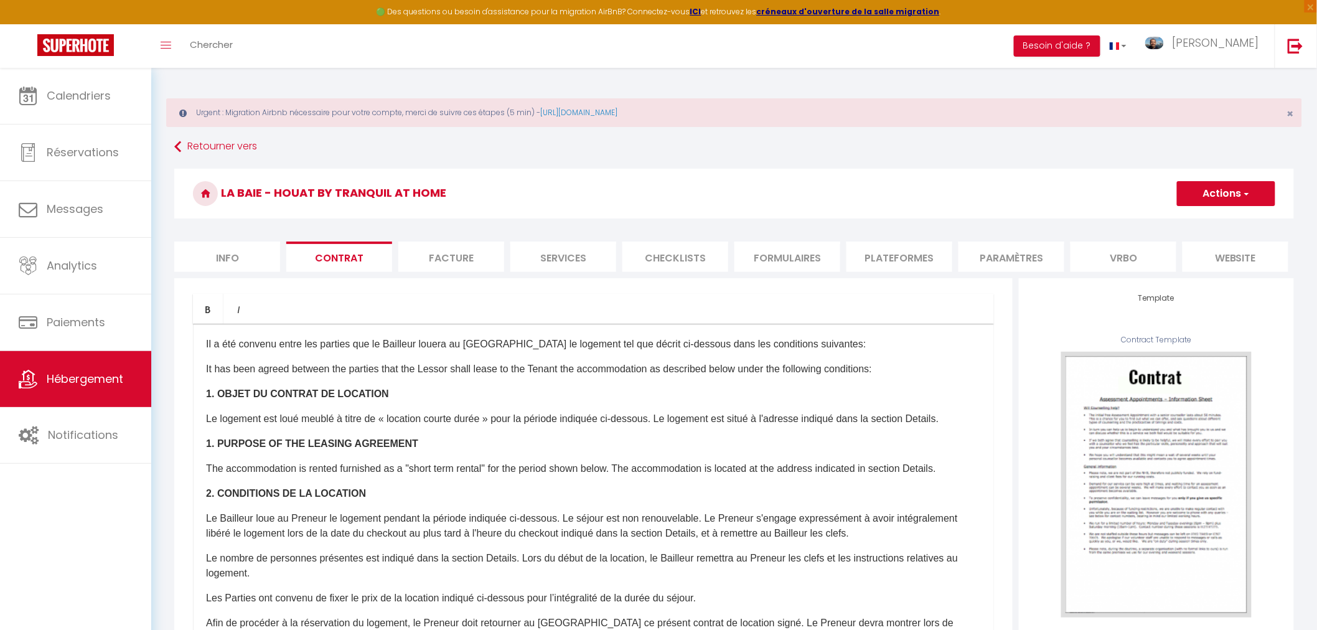
click at [243, 254] on li "Info" at bounding box center [227, 257] width 106 height 31
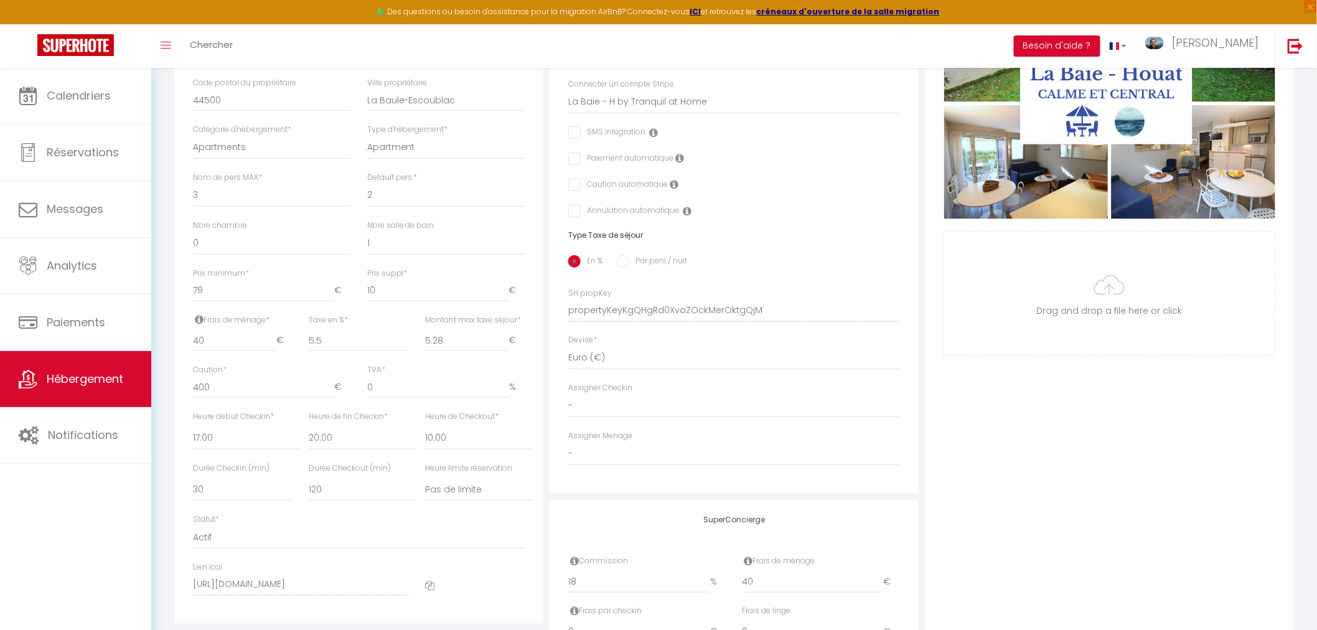
scroll to position [531, 0]
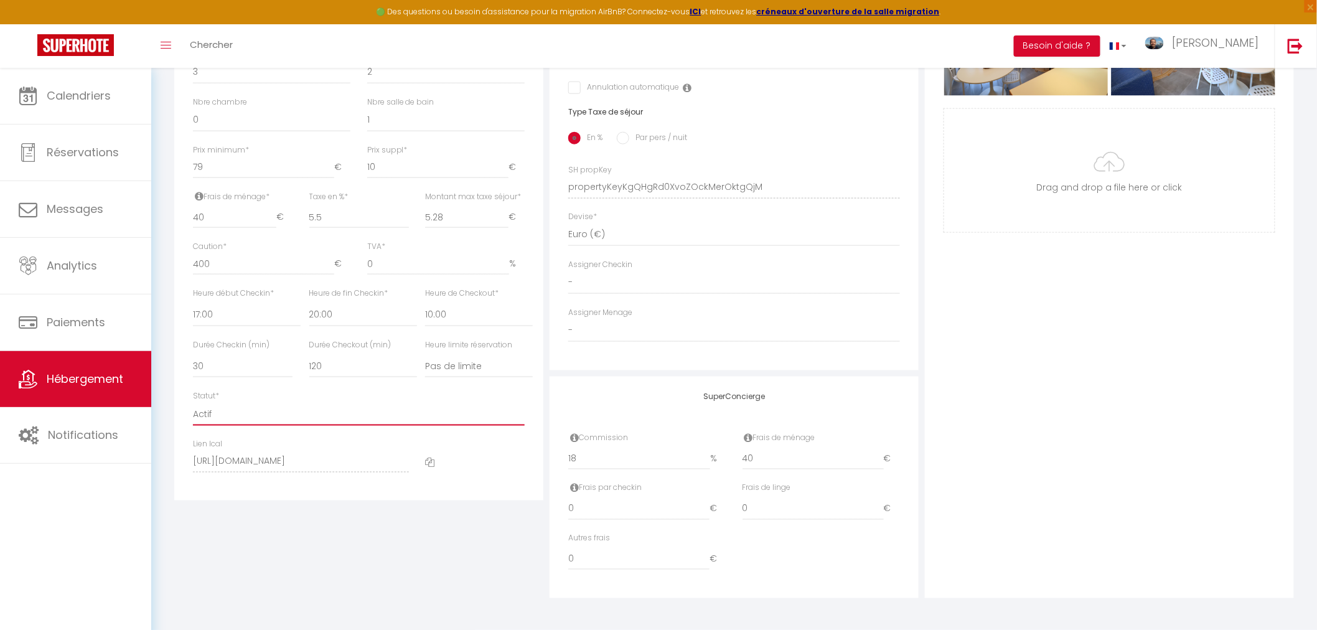
click at [222, 409] on select "Actif Pas actif" at bounding box center [359, 414] width 332 height 24
click at [193, 402] on select "Actif Pas actif" at bounding box center [359, 414] width 332 height 24
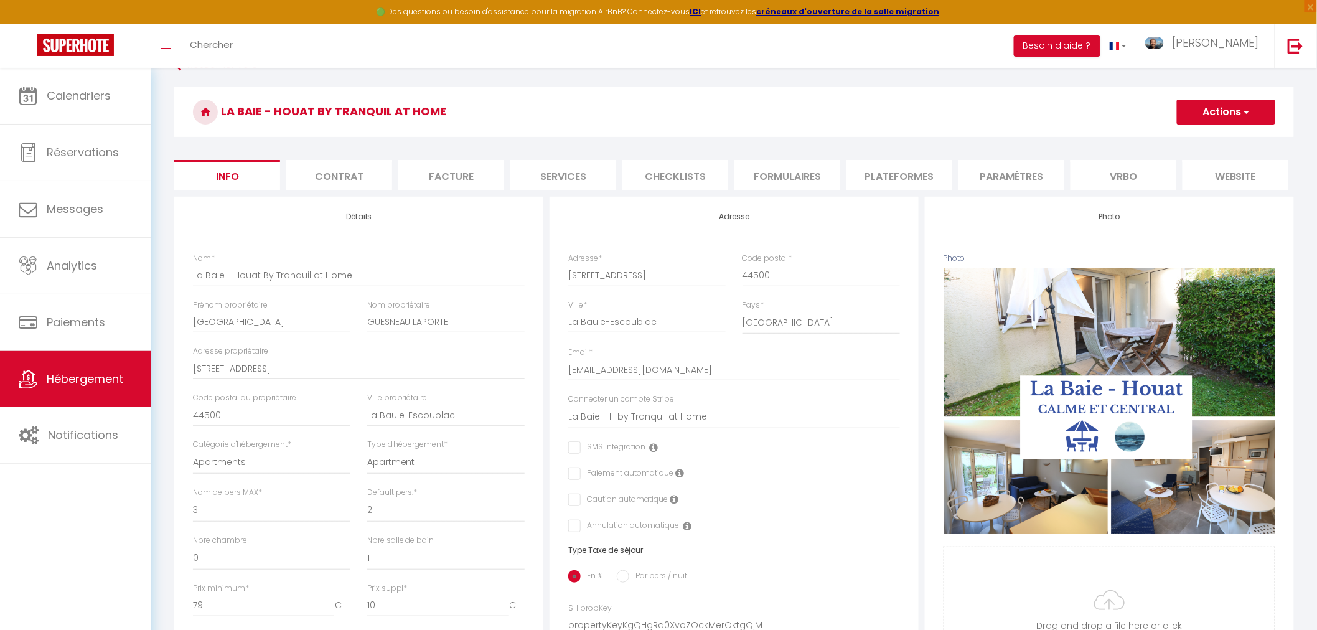
scroll to position [0, 0]
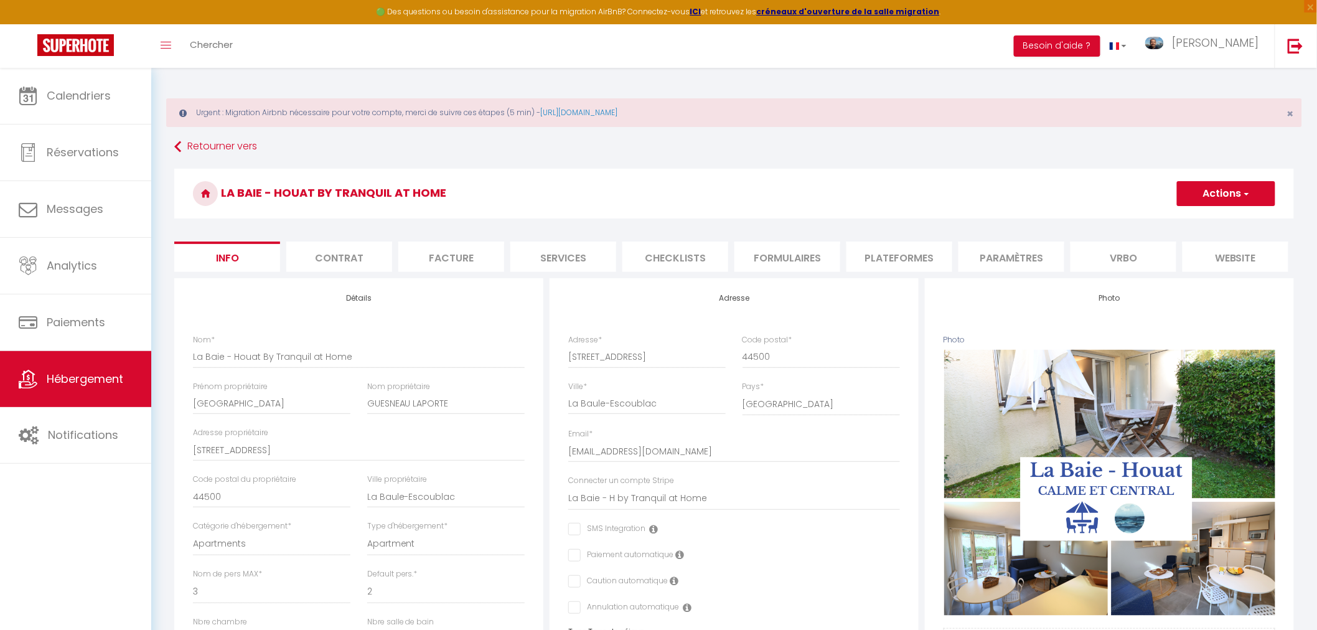
click at [1222, 183] on button "Actions" at bounding box center [1226, 193] width 98 height 25
click at [1185, 221] on input "Enregistrer" at bounding box center [1177, 221] width 46 height 12
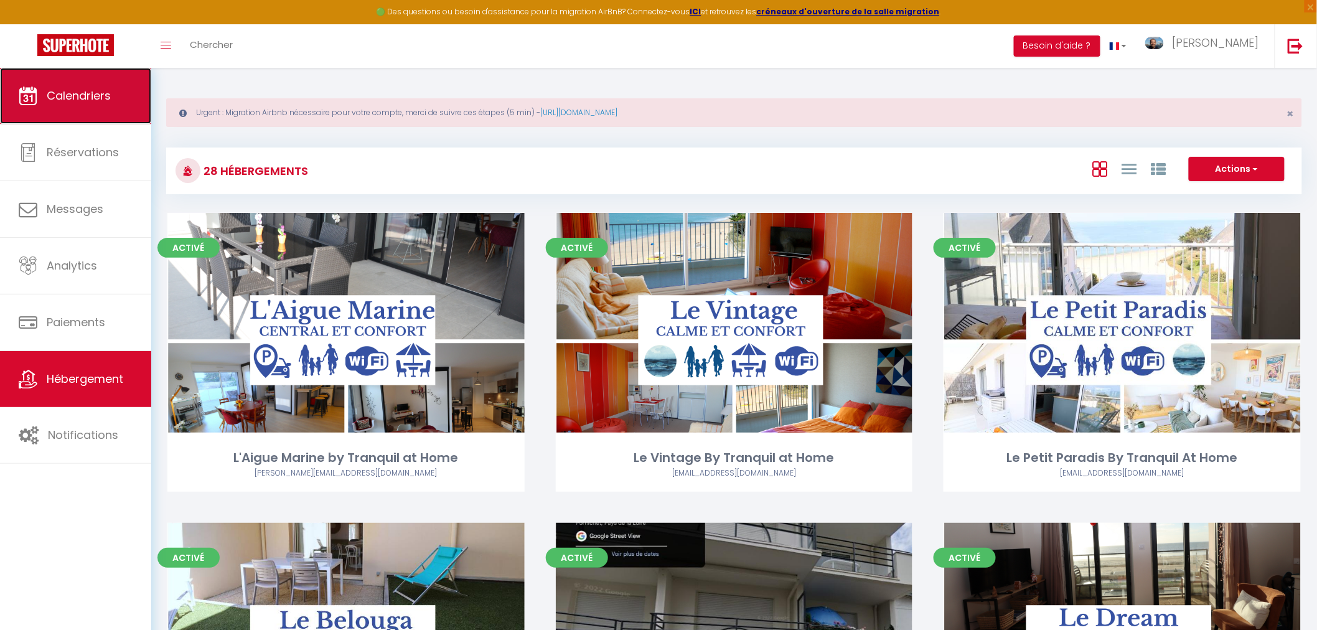
click at [61, 100] on span "Calendriers" at bounding box center [79, 96] width 64 height 16
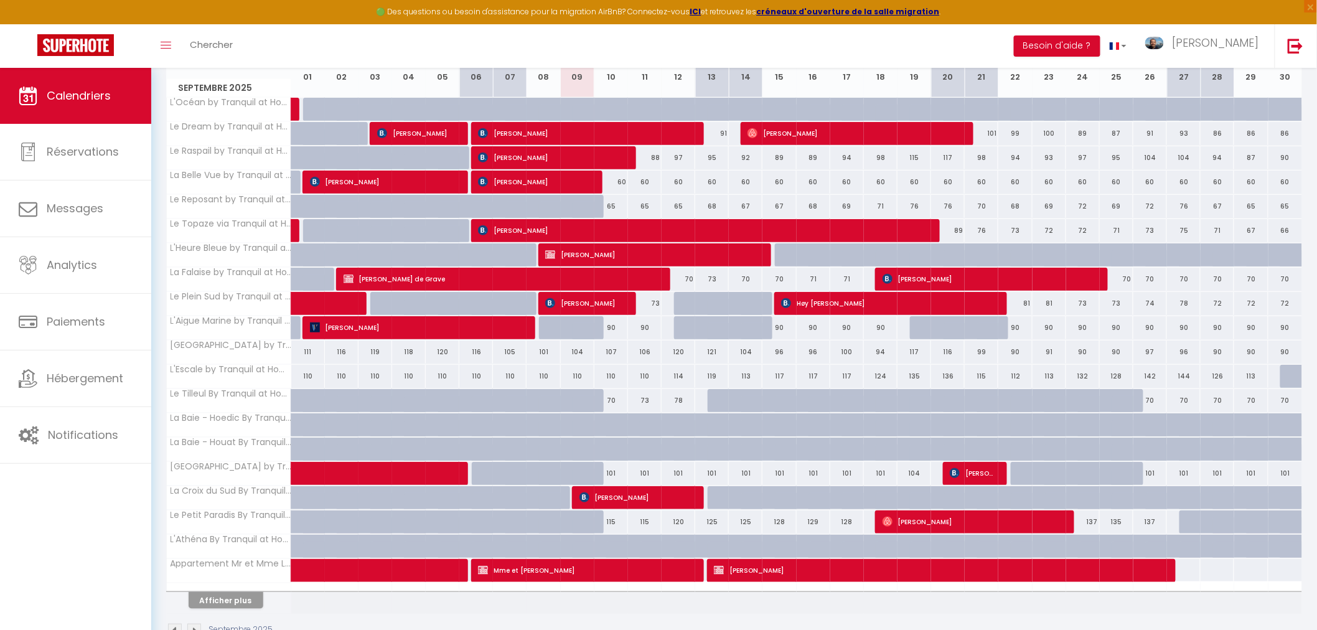
scroll to position [207, 0]
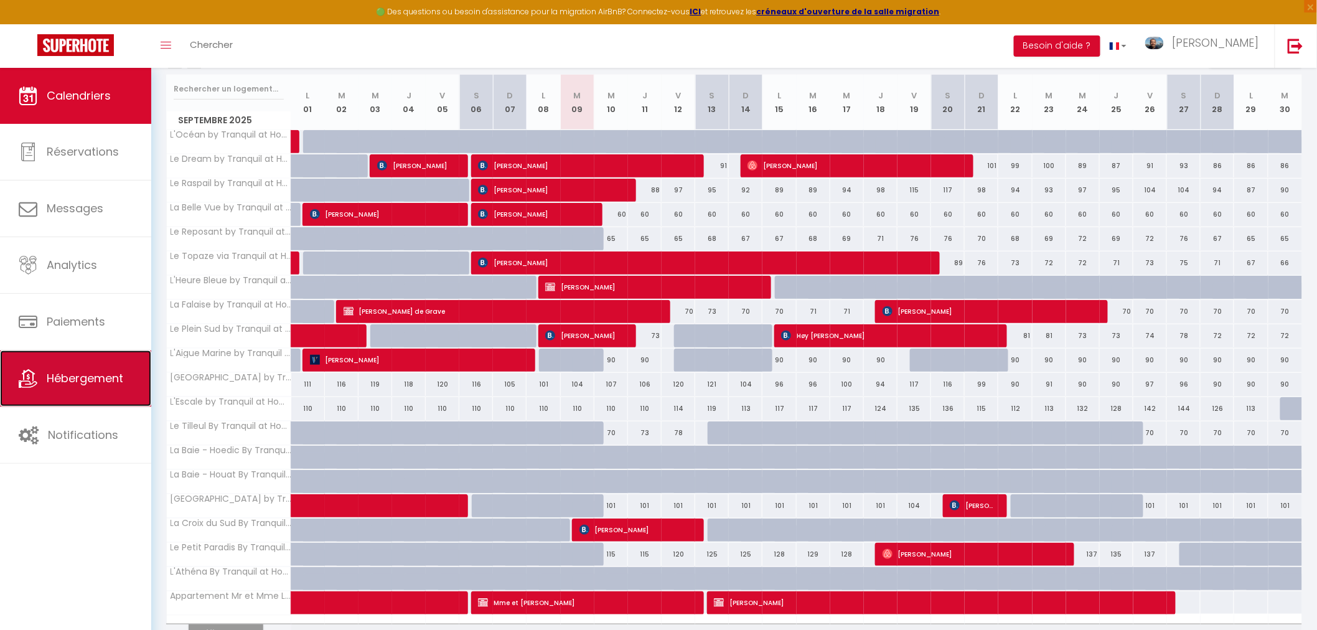
click at [70, 393] on link "Hébergement" at bounding box center [75, 378] width 151 height 56
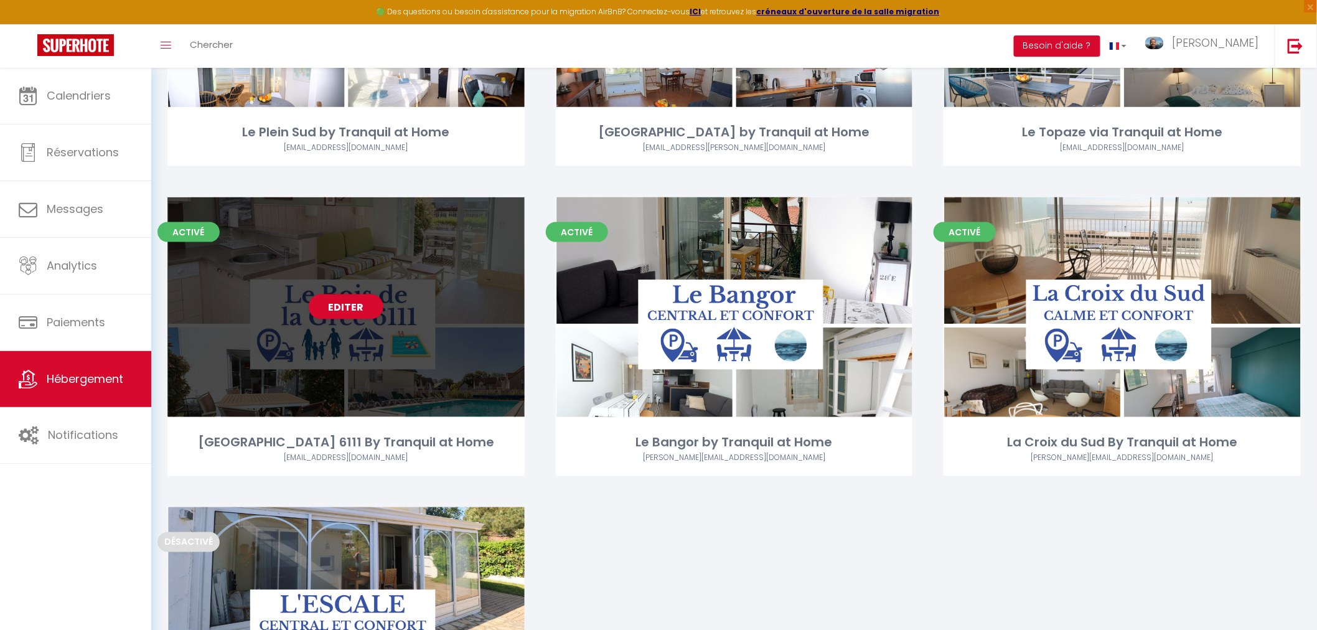
scroll to position [2423, 0]
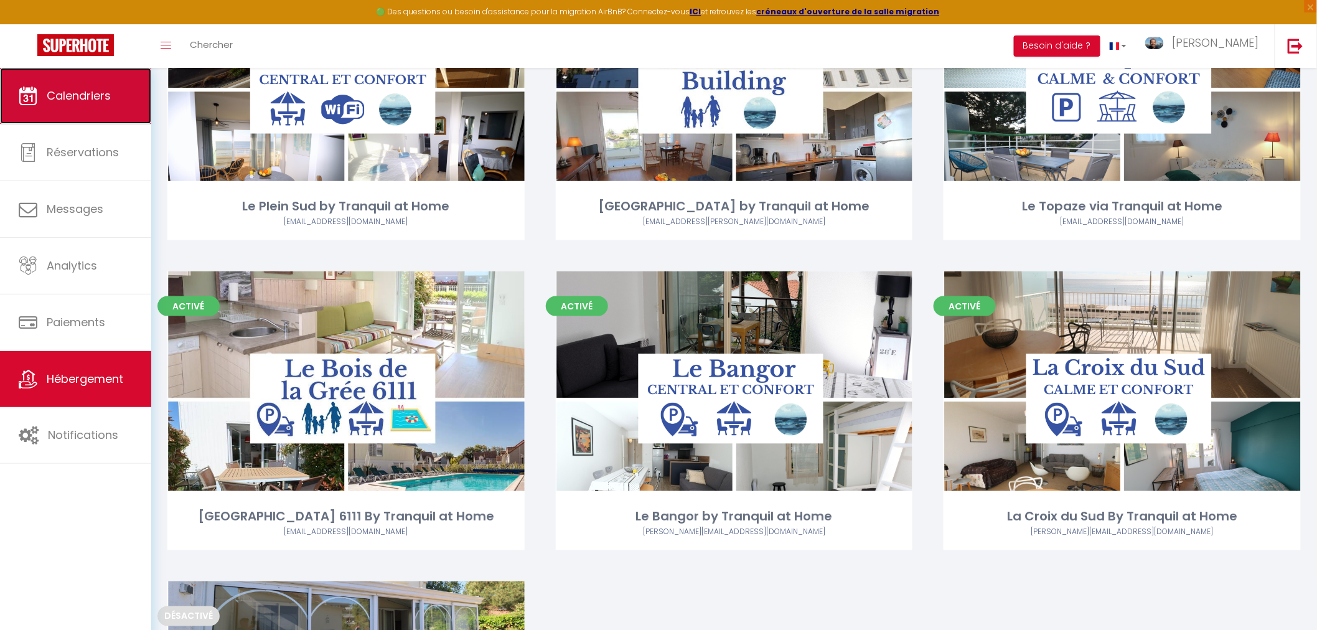
click at [68, 113] on link "Calendriers" at bounding box center [75, 96] width 151 height 56
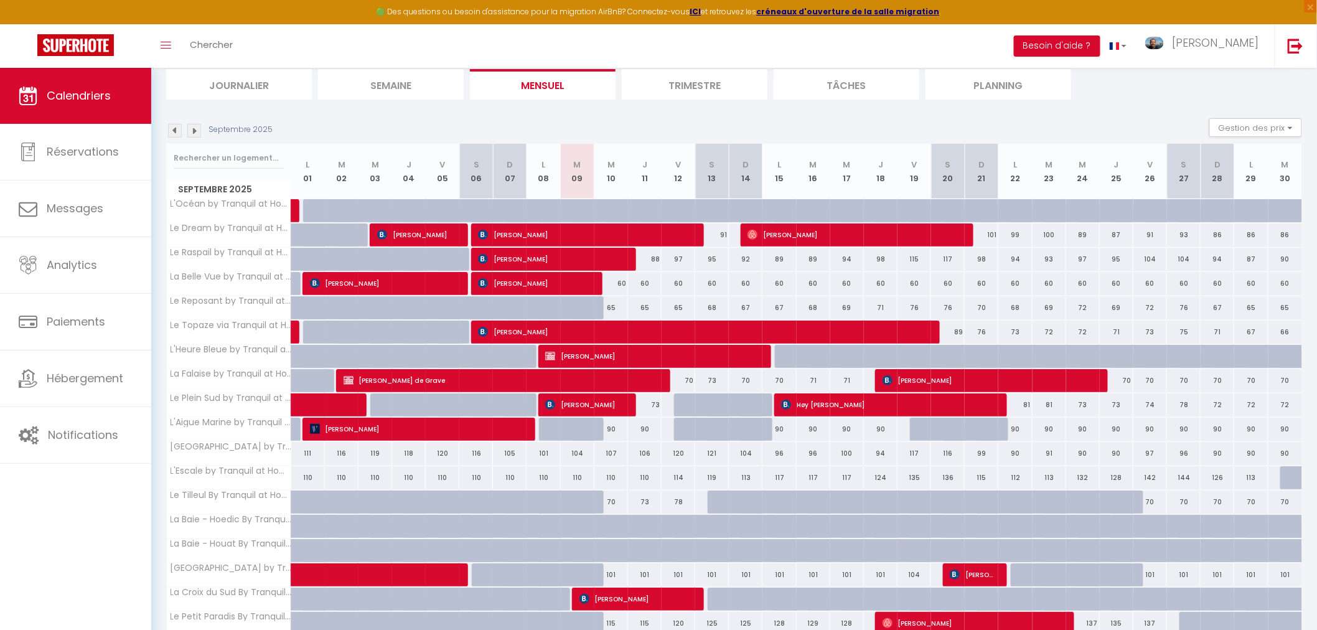
scroll to position [138, 0]
click at [934, 378] on span "[PERSON_NAME]" at bounding box center [989, 380] width 213 height 24
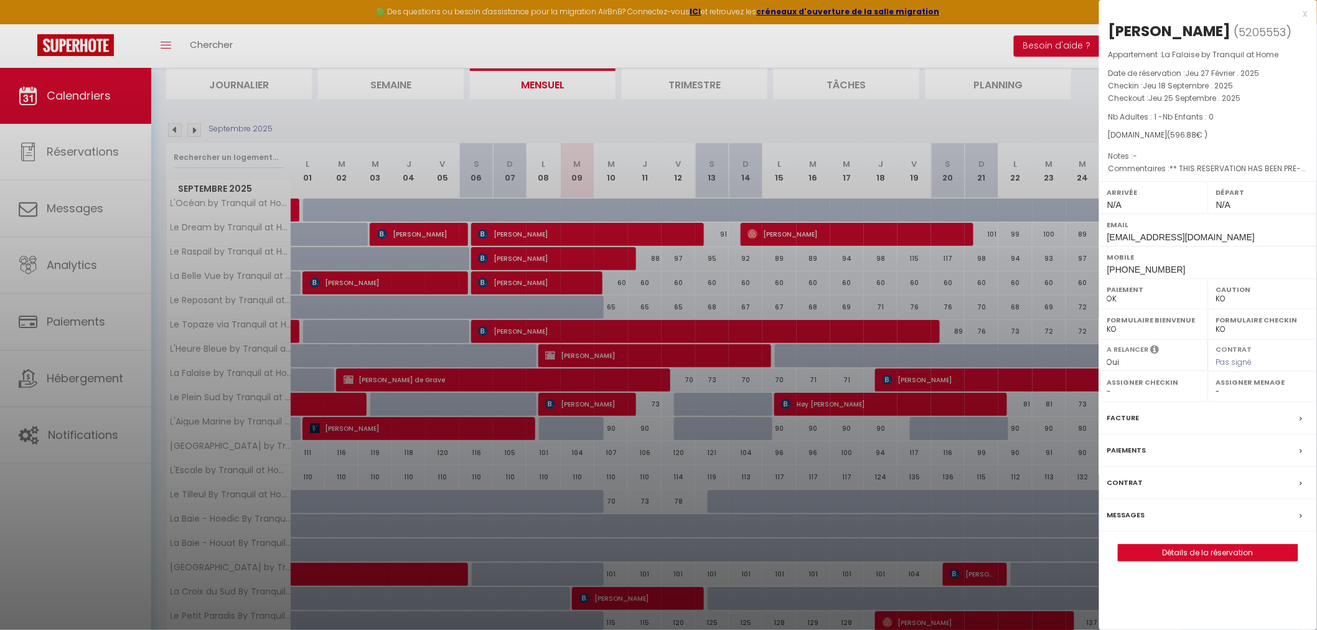
click at [92, 374] on div at bounding box center [658, 315] width 1317 height 630
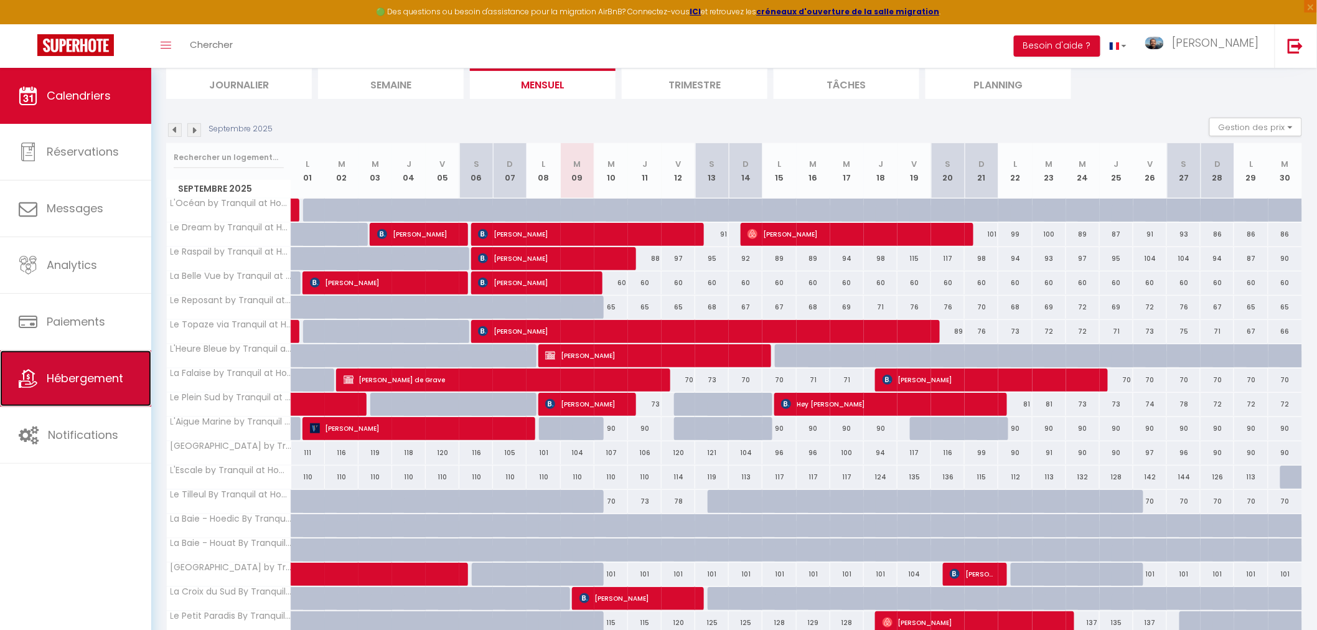
click at [80, 377] on span "Hébergement" at bounding box center [85, 378] width 77 height 16
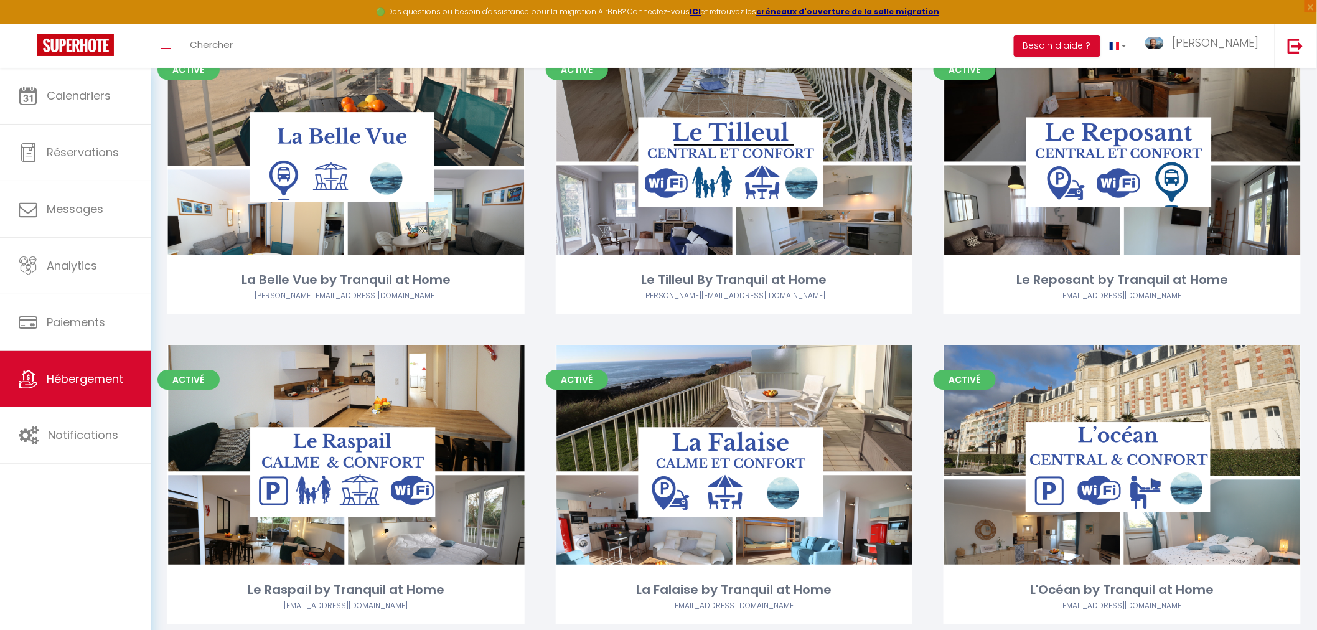
scroll to position [1867, 0]
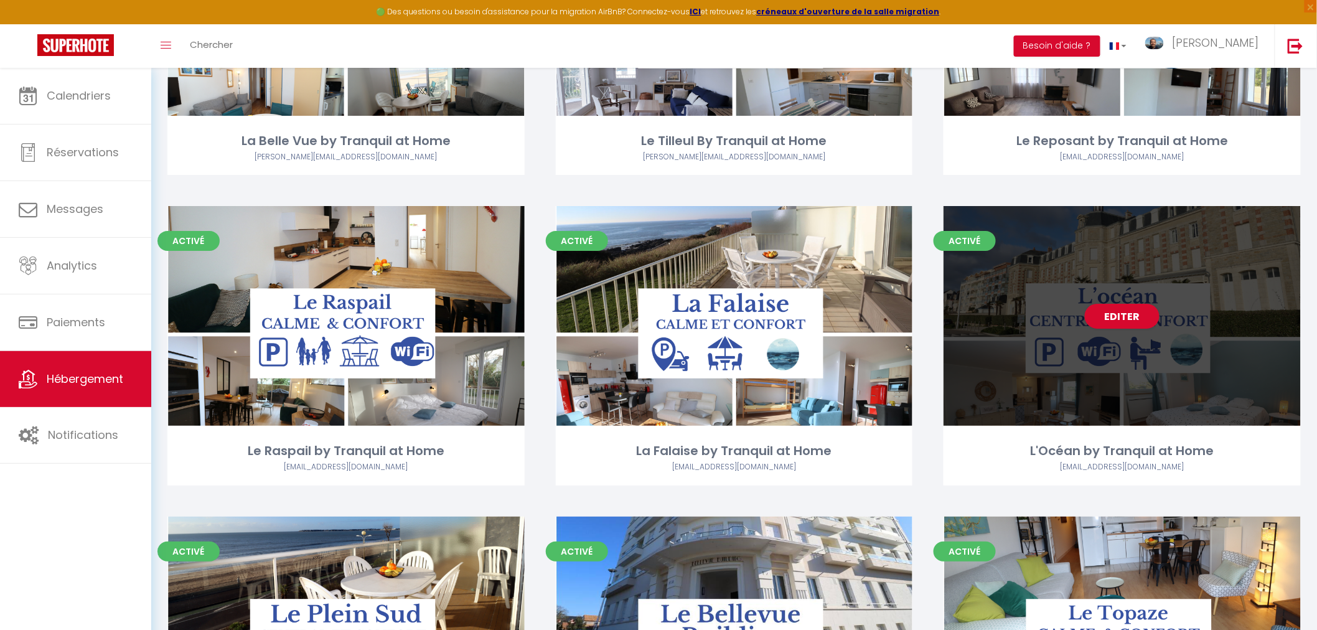
click at [1001, 287] on div "Editer" at bounding box center [1122, 316] width 357 height 220
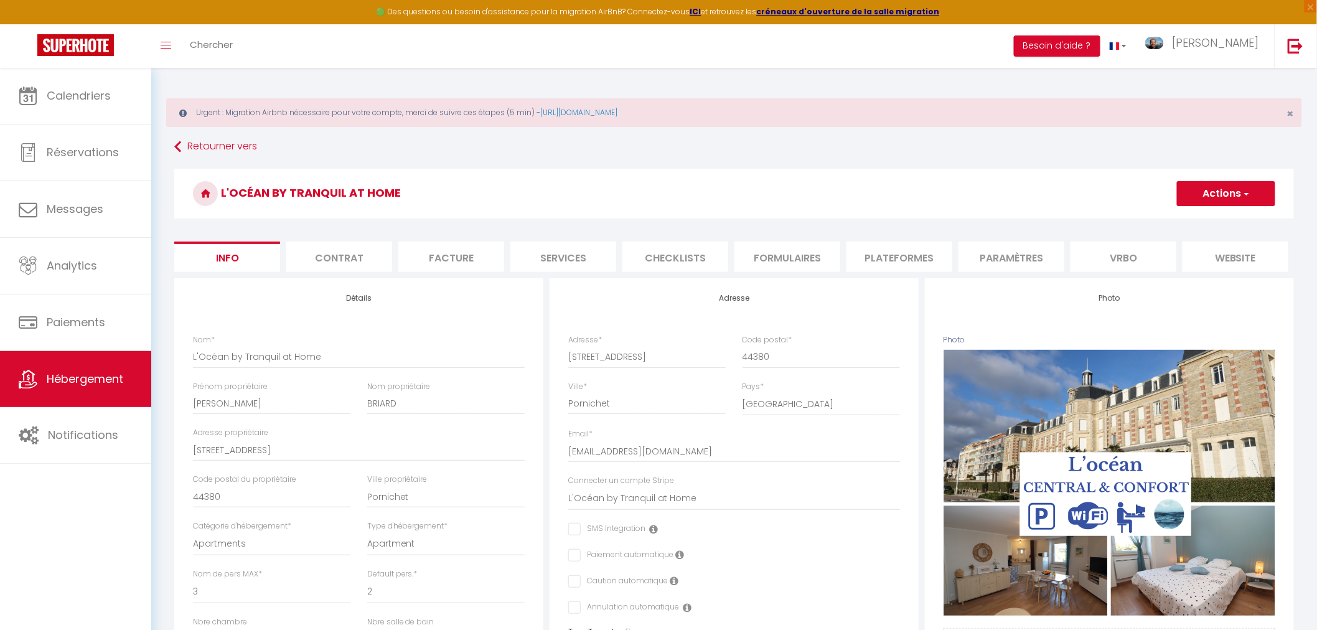
click at [905, 263] on li "Plateformes" at bounding box center [900, 257] width 106 height 31
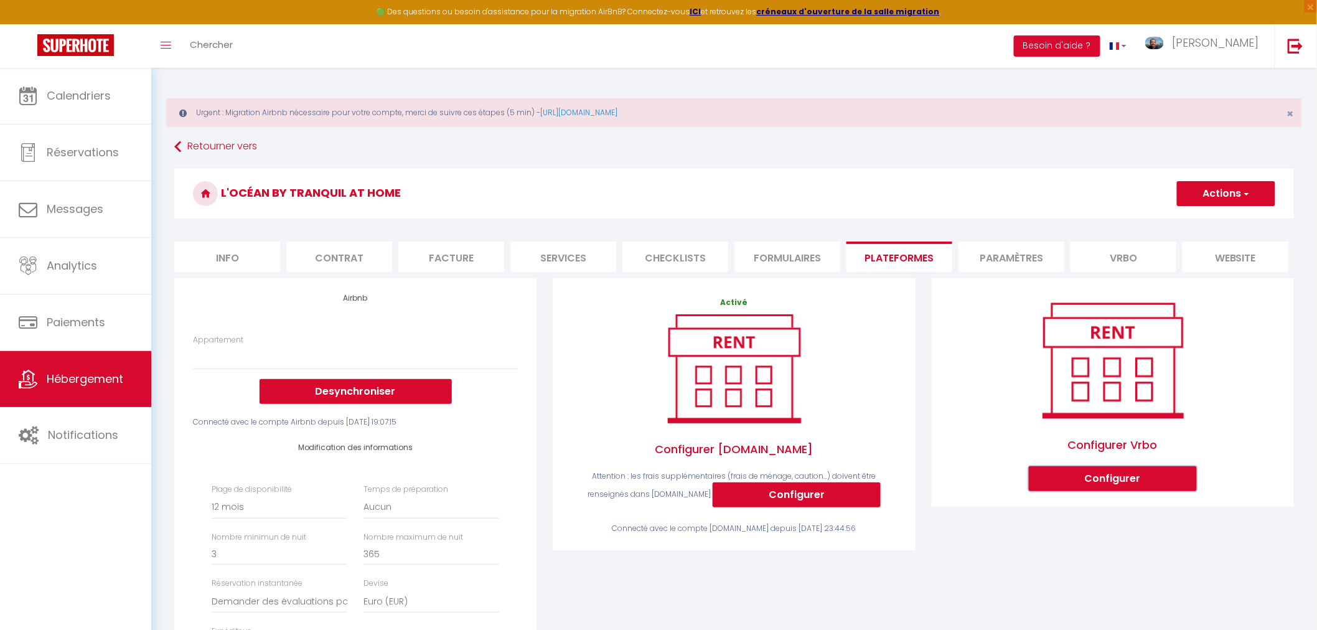
click at [1113, 490] on button "Configurer" at bounding box center [1113, 478] width 168 height 25
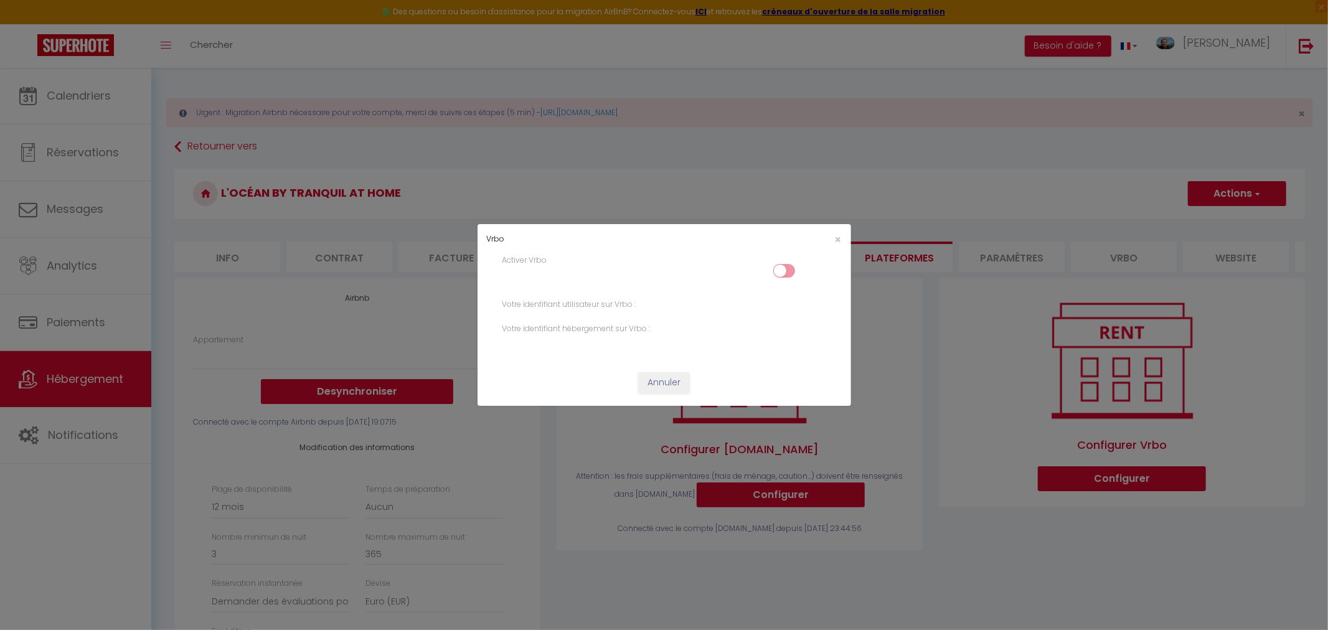
drag, startPoint x: 974, startPoint y: 411, endPoint x: 967, endPoint y: 408, distance: 8.1
click at [974, 411] on div "Vrbo × Activer Vrbo Votre identifiant utilisateur sur Vrbo : Votre identifiant …" at bounding box center [664, 315] width 1328 height 630
click at [345, 254] on div "Vrbo × Activer Vrbo Votre identifiant utilisateur sur Vrbo : Votre identifiant …" at bounding box center [664, 315] width 1328 height 630
click at [838, 240] on span "×" at bounding box center [838, 240] width 7 height 16
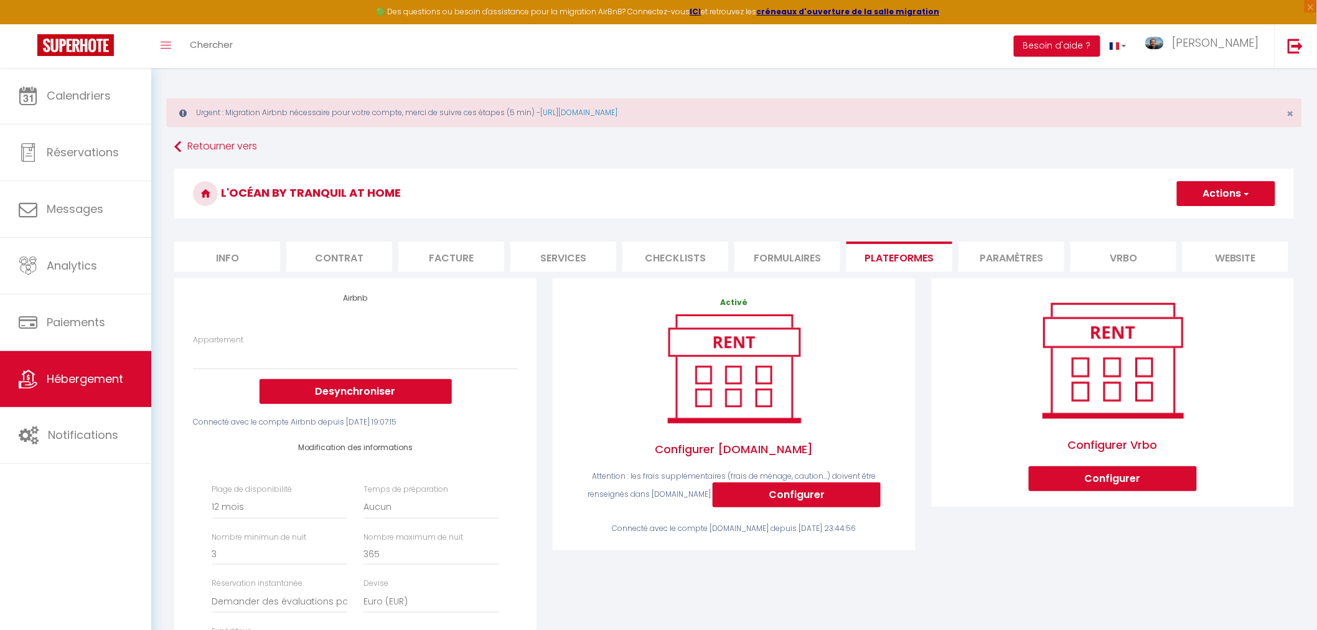
click at [233, 254] on li "Info" at bounding box center [227, 257] width 106 height 31
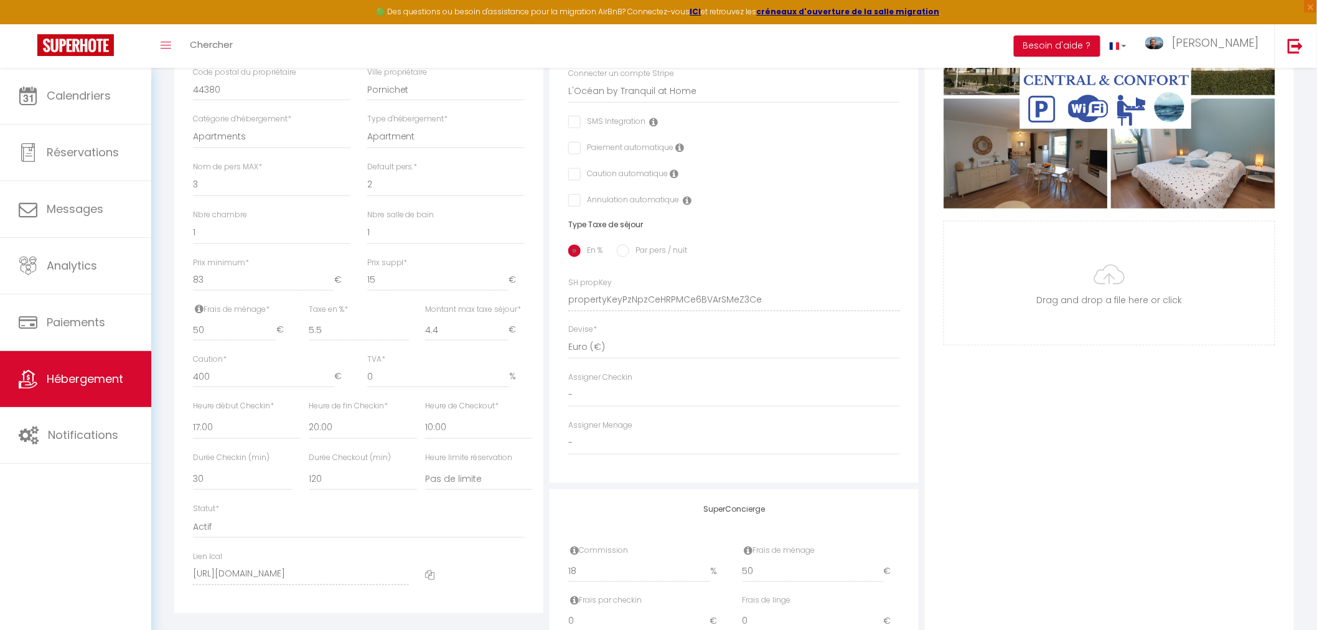
scroll to position [531, 0]
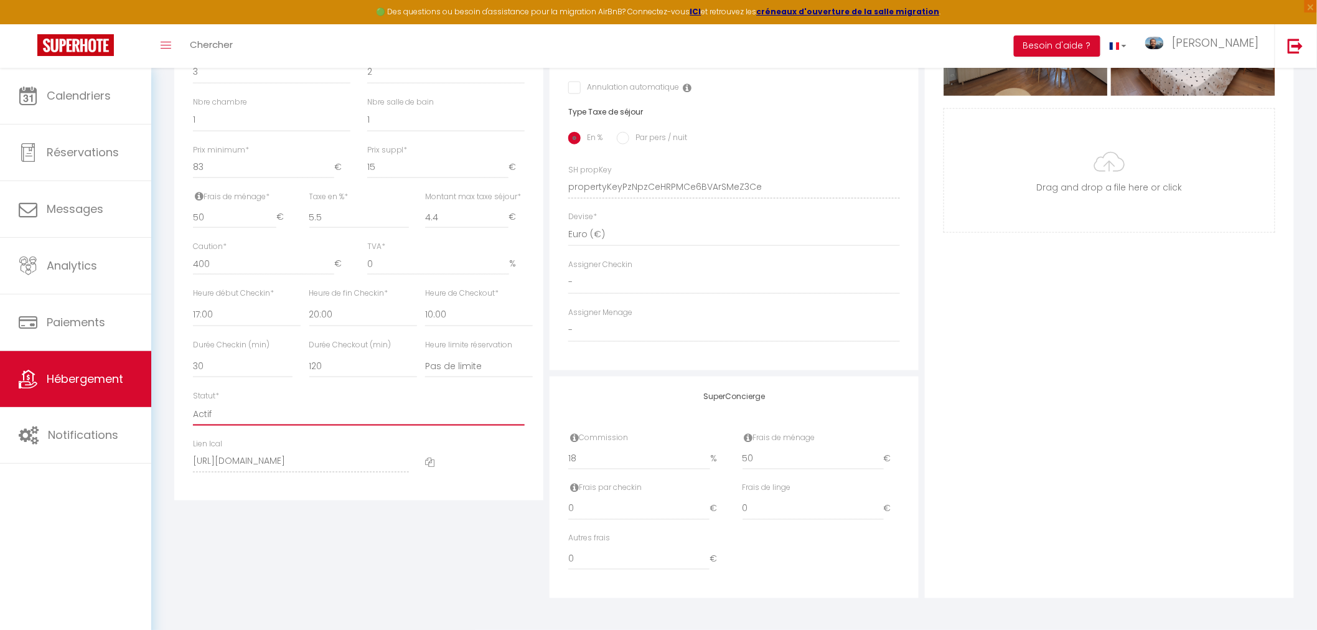
click at [232, 415] on select "Actif Pas actif" at bounding box center [359, 414] width 332 height 24
click at [193, 402] on select "Actif Pas actif" at bounding box center [359, 414] width 332 height 24
click at [1016, 373] on div "Photo Photo Supprimer Drag and drop a file here or click Ooops, something wrong…" at bounding box center [1109, 178] width 369 height 840
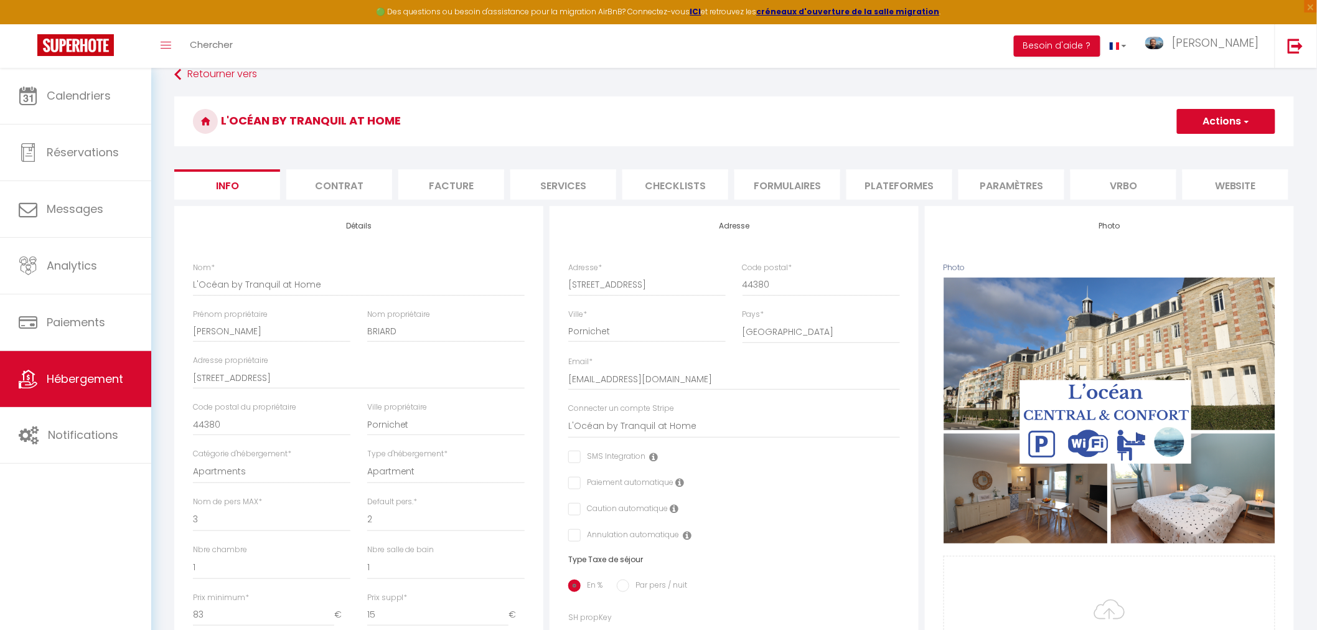
scroll to position [0, 0]
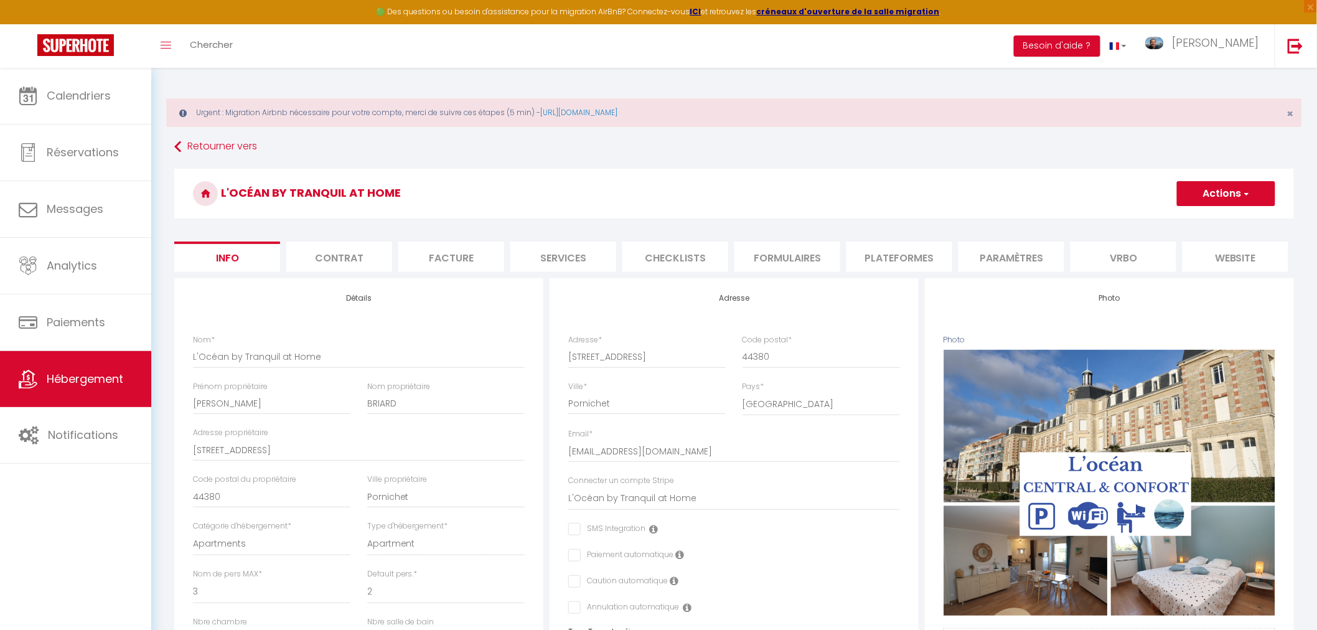
click at [1209, 194] on button "Actions" at bounding box center [1226, 193] width 98 height 25
click at [1185, 221] on input "Enregistrer" at bounding box center [1177, 221] width 46 height 12
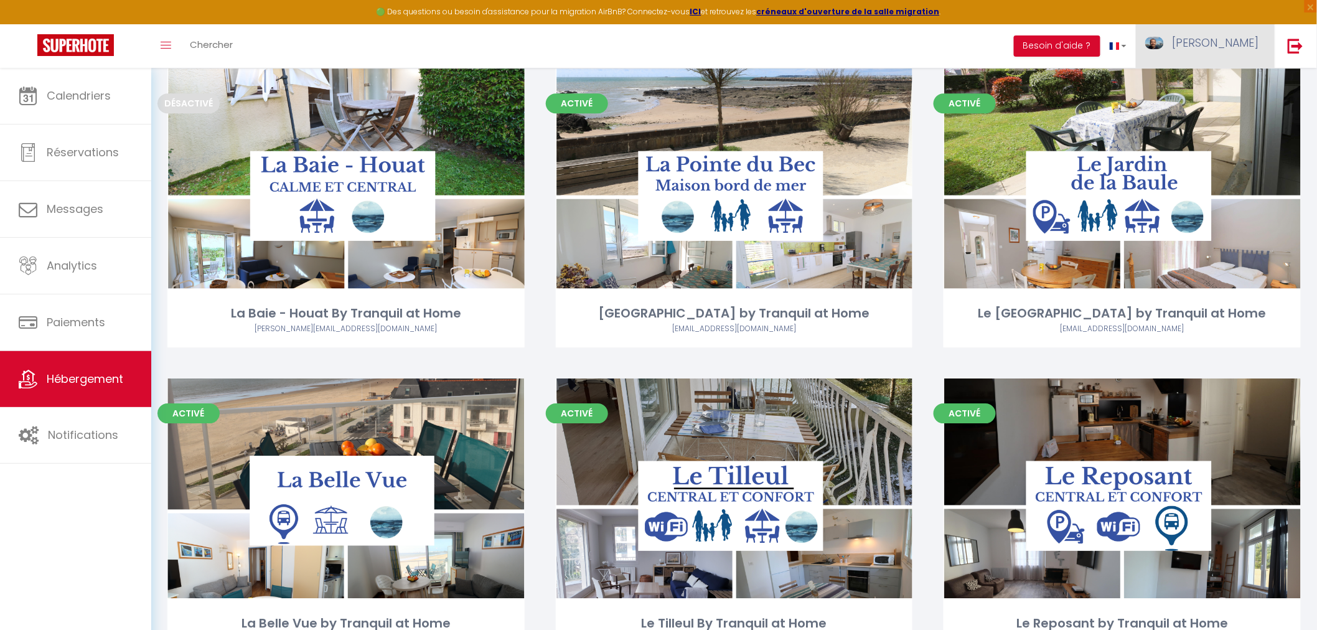
scroll to position [1039, 0]
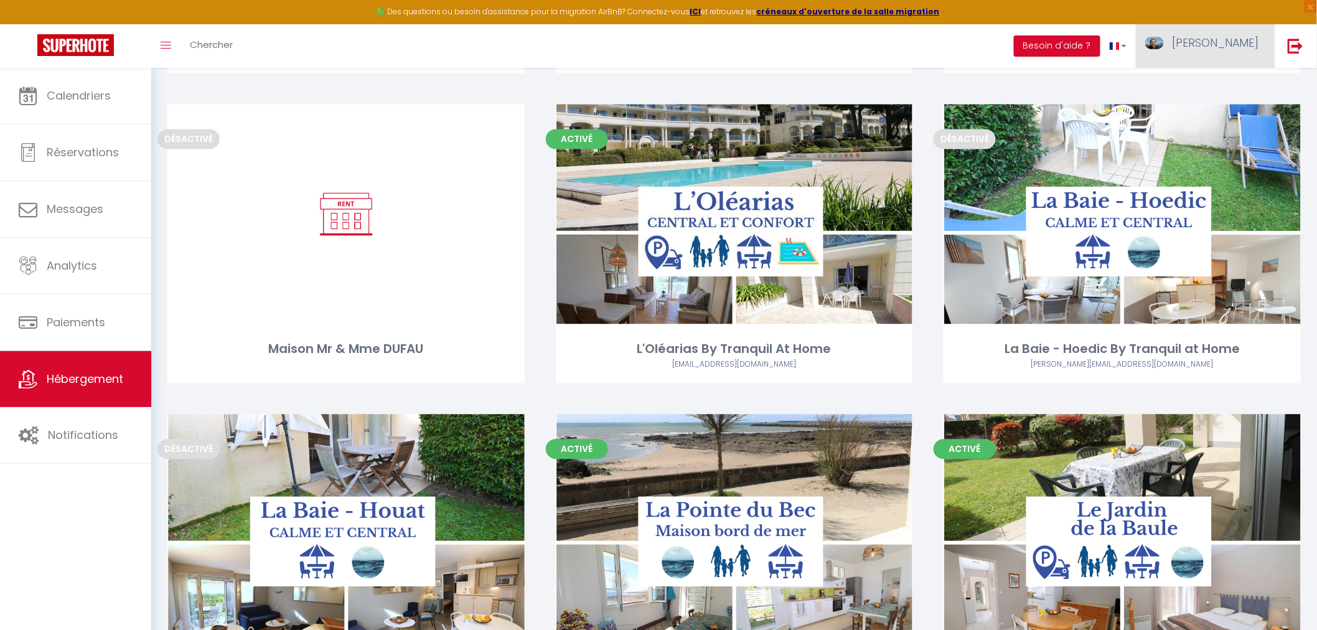
click at [1236, 47] on span "[PERSON_NAME]" at bounding box center [1215, 43] width 87 height 16
click at [1215, 87] on link "Paramètres" at bounding box center [1225, 86] width 92 height 21
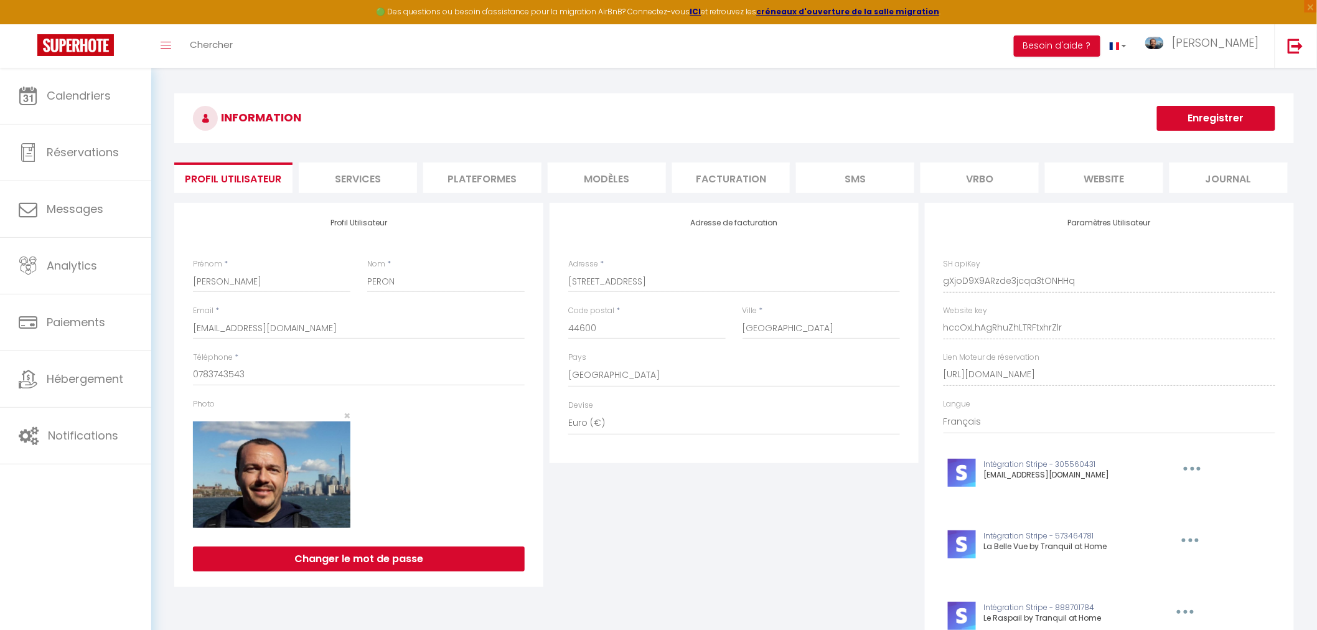
click at [458, 179] on li "Plateformes" at bounding box center [482, 177] width 118 height 31
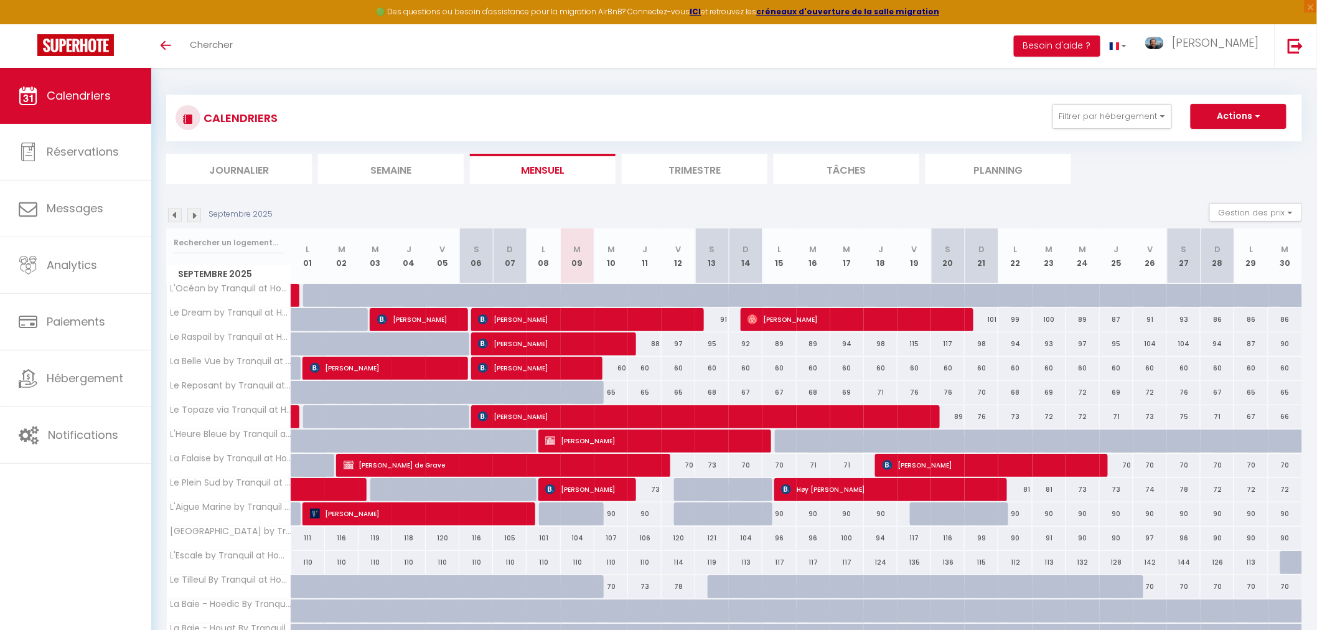
click at [378, 176] on li "Semaine" at bounding box center [391, 169] width 146 height 31
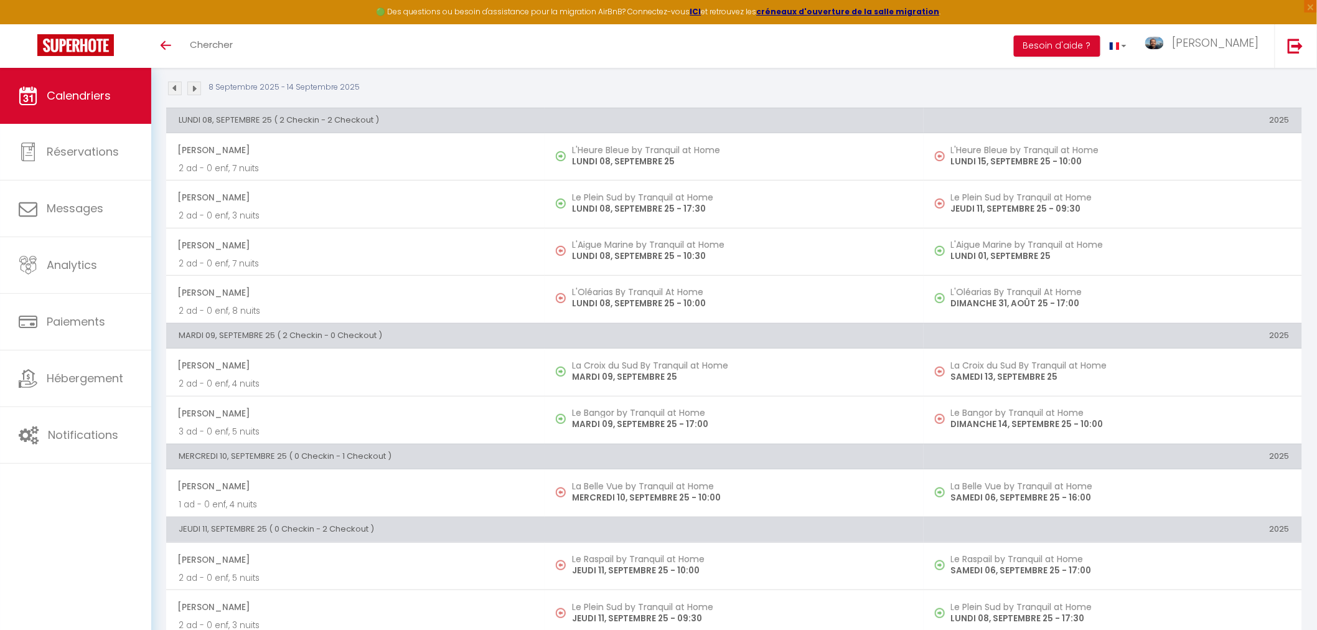
scroll to position [138, 0]
